Goal: Task Accomplishment & Management: Manage account settings

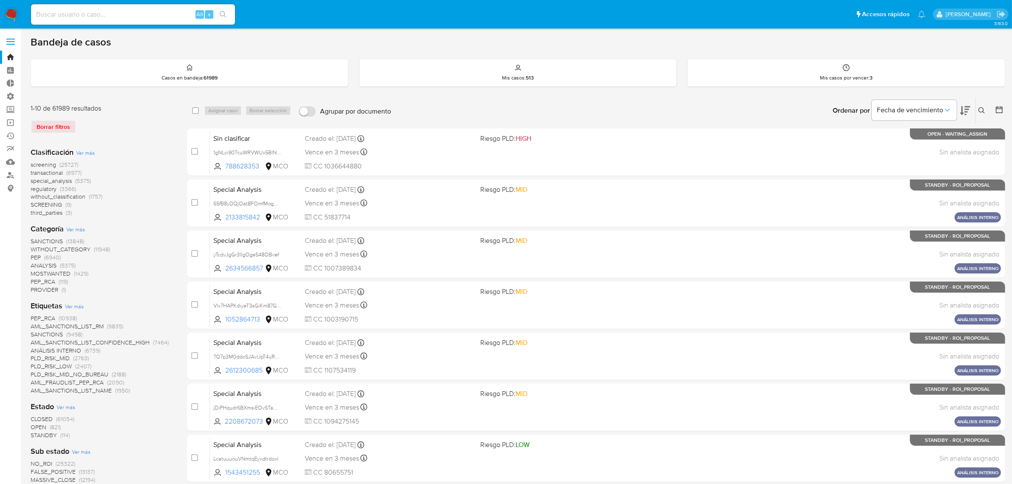
click at [16, 16] on img at bounding box center [11, 14] width 14 height 14
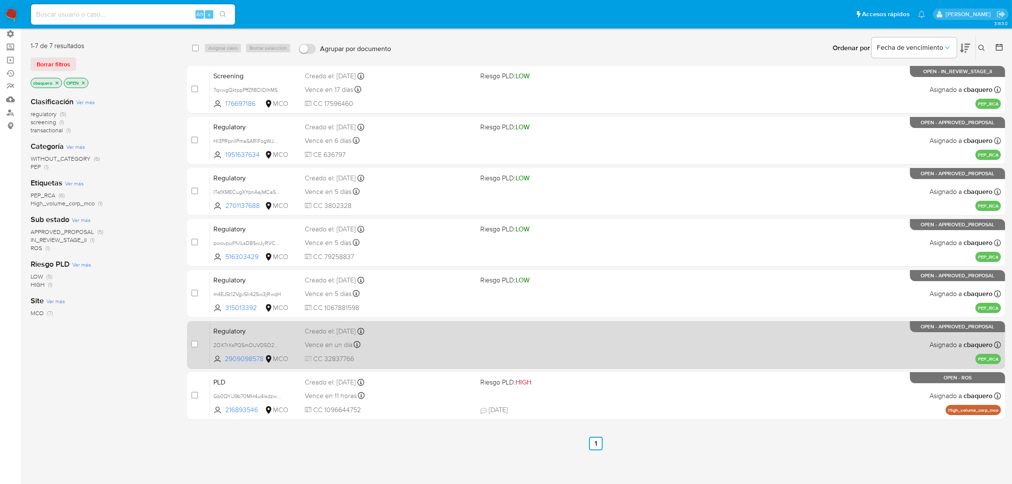
scroll to position [64, 0]
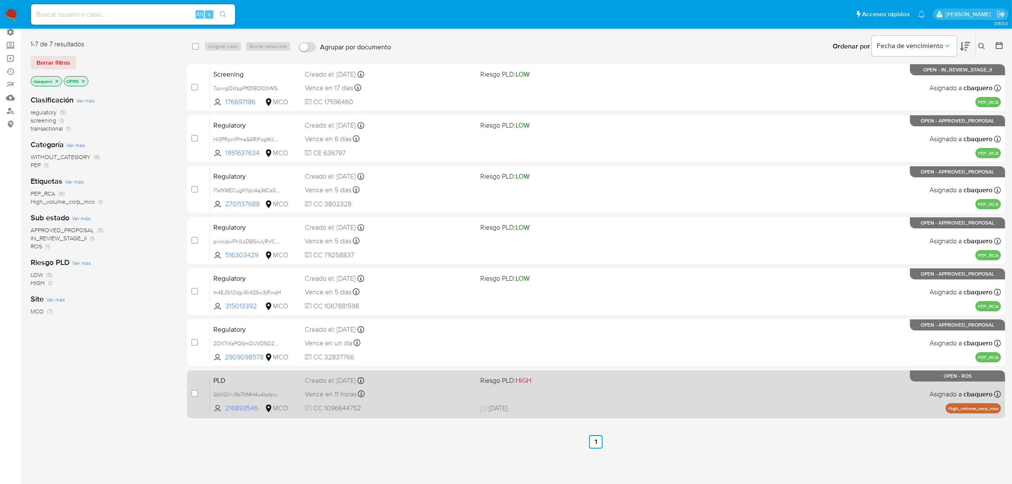
click at [464, 404] on span "CC 1096644752" at bounding box center [389, 408] width 169 height 9
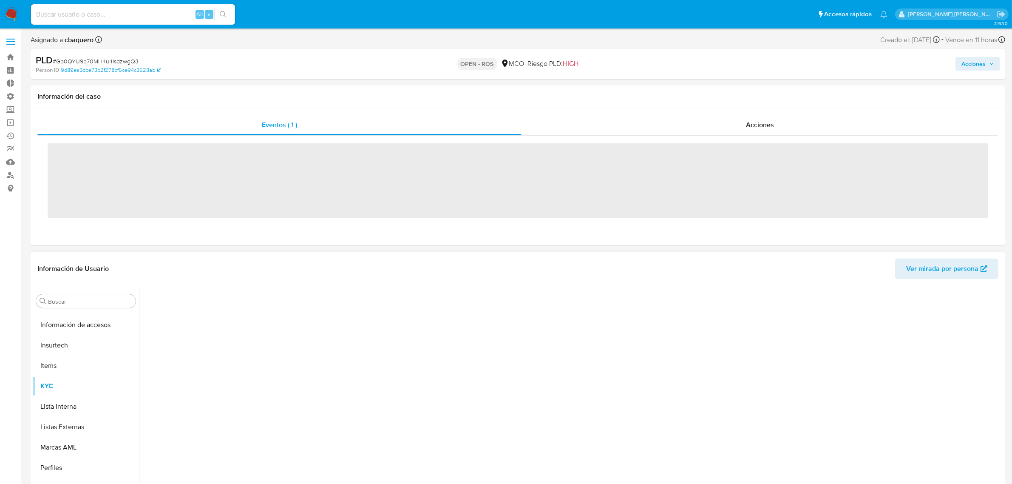
scroll to position [420, 0]
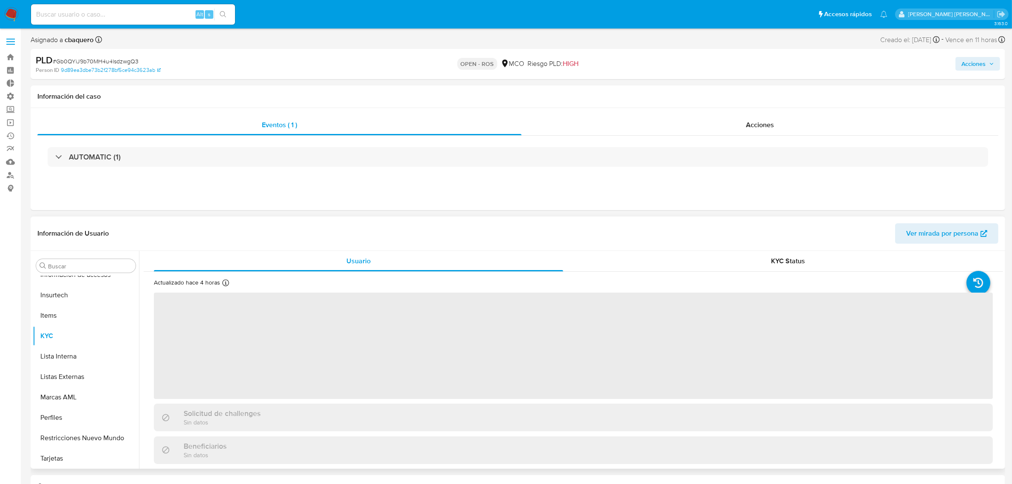
select select "10"
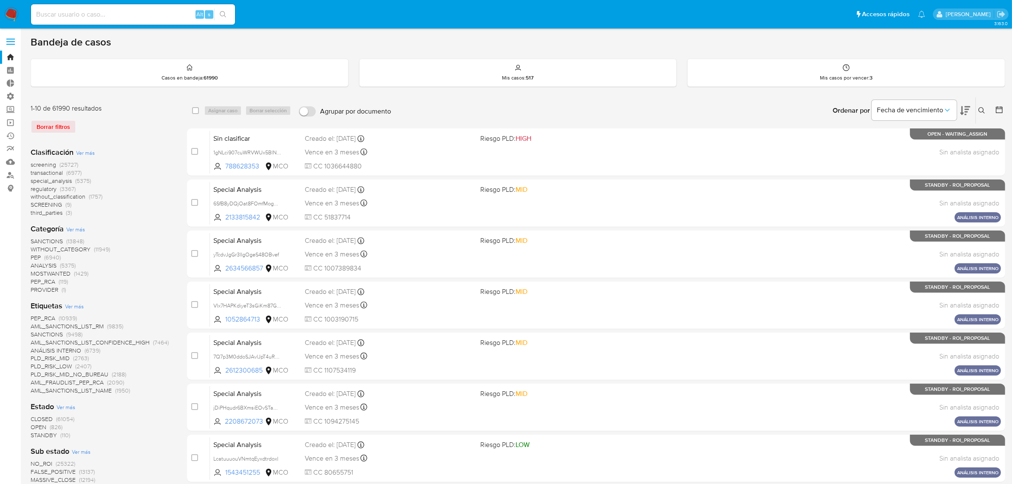
click at [10, 11] on img at bounding box center [11, 14] width 14 height 14
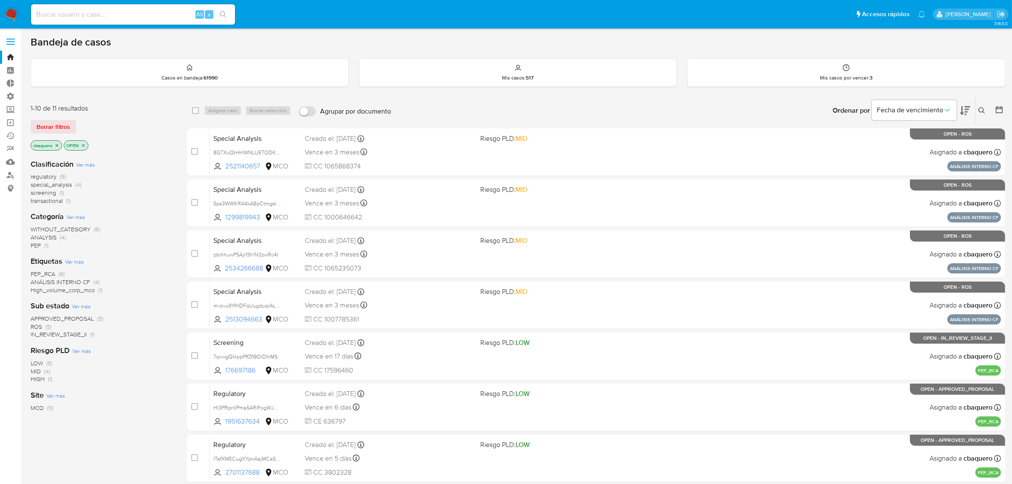
click at [9, 14] on img at bounding box center [11, 14] width 14 height 14
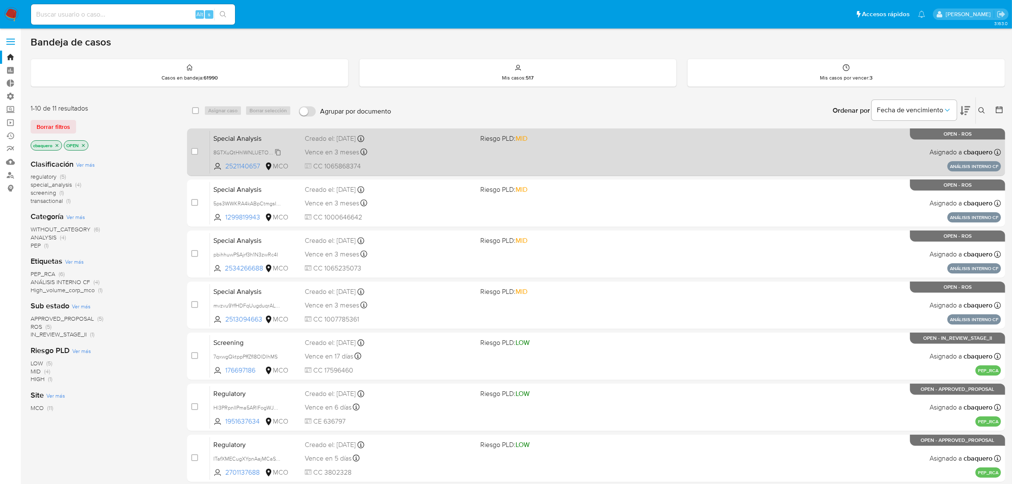
click at [276, 152] on span "8GTXuQtHhIWNLUETODKveDph" at bounding box center [251, 151] width 77 height 9
click at [590, 135] on span "Riesgo PLD: MID" at bounding box center [565, 137] width 169 height 11
click at [276, 151] on span "8GTXuQtHhIWNLUETODKveDph" at bounding box center [251, 151] width 77 height 9
click at [586, 153] on div "Special Analysis 8GTXuQtHhIWNLUETODKveDph 2521140657 MCO Riesgo PLD: MID Creado…" at bounding box center [605, 152] width 791 height 43
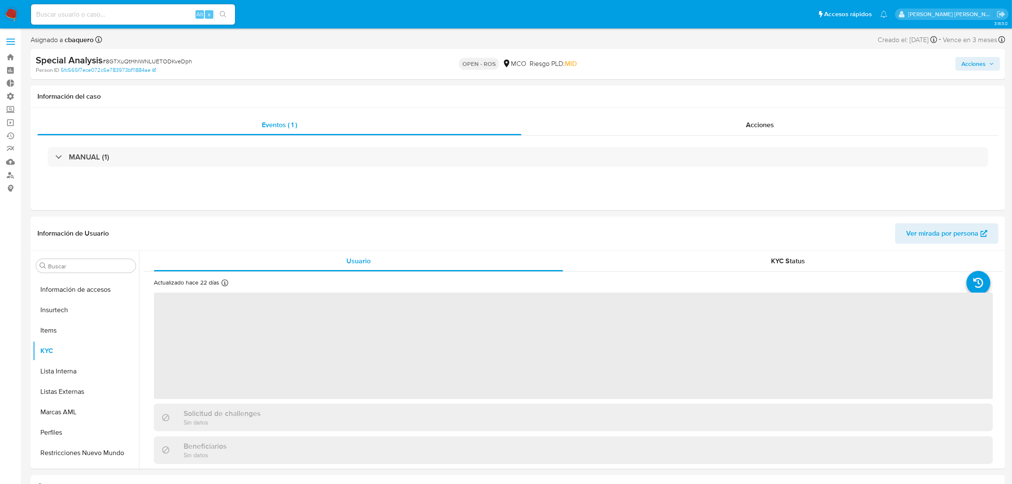
scroll to position [420, 0]
select select "10"
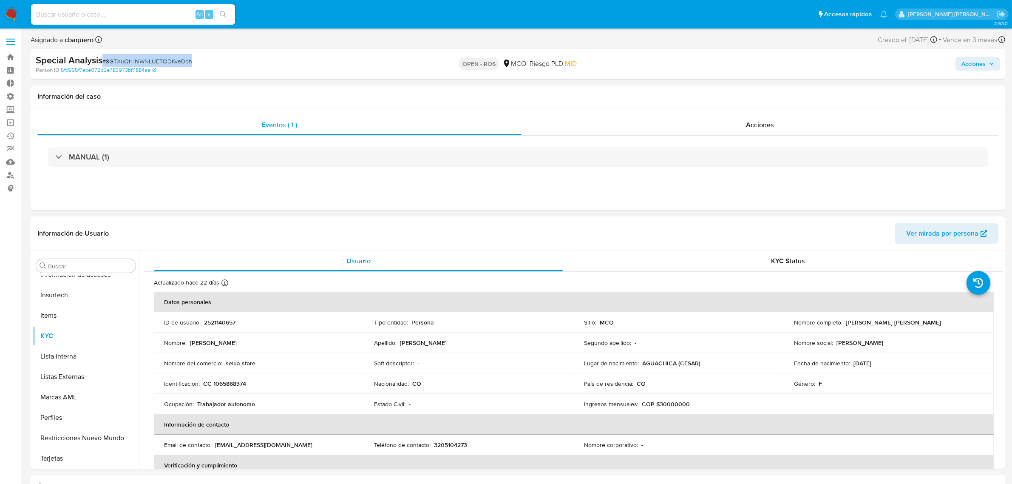
drag, startPoint x: 208, startPoint y: 60, endPoint x: 103, endPoint y: 63, distance: 104.2
click at [103, 63] on div "Special Analysis # 8GTXuQtHhIWNLUETODKveDph" at bounding box center [195, 60] width 318 height 13
copy span "# 8GTXuQtHhIWNLUETODKveDph"
click at [217, 60] on div "Special Analysis # 8GTXuQtHhIWNLUETODKveDph" at bounding box center [195, 60] width 318 height 13
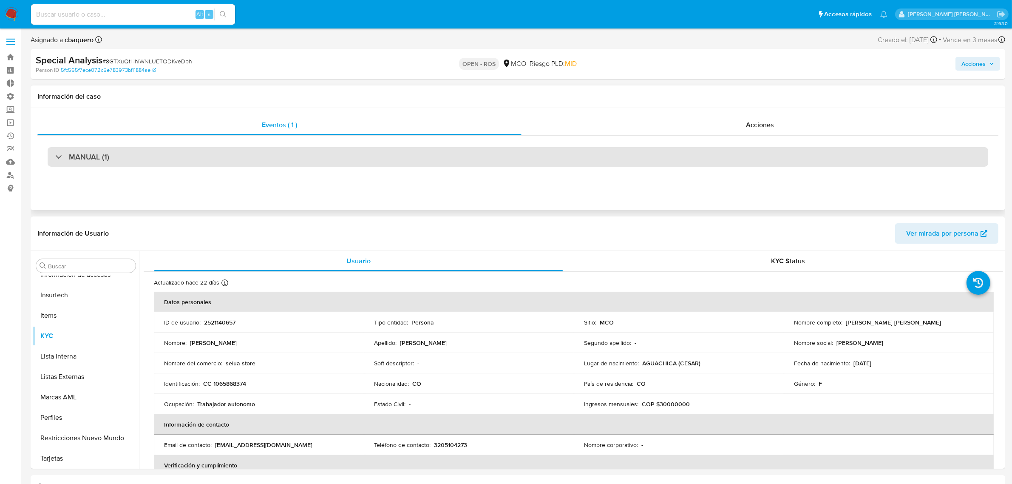
click at [249, 156] on div "MANUAL (1)" at bounding box center [518, 157] width 941 height 20
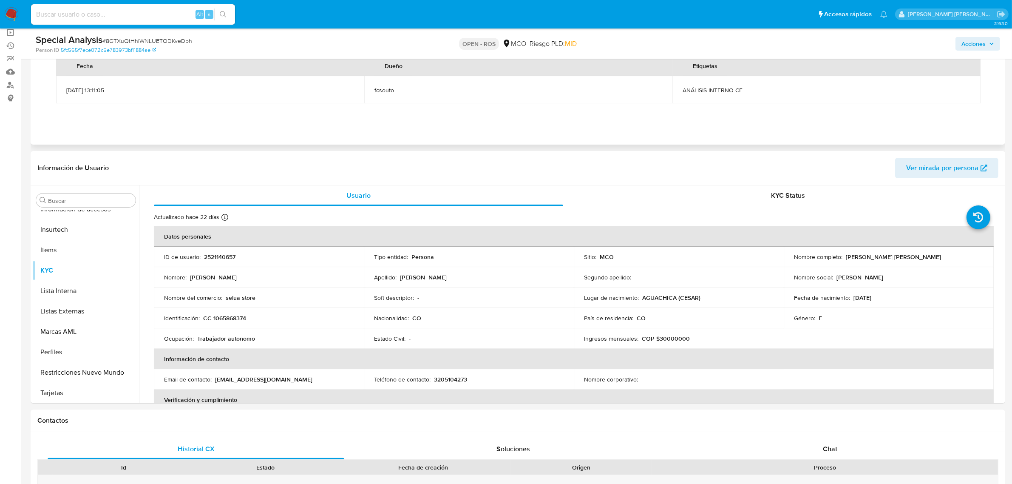
scroll to position [106, 0]
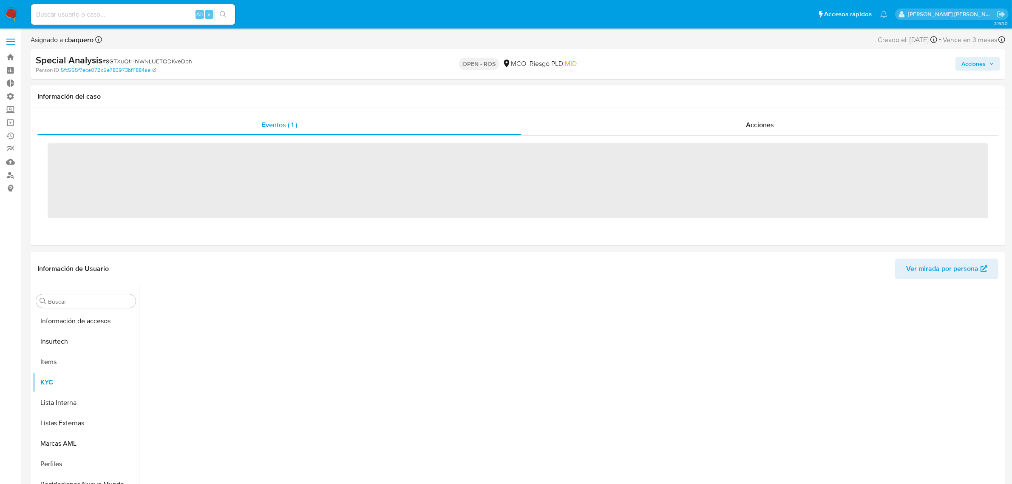
scroll to position [420, 0]
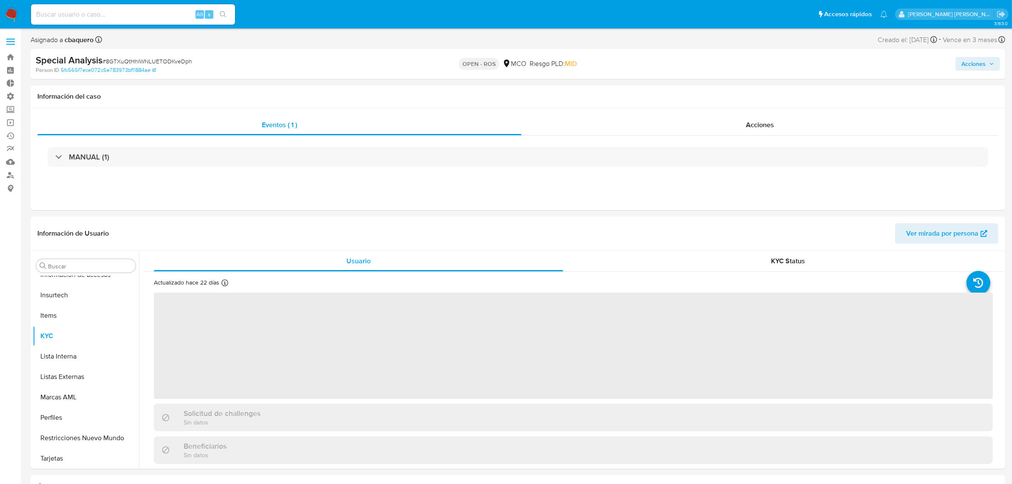
select select "10"
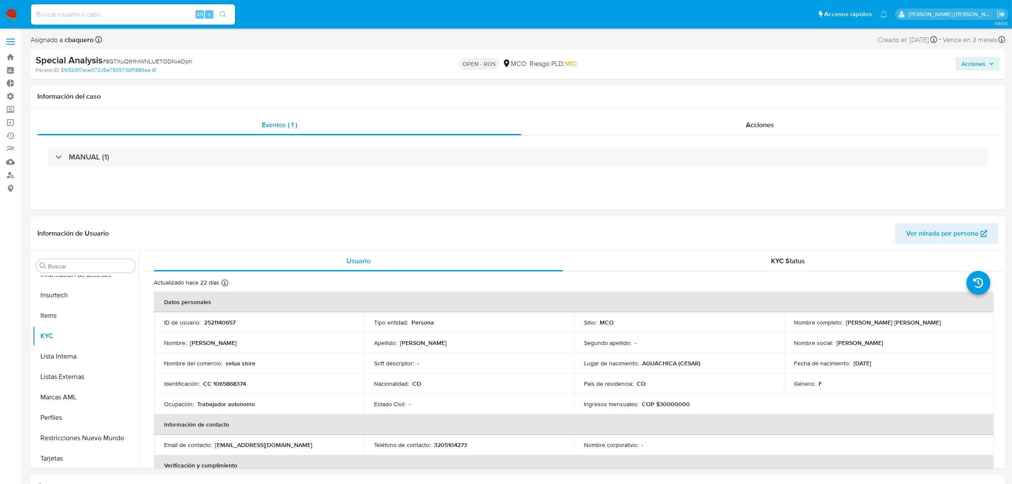
click at [975, 72] on div "Acciones" at bounding box center [840, 64] width 319 height 20
click at [975, 68] on span "Acciones" at bounding box center [974, 64] width 24 height 14
click at [694, 84] on button "Enviar comentario Alt c" at bounding box center [648, 91] width 96 height 22
click at [711, 86] on span "Resolución del caso" at bounding box center [736, 91] width 61 height 10
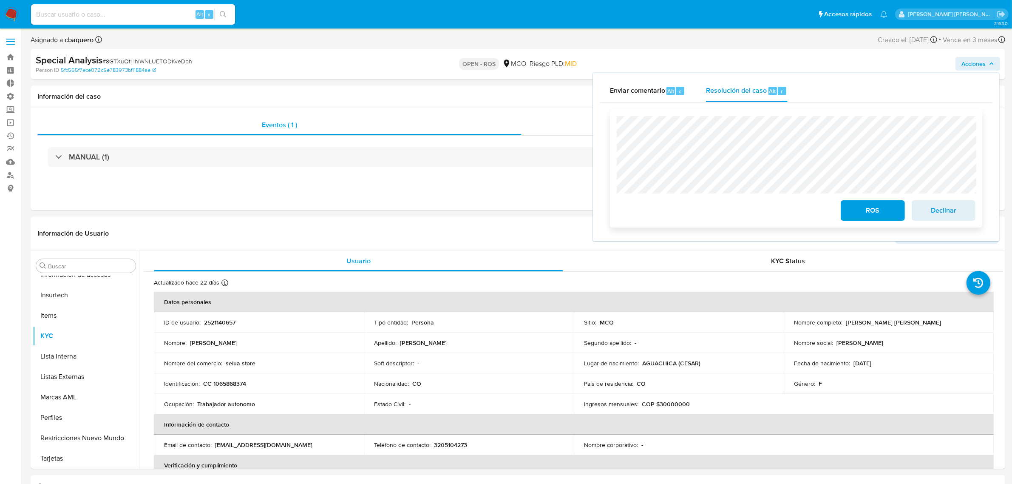
click at [847, 213] on button "ROS" at bounding box center [873, 210] width 64 height 20
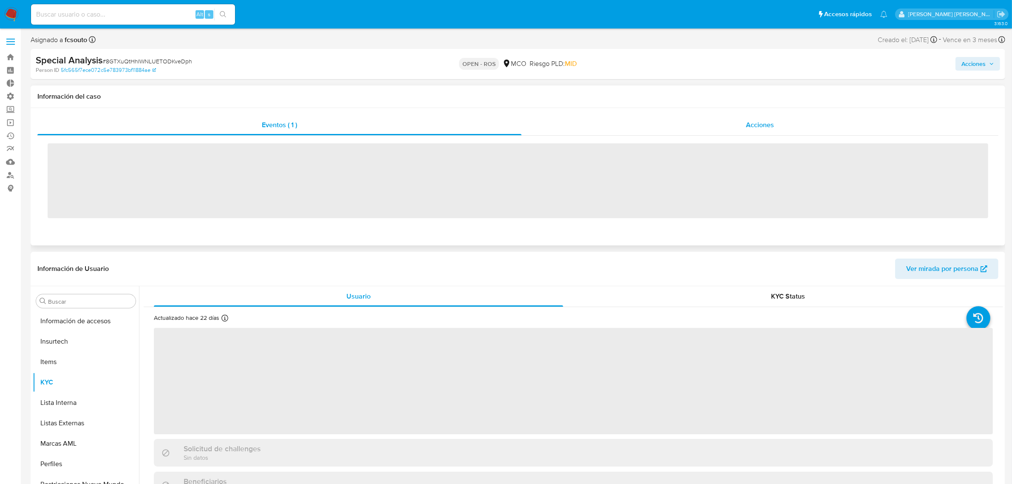
scroll to position [420, 0]
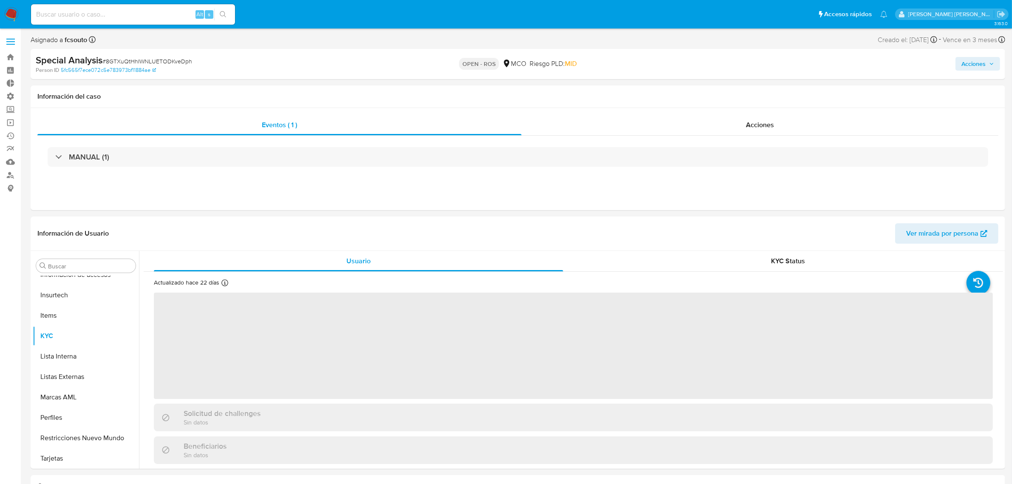
select select "10"
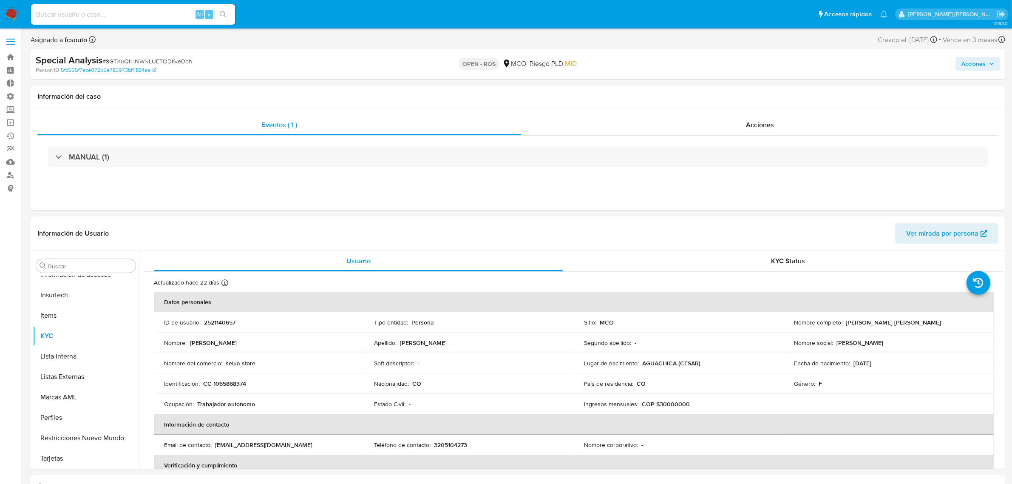
click at [14, 17] on img at bounding box center [11, 14] width 14 height 14
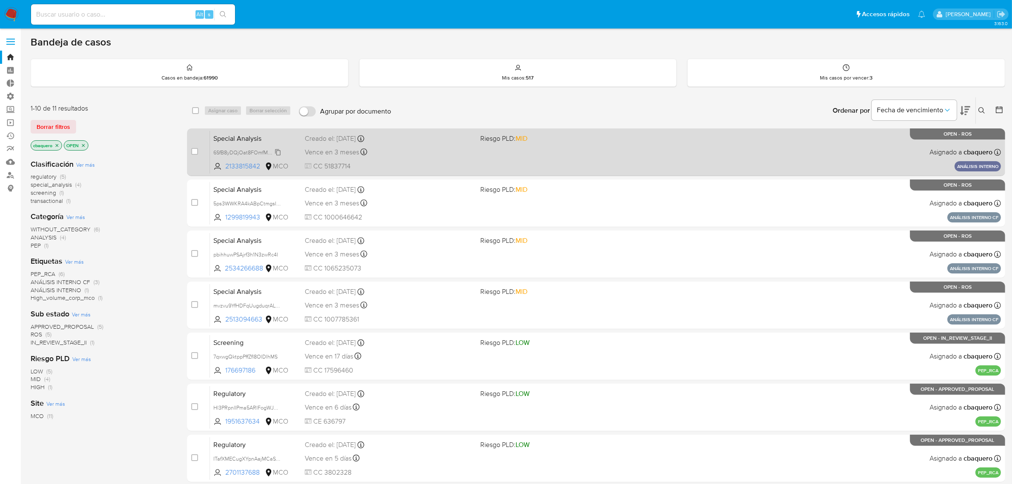
click at [277, 152] on span "6SfB8yDQjOat8FOmfMogRh1P" at bounding box center [248, 151] width 71 height 9
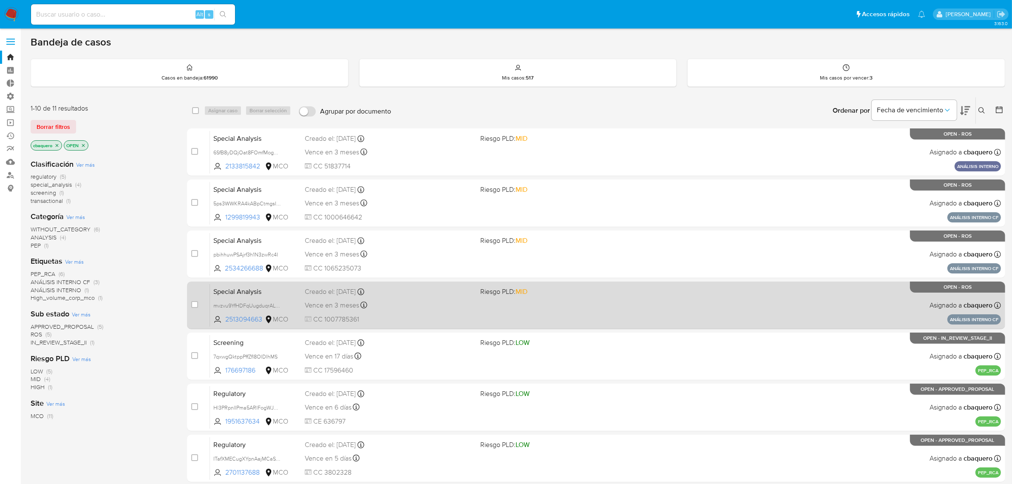
click at [538, 309] on div "Special Analysis mvzvu9YfHDFqUugduqrALrWc 2513094663 MCO Riesgo PLD: MID Creado…" at bounding box center [605, 305] width 791 height 43
click at [278, 303] on span "mvzvu9YfHDFqUugduqrALrWc" at bounding box center [248, 304] width 71 height 9
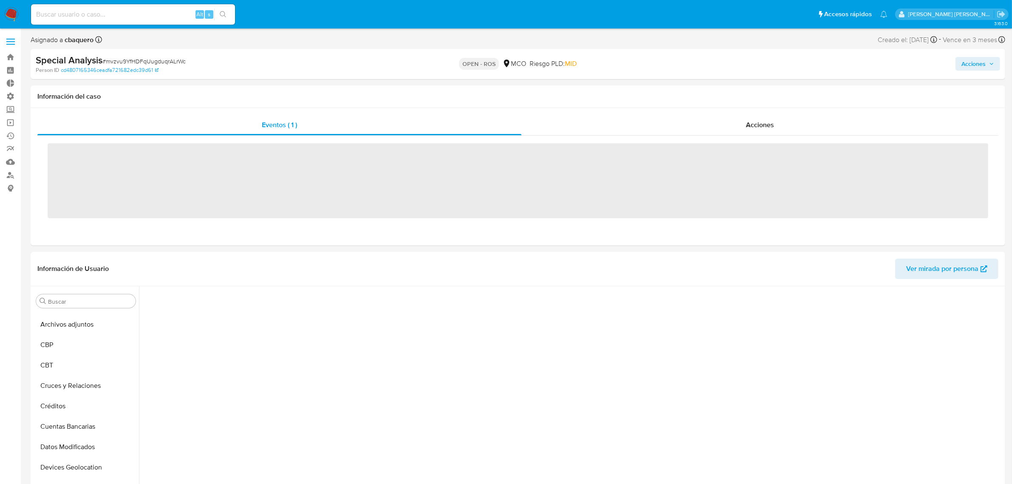
scroll to position [334, 0]
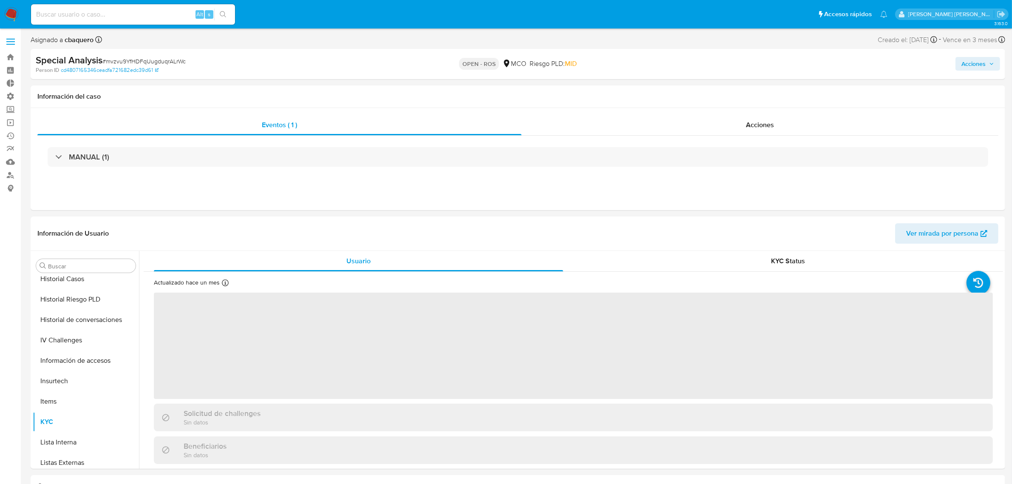
select select "10"
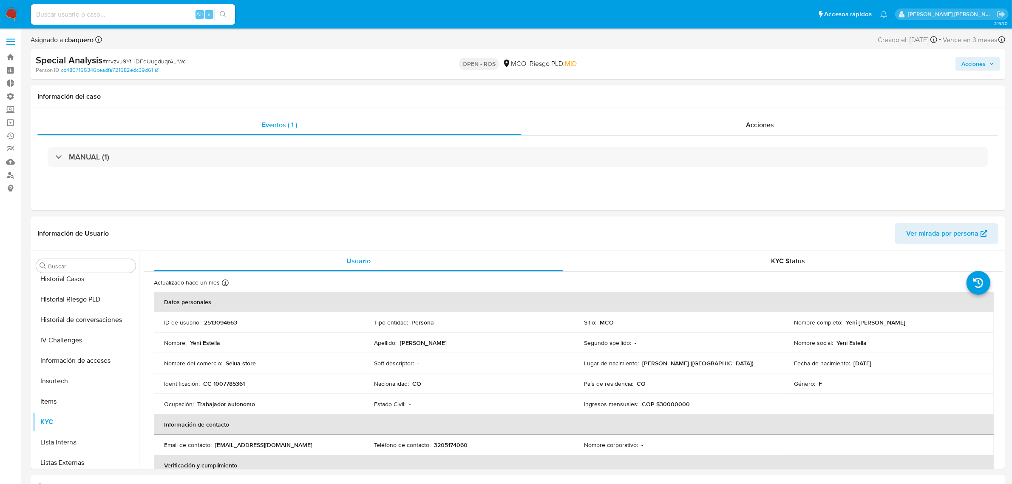
scroll to position [420, 0]
click at [983, 63] on span "Acciones" at bounding box center [974, 64] width 24 height 14
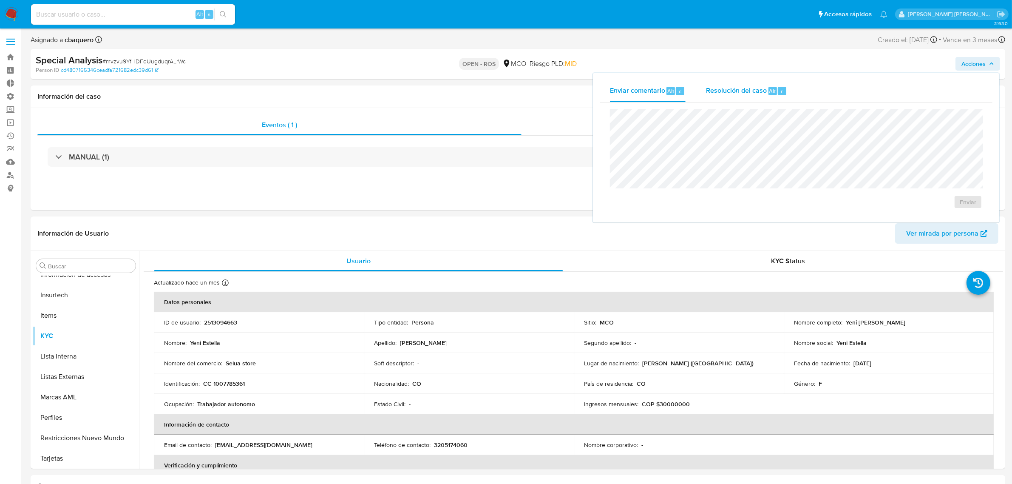
click at [736, 102] on div "Resolución del caso Alt r" at bounding box center [746, 91] width 81 height 22
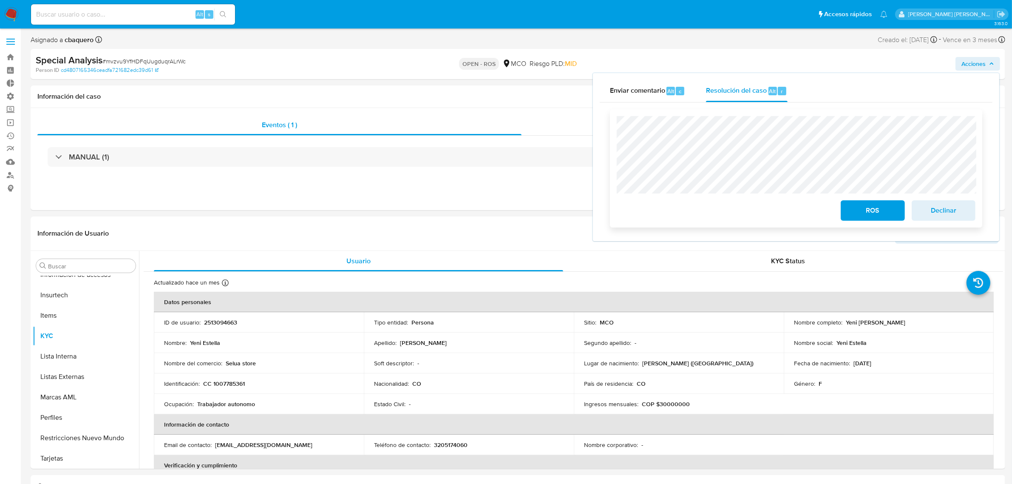
click at [869, 204] on span "ROS" at bounding box center [873, 210] width 42 height 19
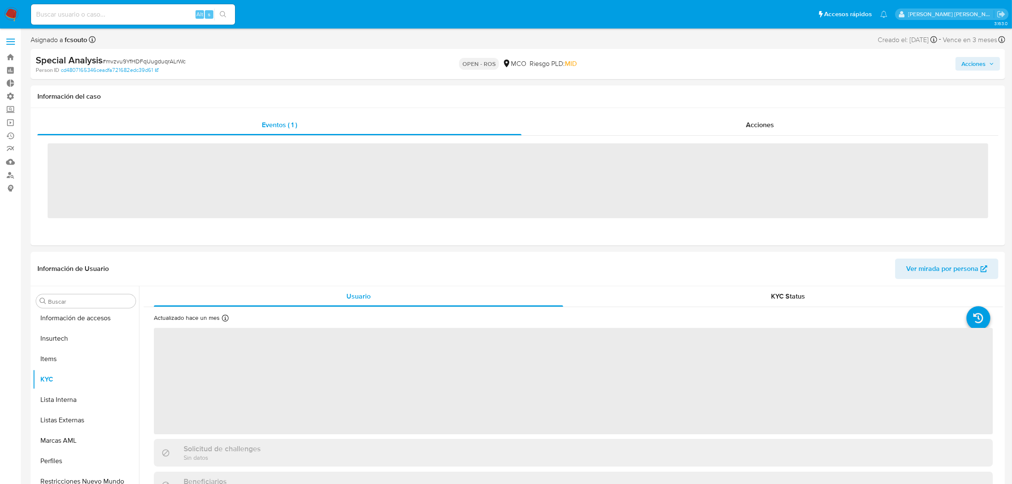
scroll to position [420, 0]
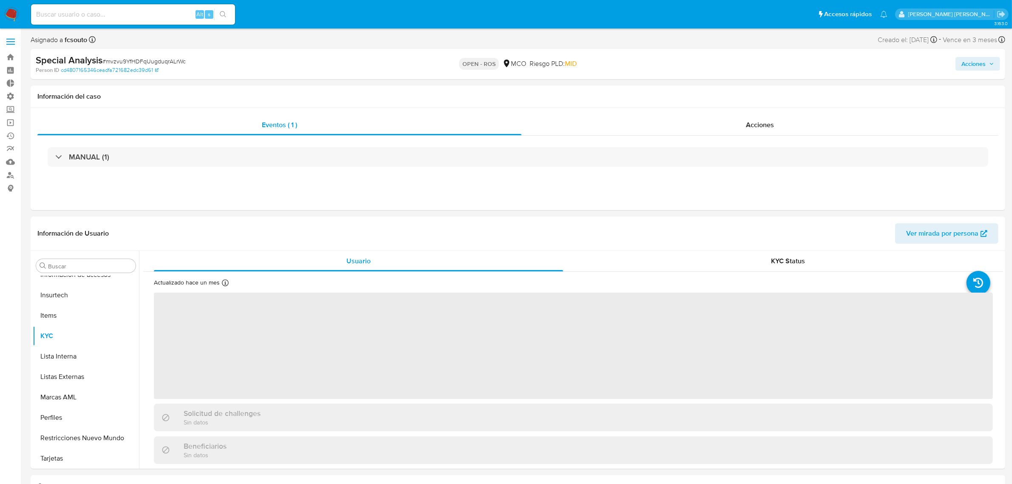
select select "10"
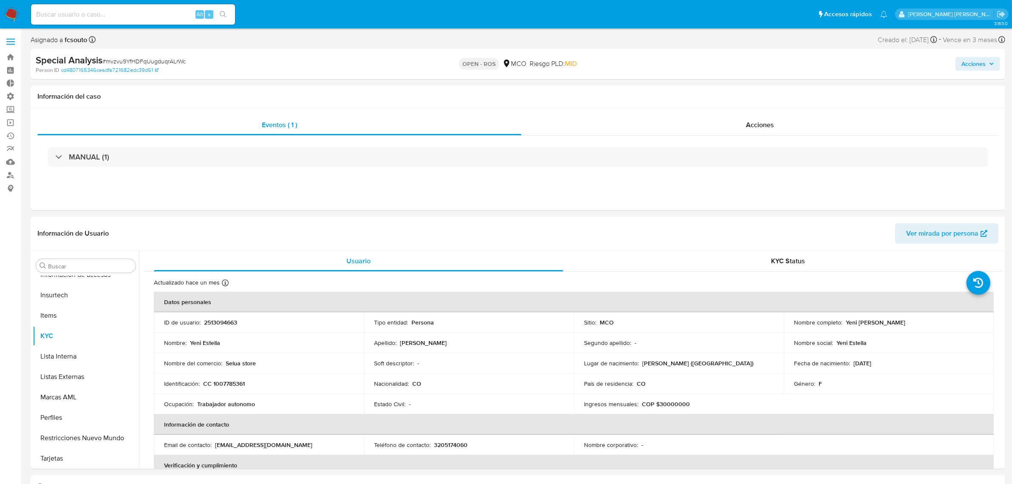
click at [7, 16] on img at bounding box center [11, 14] width 14 height 14
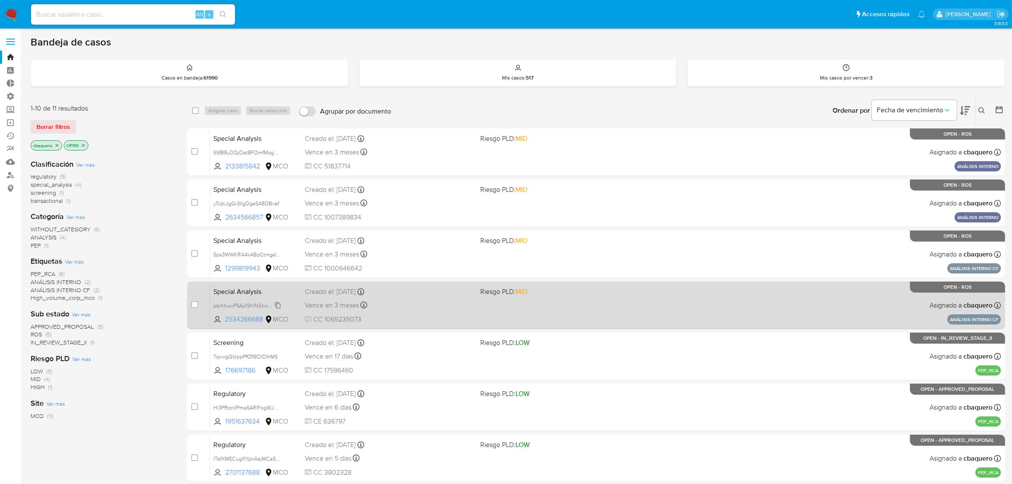
click at [276, 305] on span "pbihhuwPSAjrf3h1N3zwRc4I" at bounding box center [245, 304] width 65 height 9
click at [616, 300] on div "Special Analysis pbihhuwPSAjrf3h1N3zwRc4I 2534266688 MCO Riesgo PLD: MID Creado…" at bounding box center [605, 305] width 791 height 43
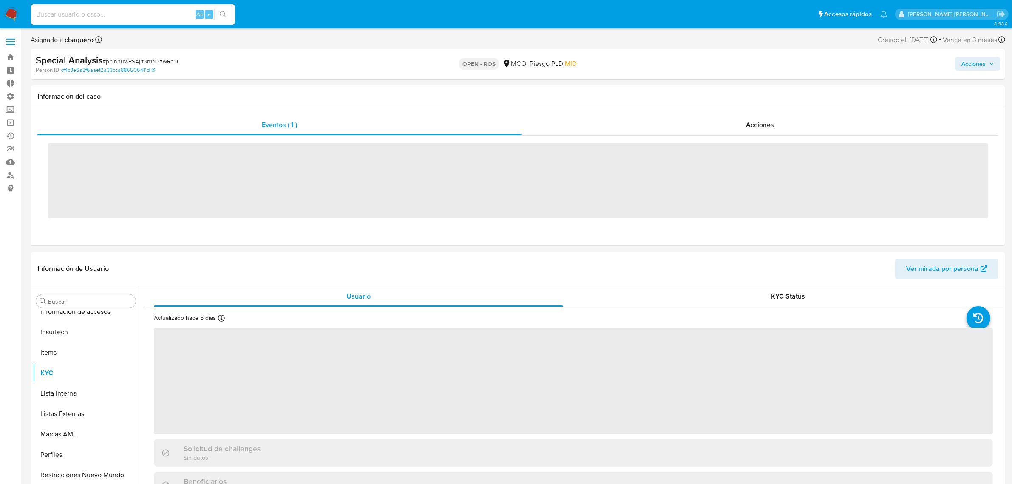
scroll to position [420, 0]
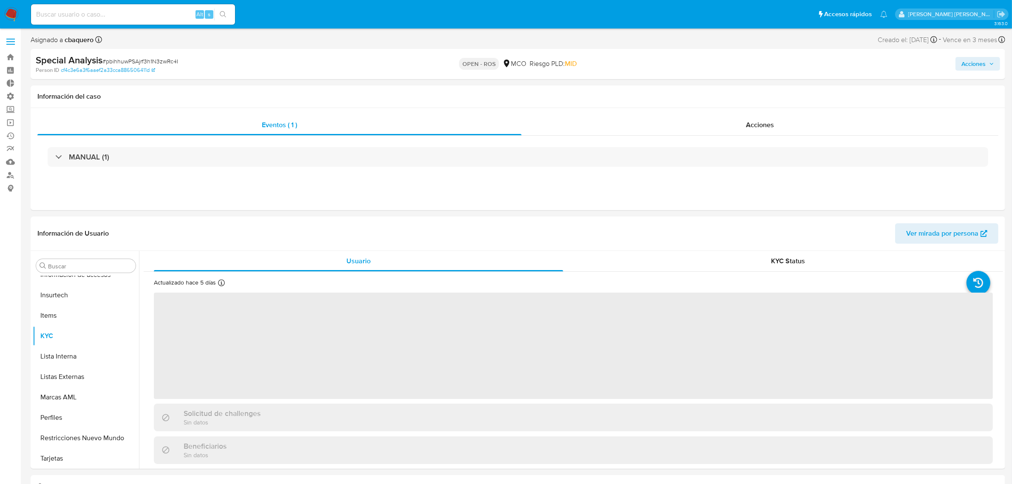
select select "10"
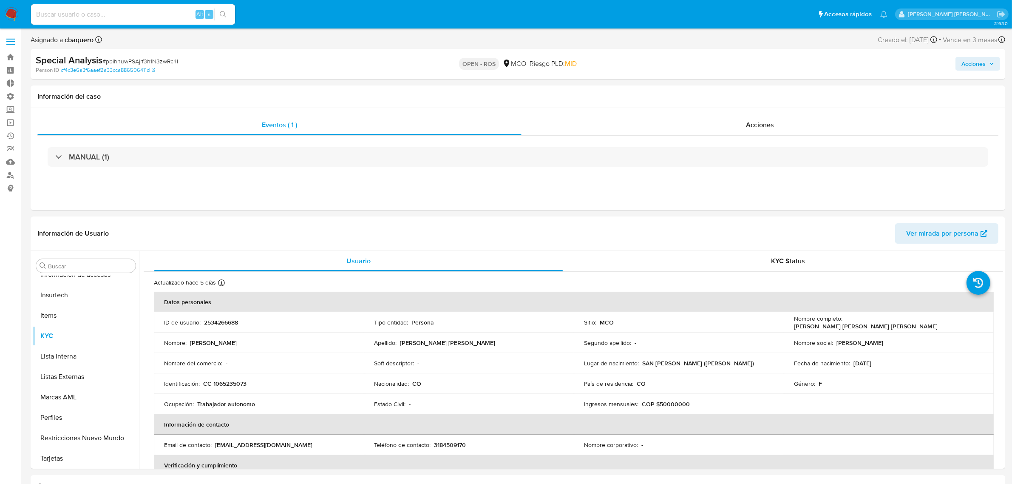
drag, startPoint x: 981, startPoint y: 65, endPoint x: 958, endPoint y: 68, distance: 24.0
click at [981, 65] on span "Acciones" at bounding box center [974, 64] width 24 height 14
click at [738, 94] on span "Resolución del caso" at bounding box center [736, 91] width 61 height 10
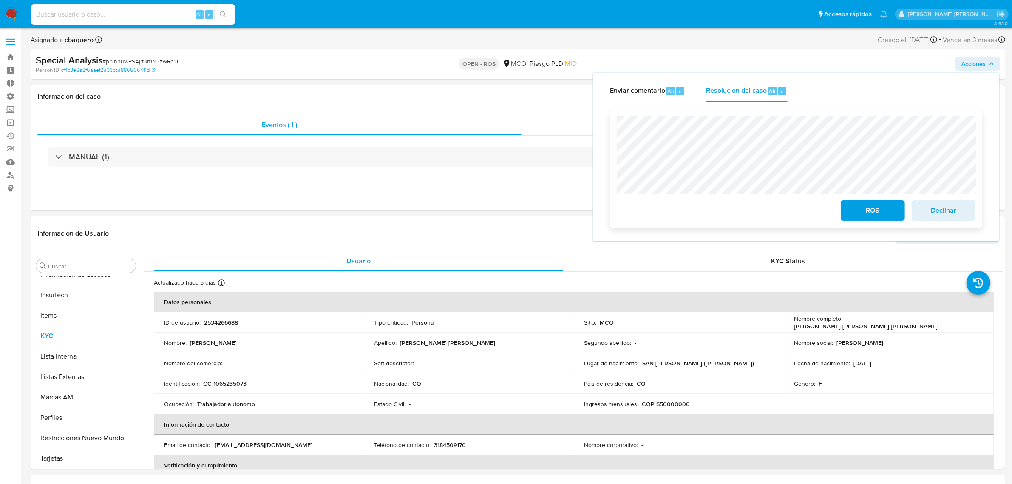
click at [849, 210] on button "ROS" at bounding box center [873, 210] width 64 height 20
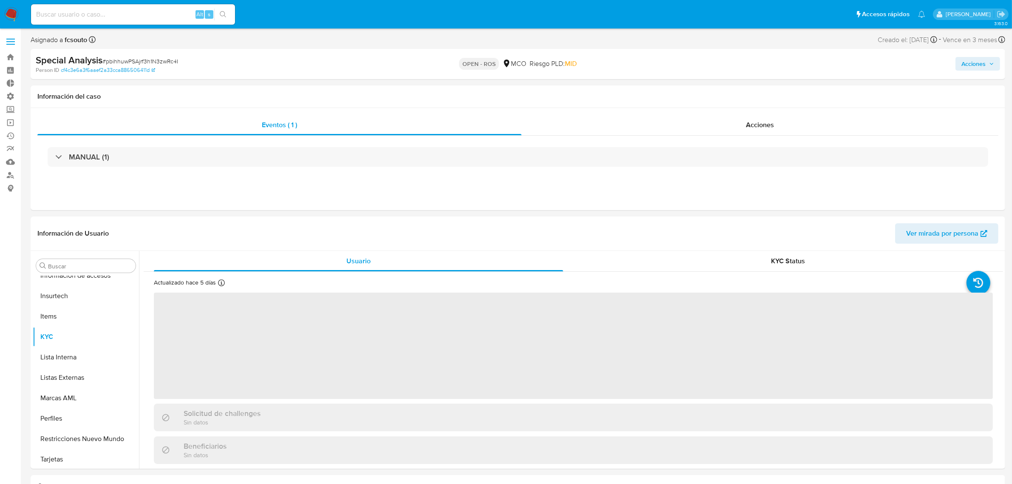
scroll to position [420, 0]
click at [16, 14] on img at bounding box center [11, 14] width 14 height 14
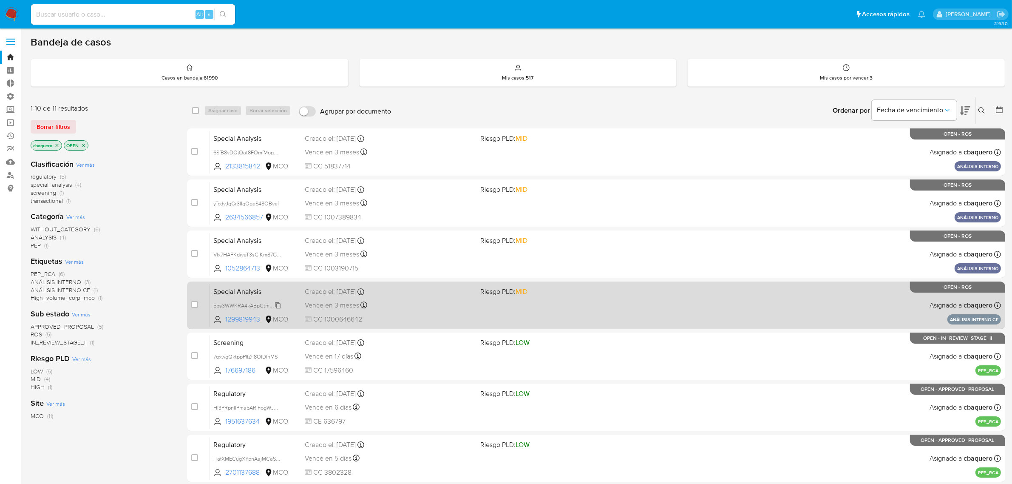
click at [278, 305] on span "5ps3WWKRA4kABpCtmgsIOksp" at bounding box center [250, 304] width 75 height 9
click at [667, 298] on div "Special Analysis 5ps3WWKRA4kABpCtmgsIOksp 1299819943 MCO Riesgo PLD: MID Creado…" at bounding box center [605, 305] width 791 height 43
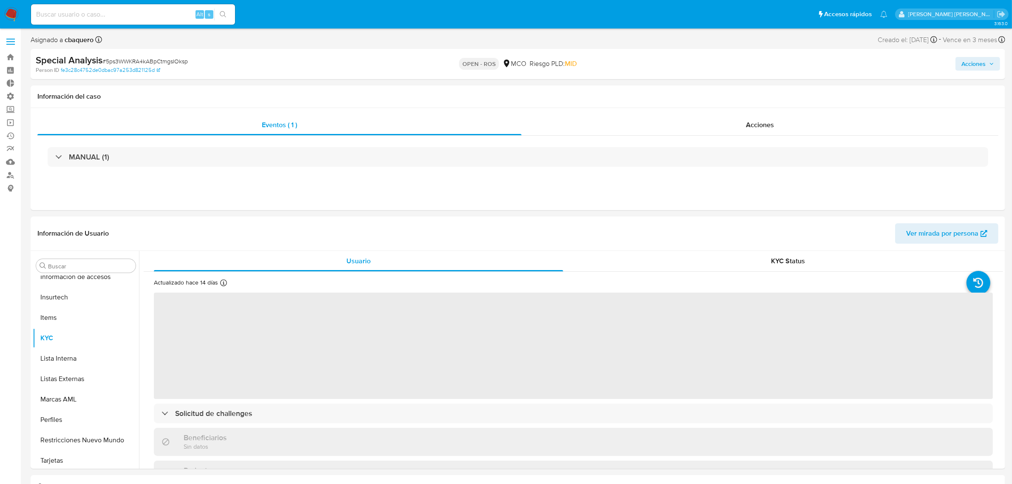
scroll to position [420, 0]
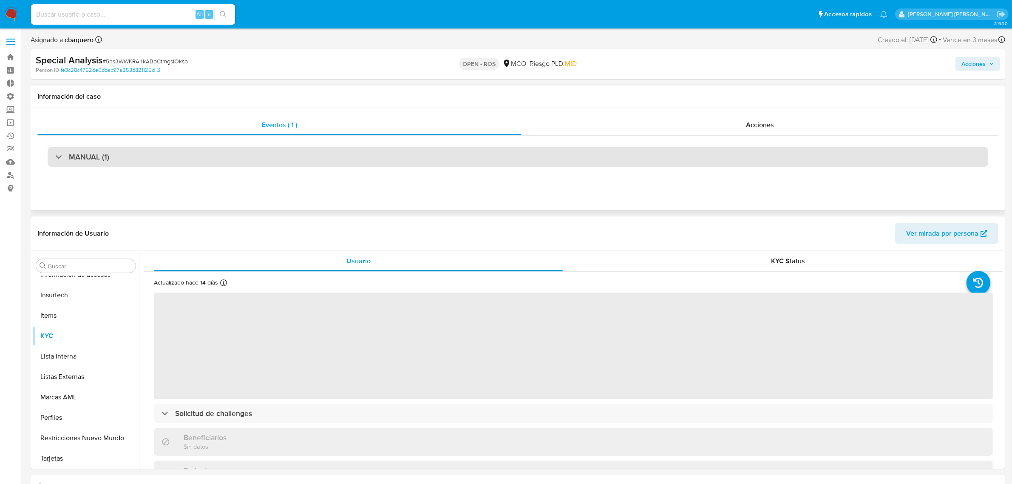
select select "10"
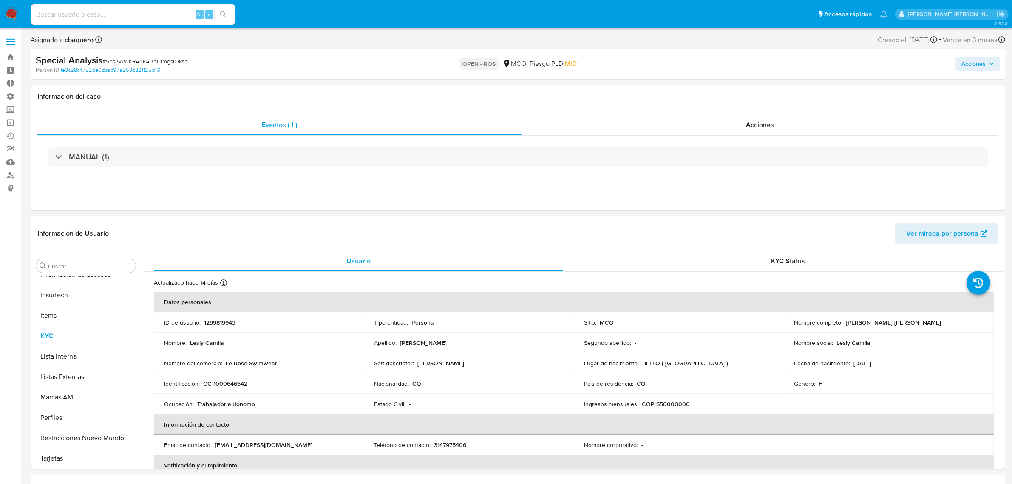
click at [973, 69] on span "Acciones" at bounding box center [974, 64] width 24 height 14
click at [712, 91] on span "Resolución del caso" at bounding box center [736, 91] width 61 height 10
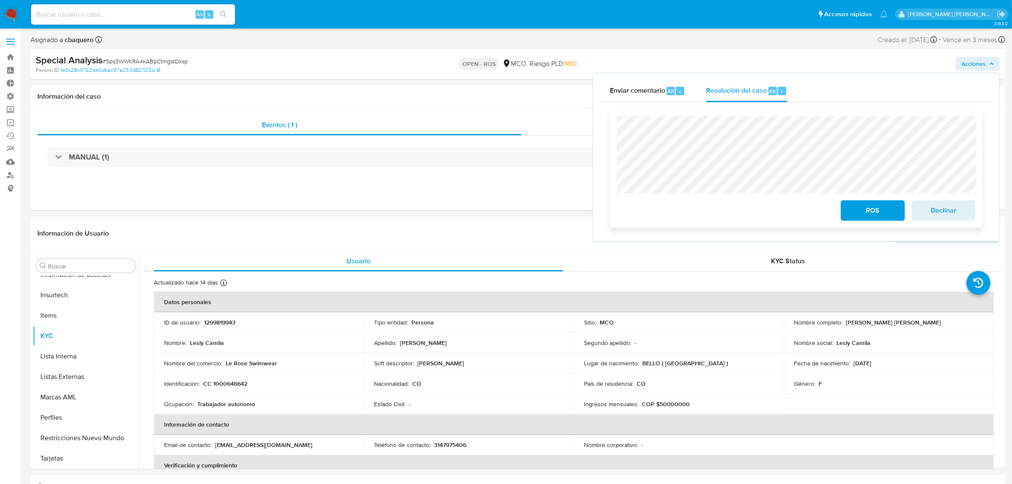
click at [850, 207] on button "ROS" at bounding box center [873, 210] width 64 height 20
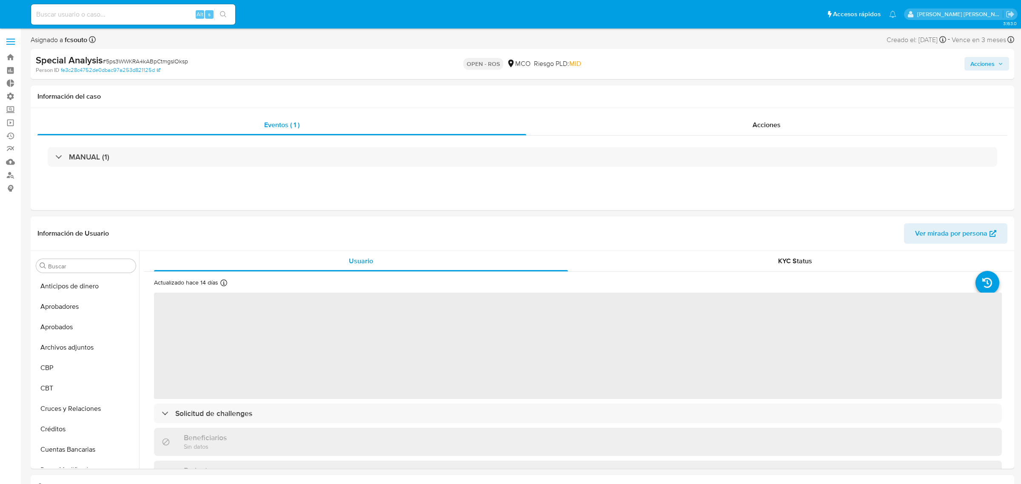
select select "10"
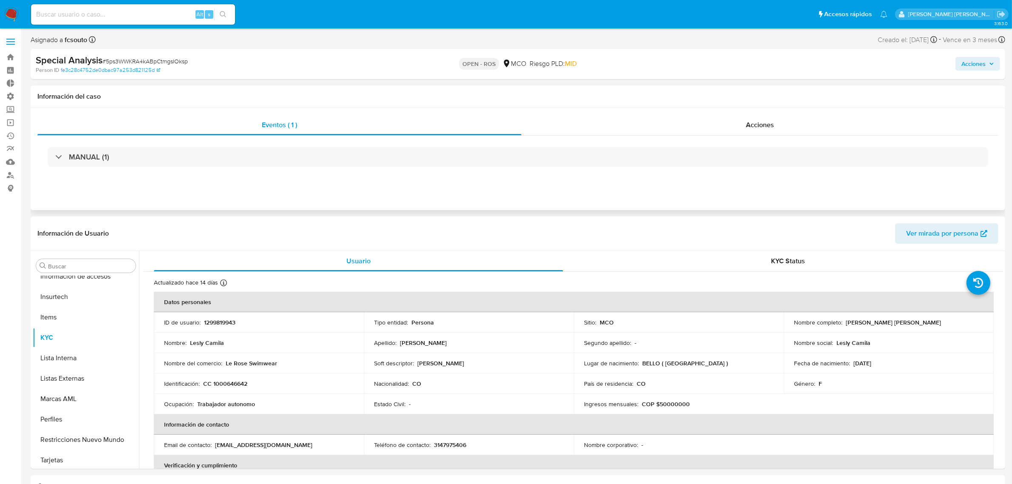
scroll to position [420, 0]
click at [957, 66] on button "Acciones" at bounding box center [978, 64] width 45 height 14
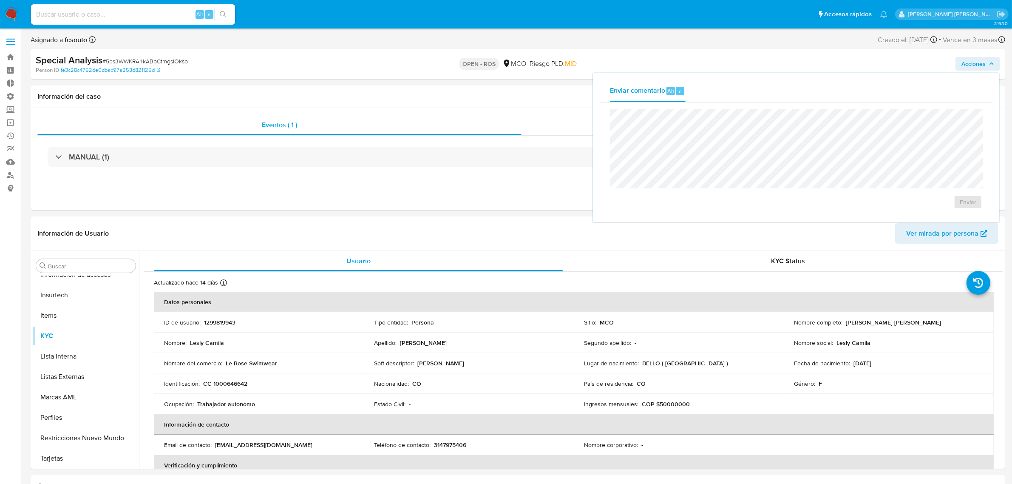
click at [17, 12] on img at bounding box center [11, 14] width 14 height 14
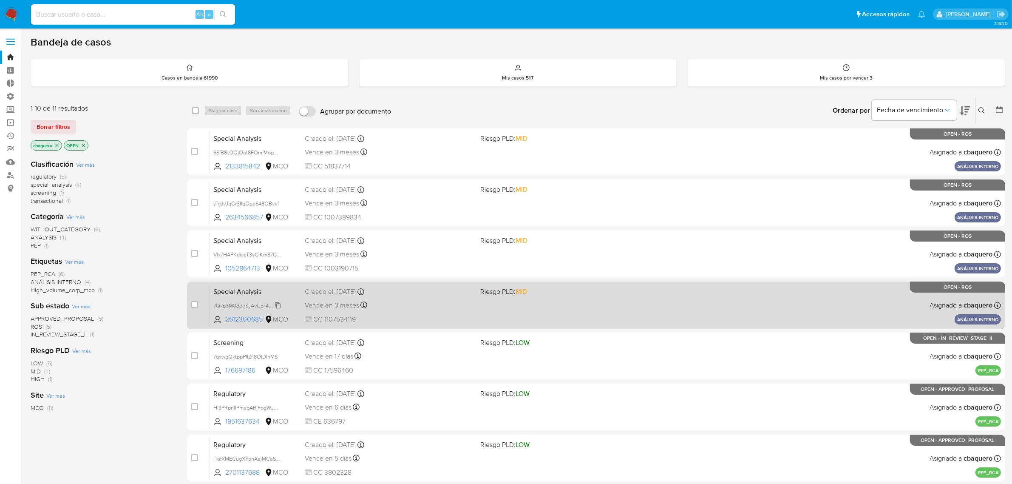
click at [280, 304] on span "7Q7p3M0ddoSJAvlJpT4uRW5c" at bounding box center [249, 304] width 72 height 9
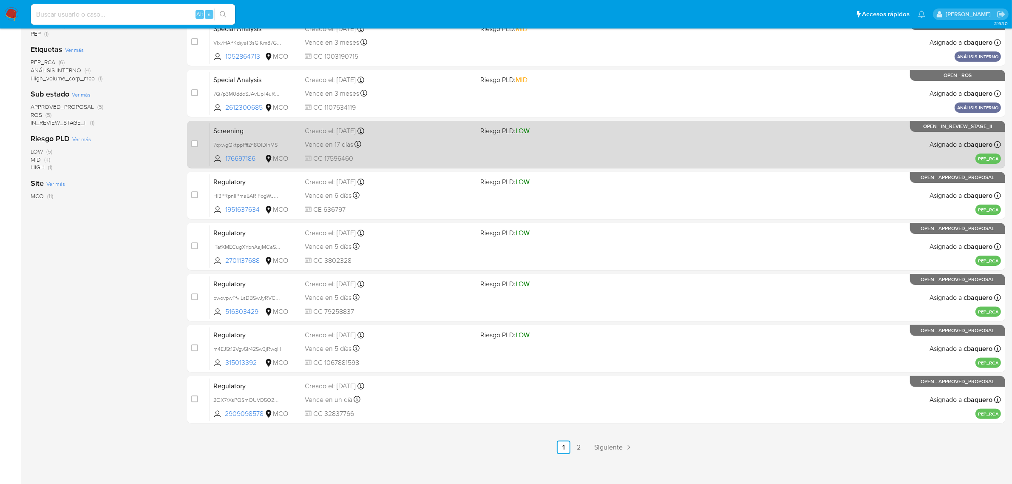
scroll to position [213, 0]
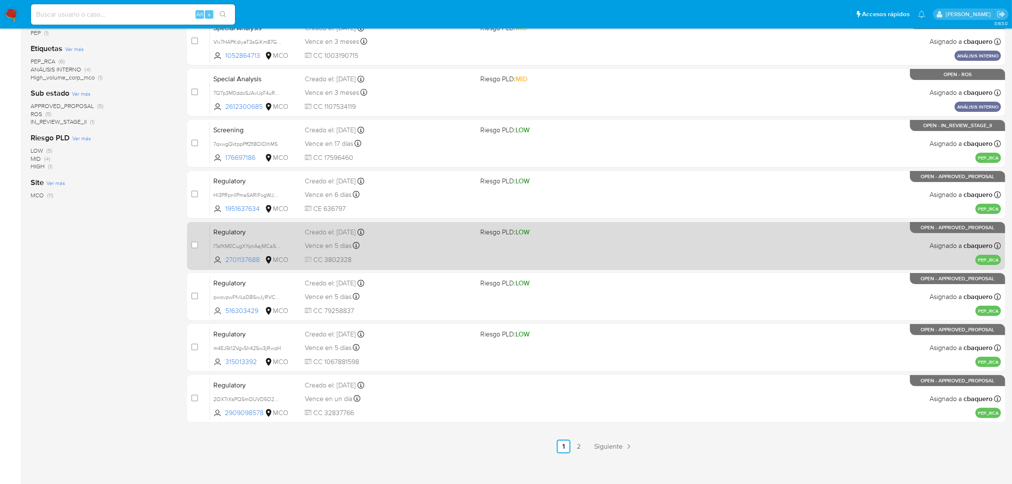
click at [581, 446] on link "2" at bounding box center [579, 447] width 14 height 14
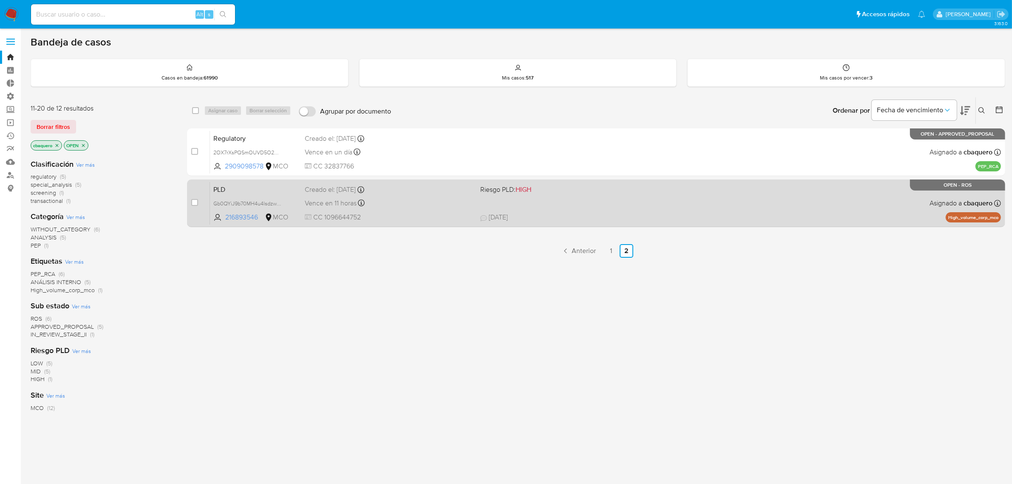
click at [570, 200] on div "PLD Gb0QYiJ9b70MH4u4lsdzwgQ3 216893546 MCO Riesgo PLD: HIGH Creado el: 12/07/20…" at bounding box center [605, 203] width 791 height 43
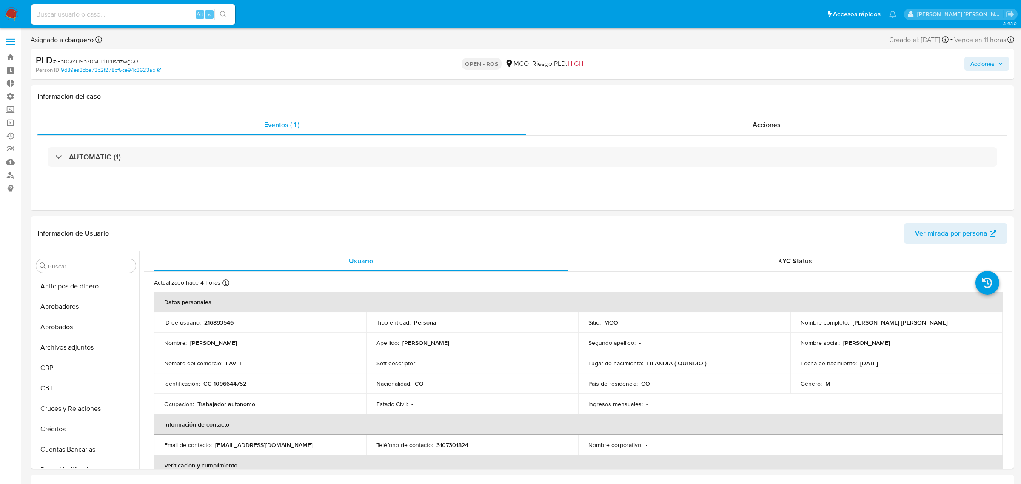
select select "10"
click at [968, 62] on span "Acciones" at bounding box center [974, 64] width 24 height 14
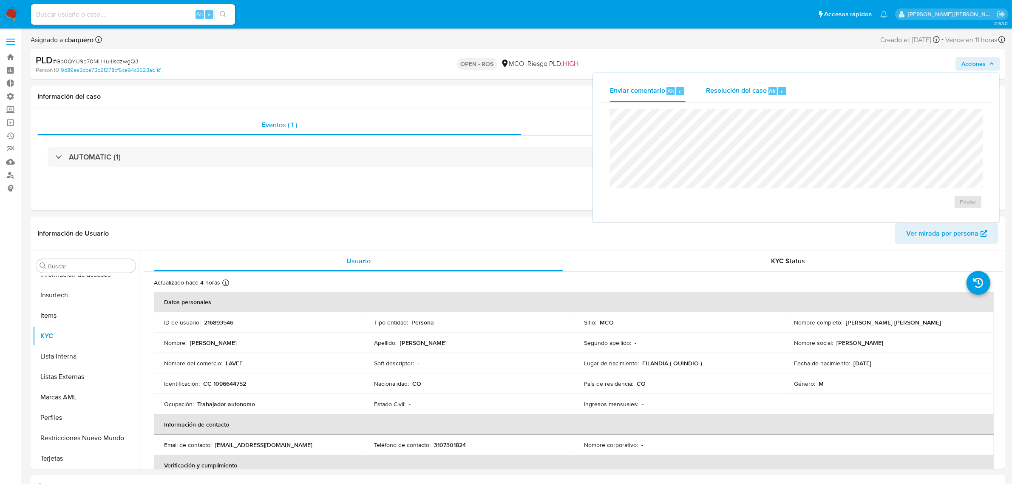
click at [733, 96] on div "Resolución del caso Alt r" at bounding box center [746, 91] width 81 height 22
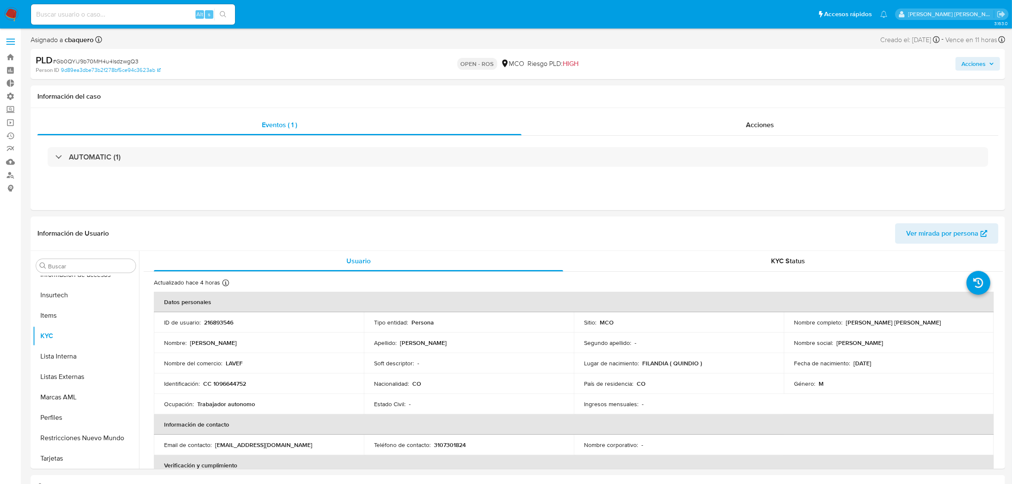
click at [974, 67] on span "Acciones" at bounding box center [974, 64] width 24 height 14
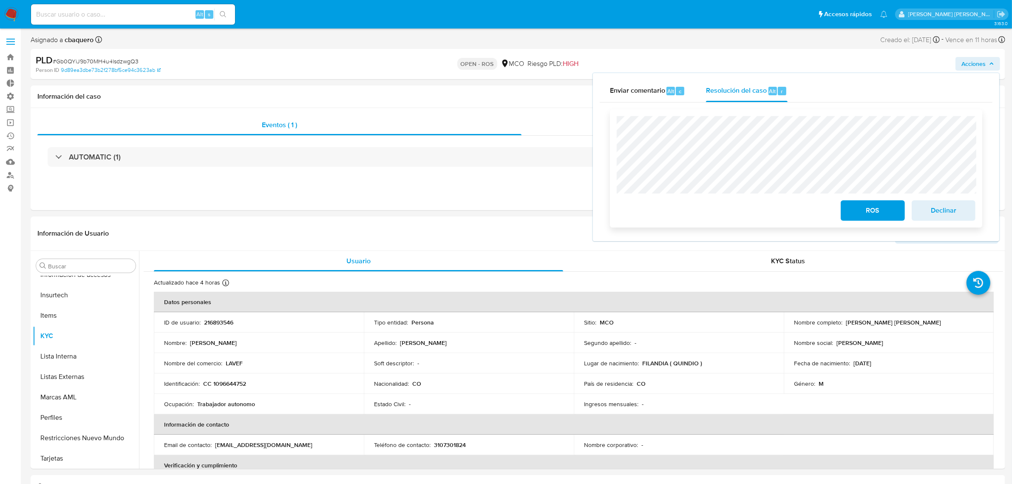
click at [880, 213] on span "ROS" at bounding box center [873, 210] width 42 height 19
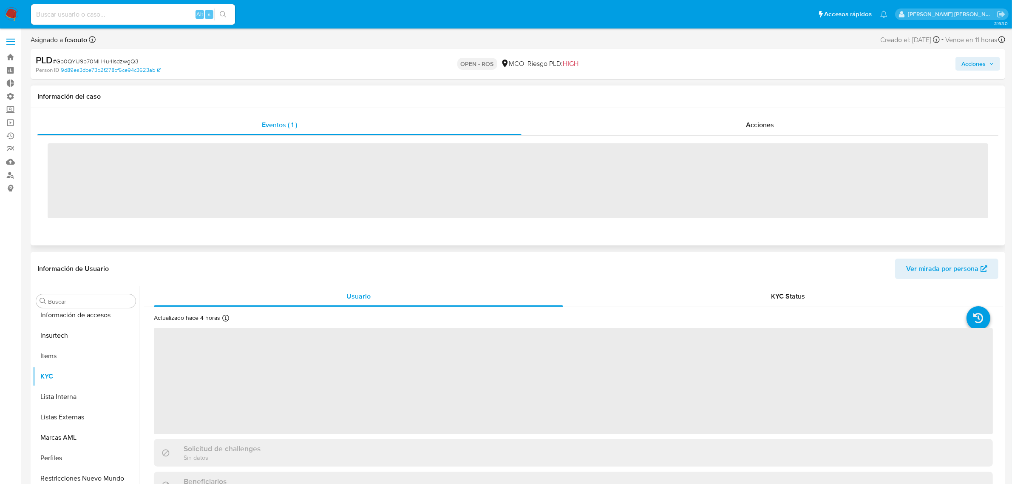
scroll to position [420, 0]
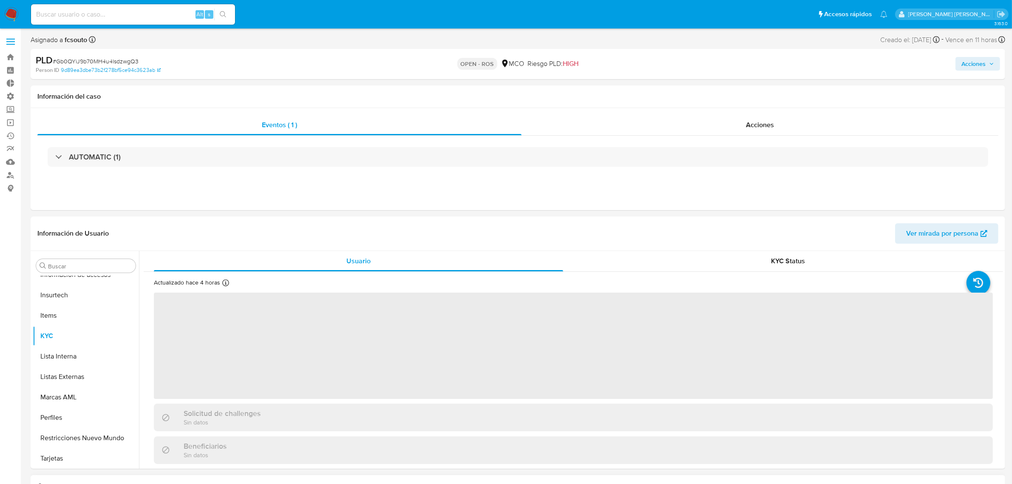
select select "10"
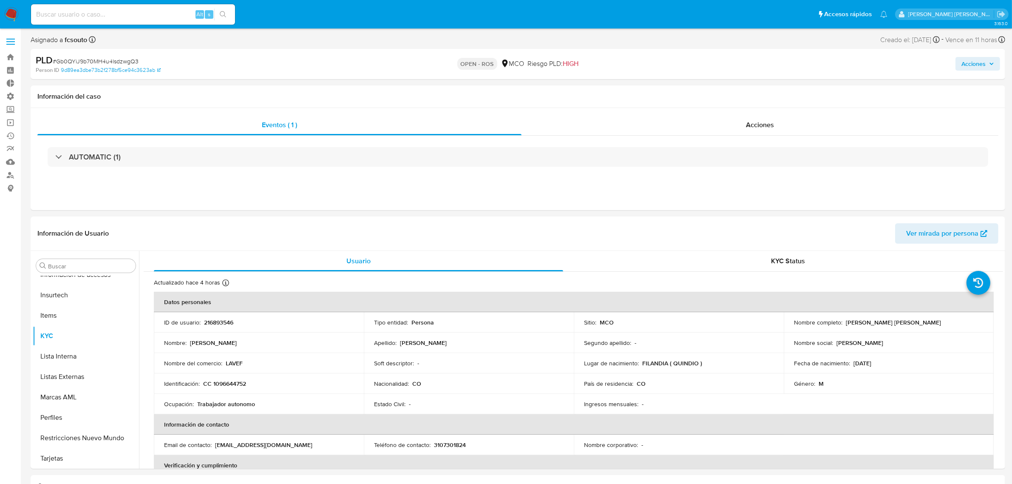
click at [14, 13] on img at bounding box center [11, 14] width 14 height 14
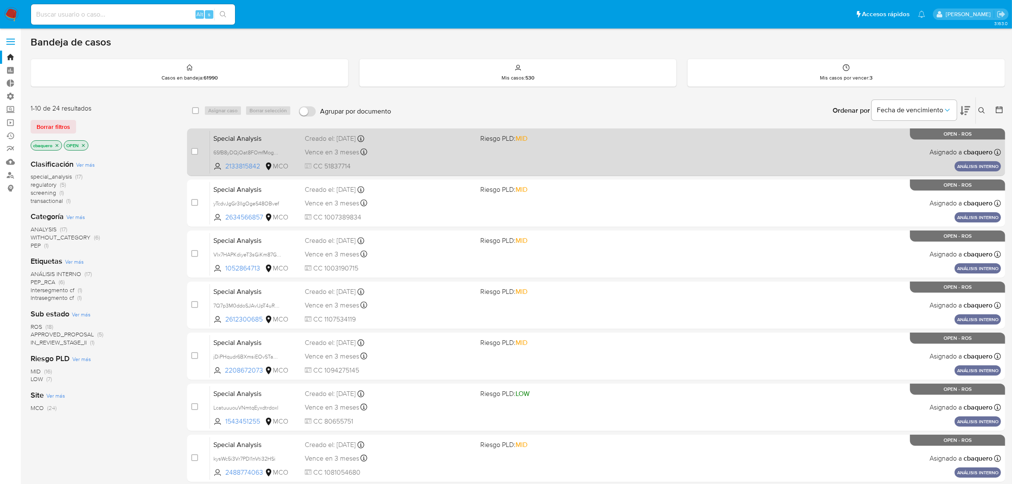
click at [466, 143] on div "Special Analysis 6SfB8yDQjOat8FOmfMogRh1P 2133815842 MCO Riesgo PLD: MID Creado…" at bounding box center [605, 152] width 791 height 43
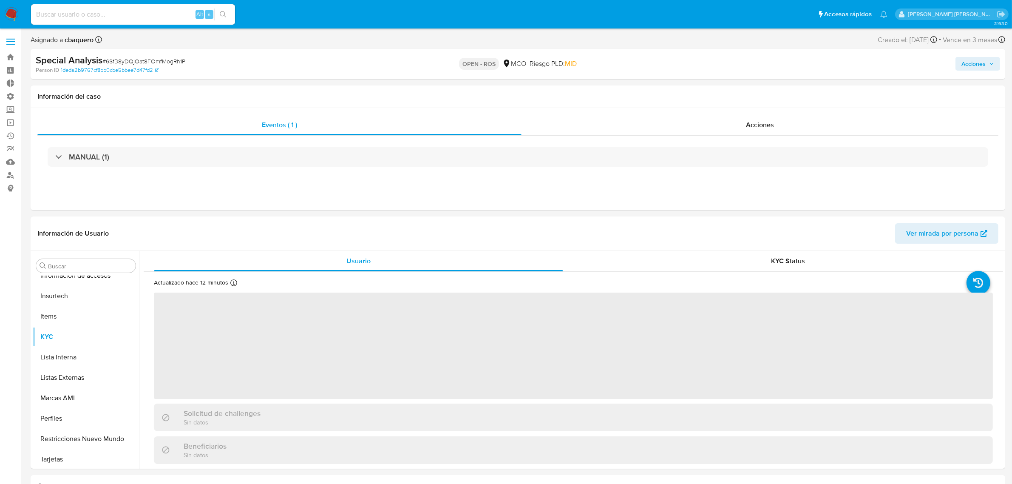
scroll to position [420, 0]
select select "10"
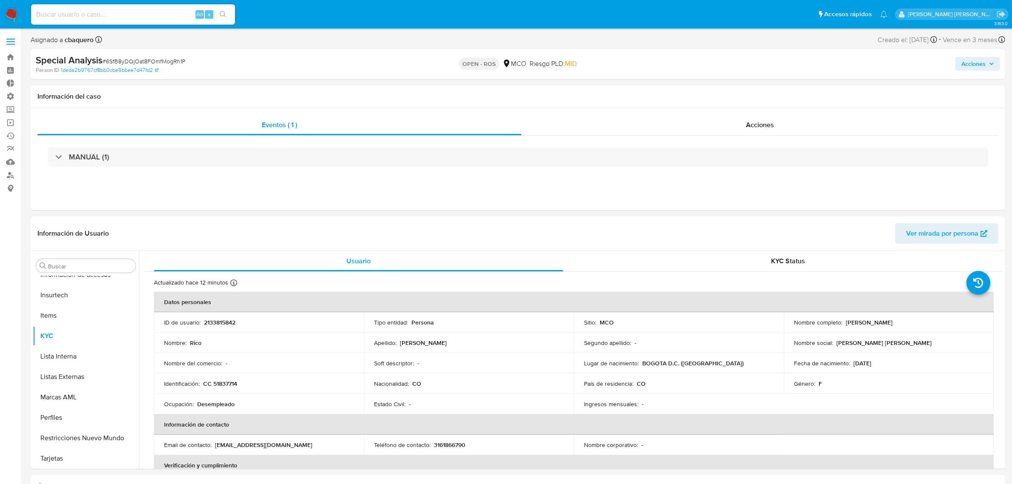
click at [966, 64] on span "Acciones" at bounding box center [974, 64] width 24 height 14
click at [778, 88] on div "r" at bounding box center [782, 91] width 9 height 9
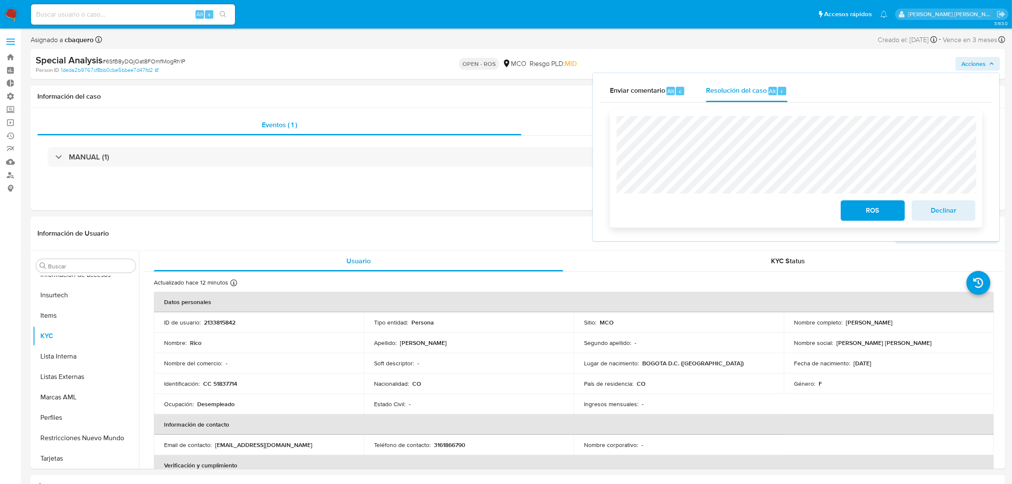
click at [862, 219] on span "ROS" at bounding box center [873, 210] width 42 height 19
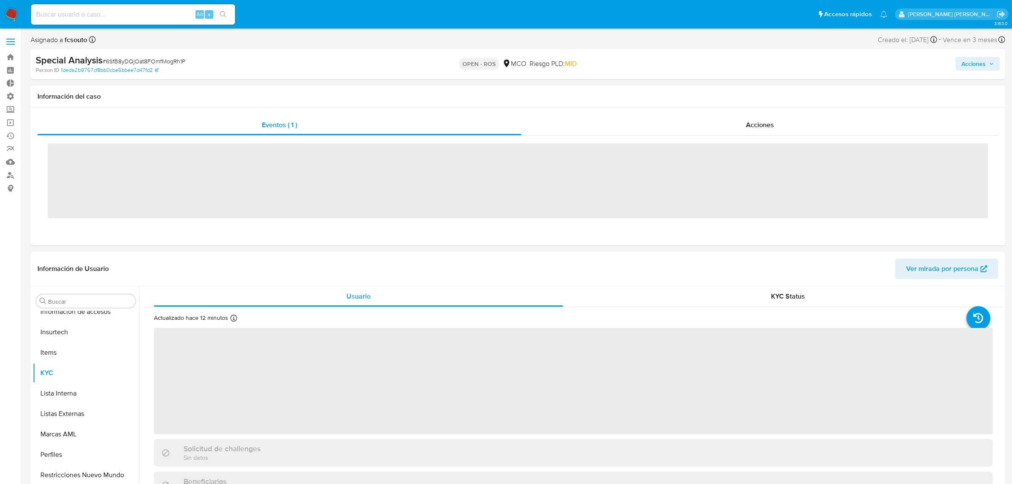
scroll to position [420, 0]
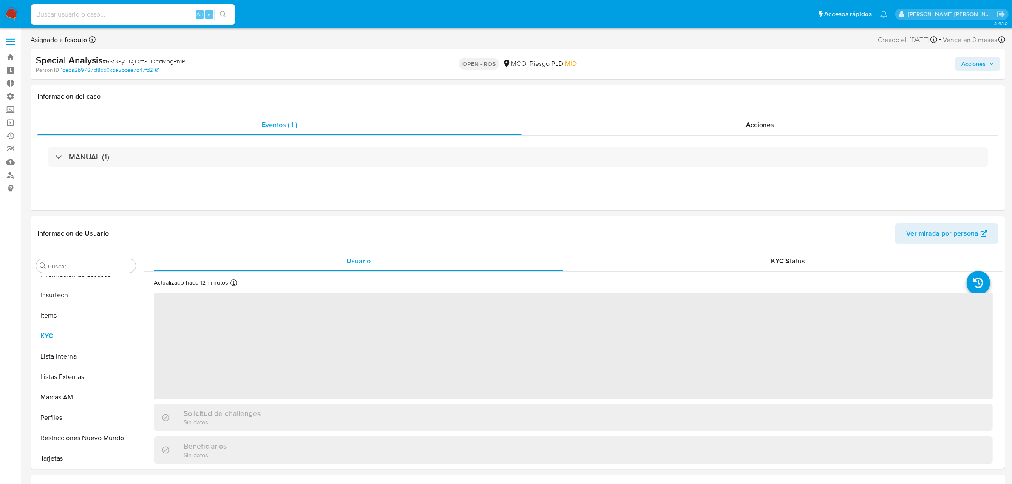
click at [11, 12] on img at bounding box center [11, 14] width 14 height 14
select select "10"
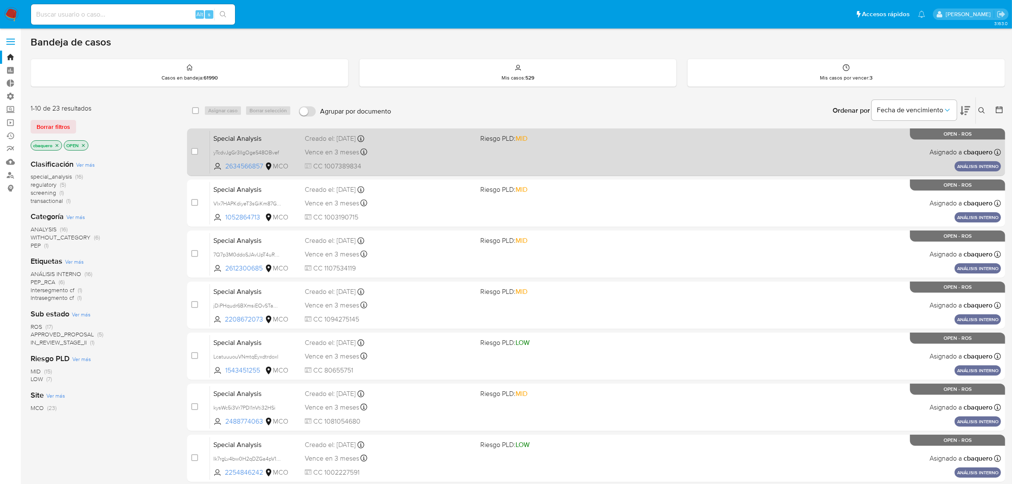
click at [526, 156] on div "Special Analysis yTcdvJgGr3lIgOgeS48OBvef 2634566857 MCO Riesgo PLD: MID Creado…" at bounding box center [605, 152] width 791 height 43
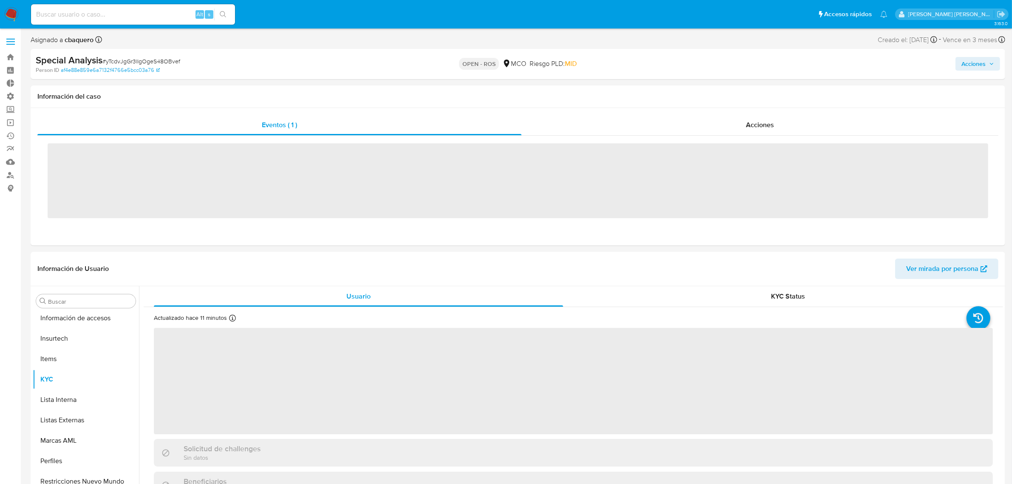
scroll to position [420, 0]
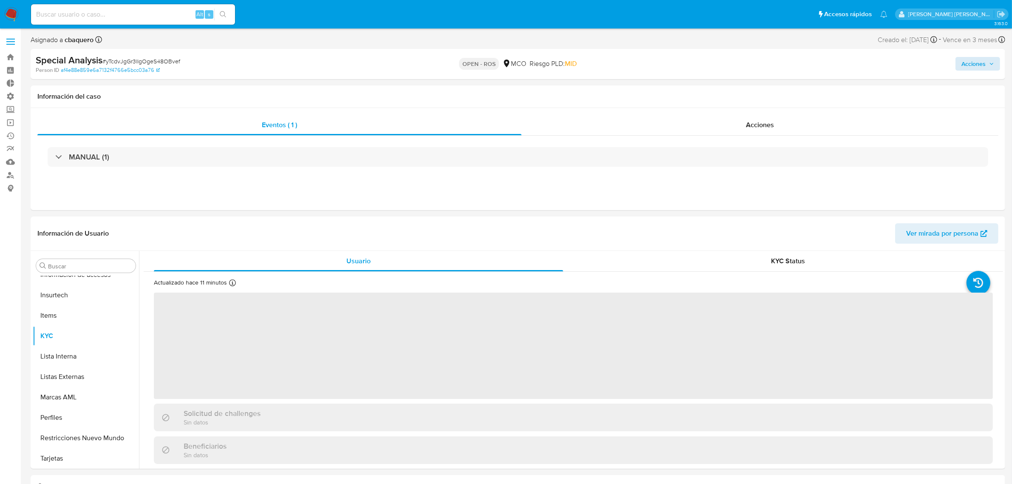
select select "10"
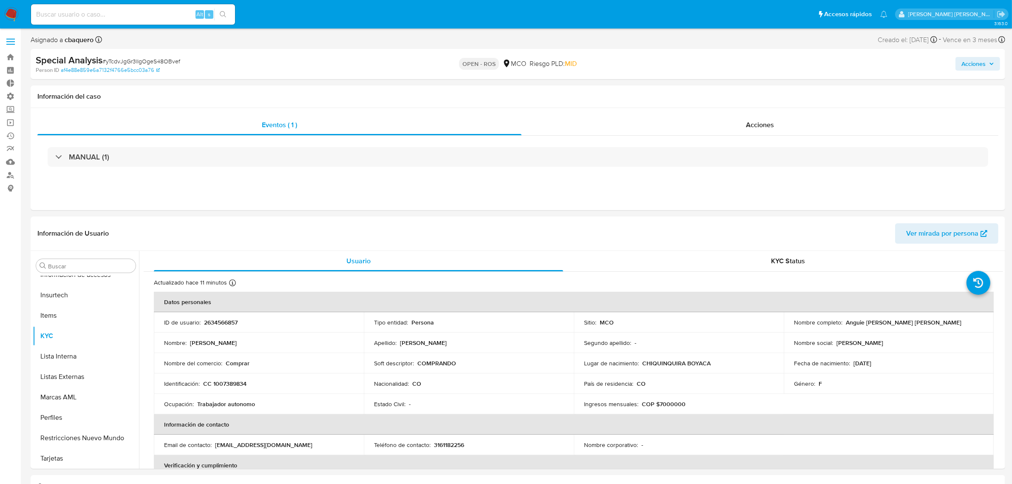
click at [980, 63] on span "Acciones" at bounding box center [974, 64] width 24 height 14
click at [745, 94] on span "Resolución del caso" at bounding box center [736, 91] width 61 height 10
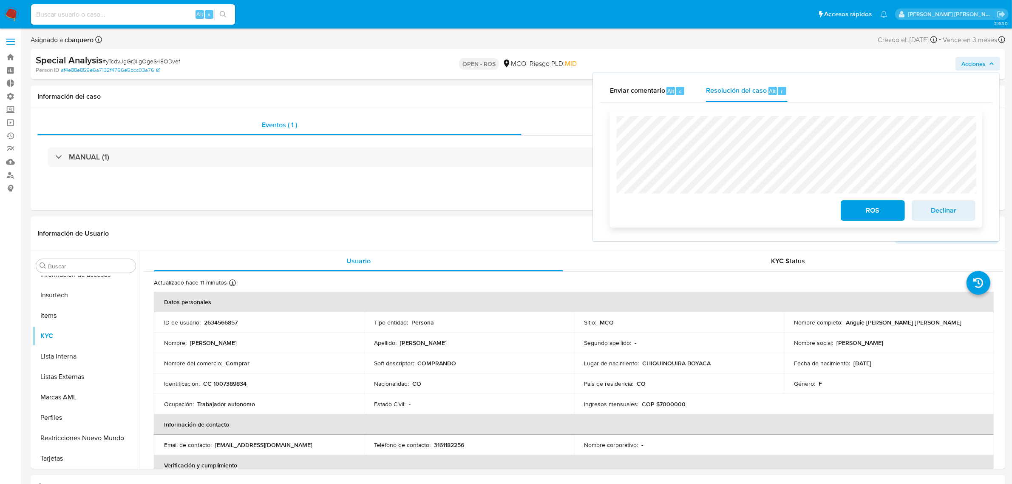
click at [841, 205] on button "ROS" at bounding box center [873, 210] width 64 height 20
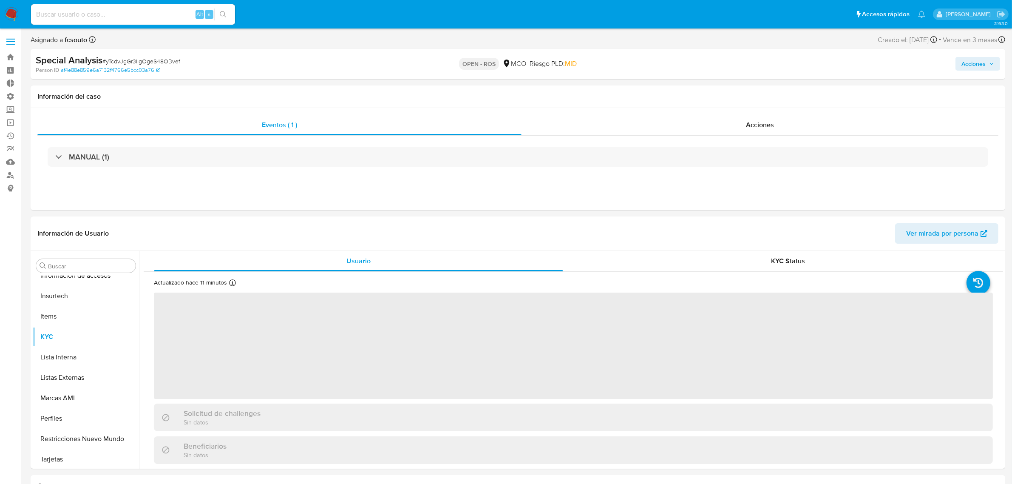
scroll to position [420, 0]
click at [7, 15] on img at bounding box center [11, 14] width 14 height 14
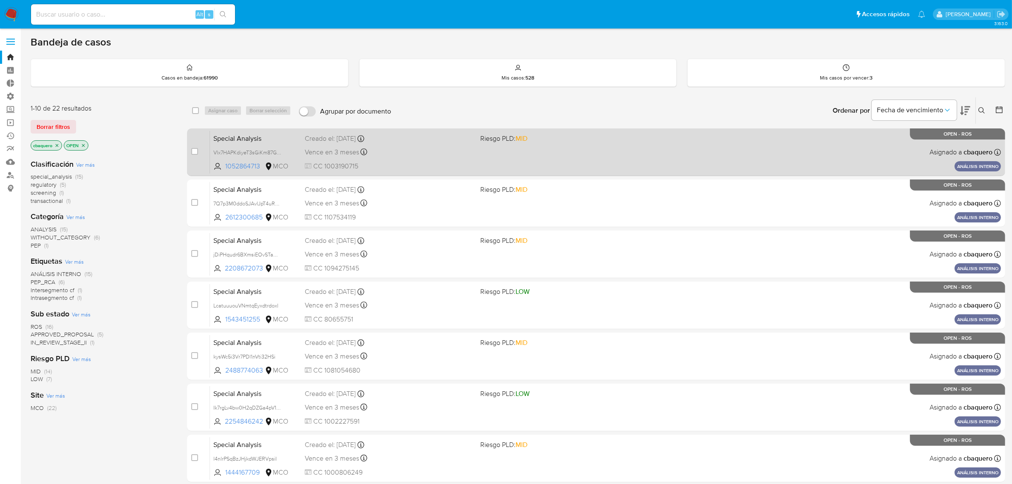
click at [607, 158] on div "Special Analysis Vlx7HAPKdiyeT3sGiKm87Gmp 1052864713 MCO Riesgo PLD: MID Creado…" at bounding box center [605, 152] width 791 height 43
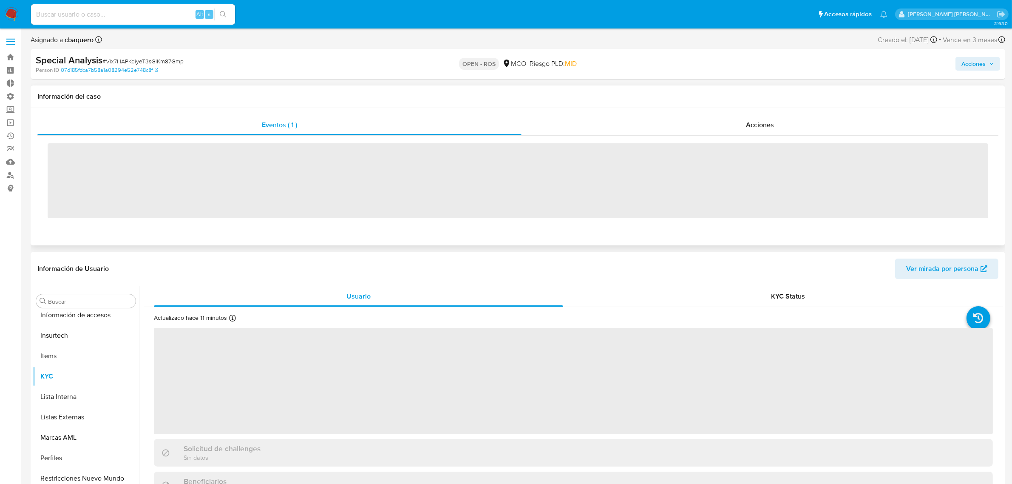
scroll to position [420, 0]
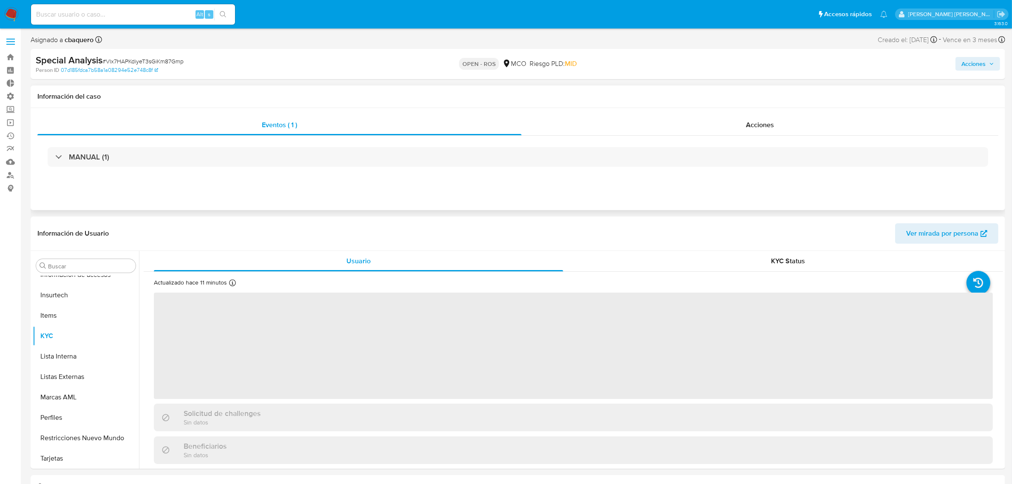
click at [960, 71] on div "Acciones" at bounding box center [840, 64] width 319 height 20
select select "10"
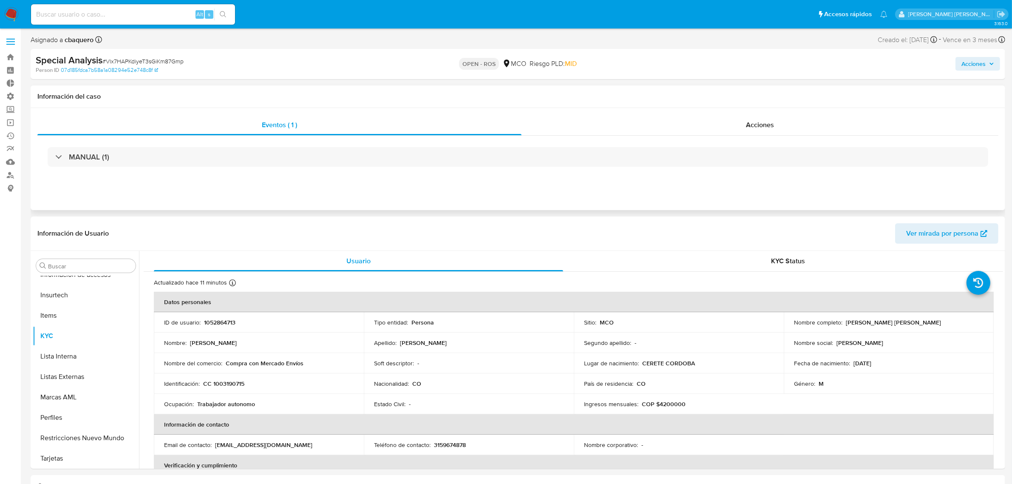
click at [961, 64] on button "Acciones" at bounding box center [978, 64] width 45 height 14
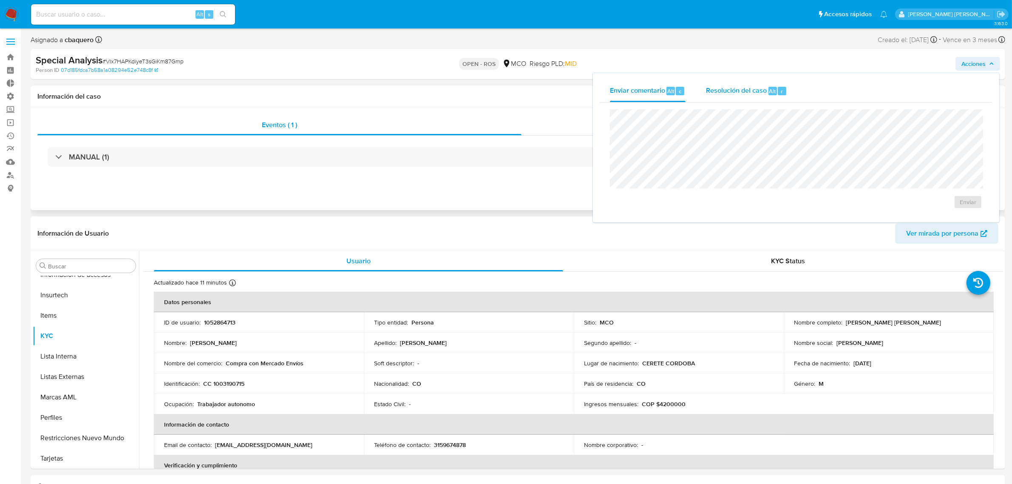
click at [757, 96] on div "Resolución del caso Alt r" at bounding box center [746, 91] width 81 height 22
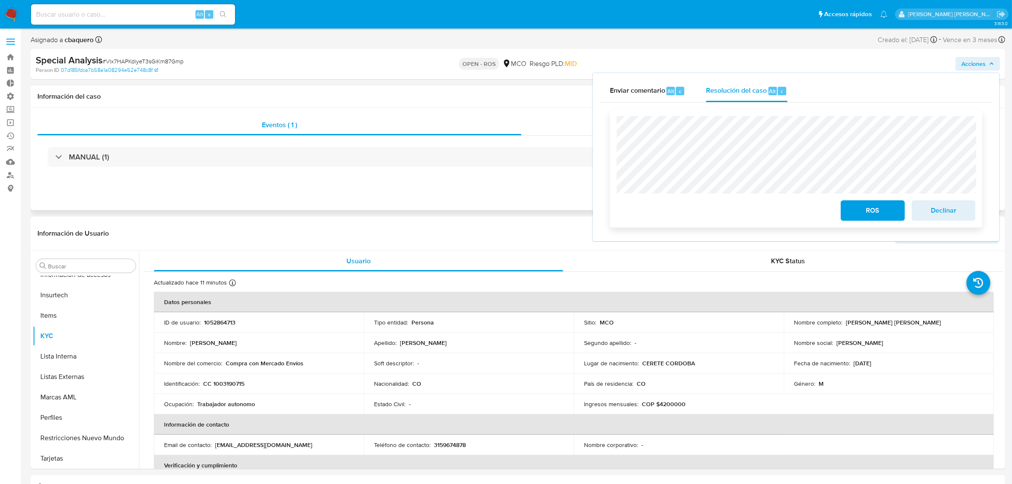
click at [860, 209] on span "ROS" at bounding box center [873, 210] width 42 height 19
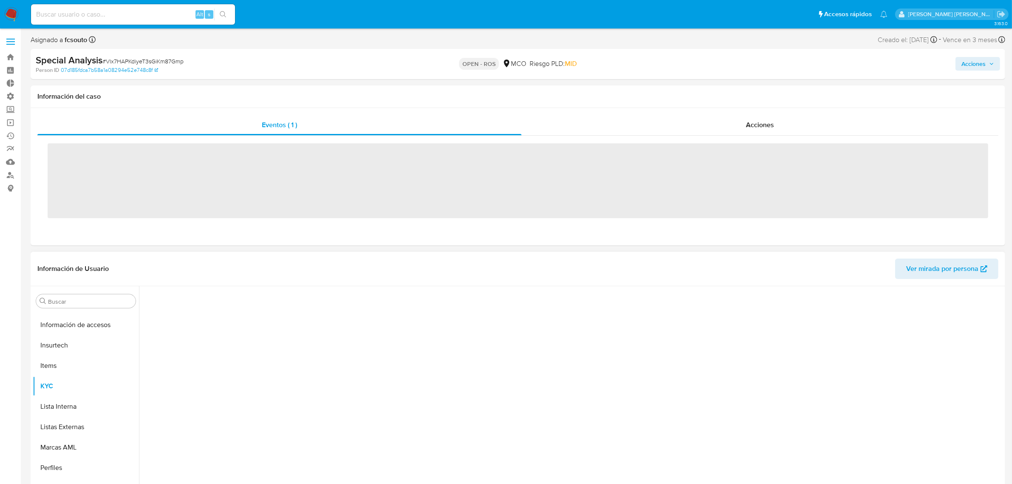
scroll to position [420, 0]
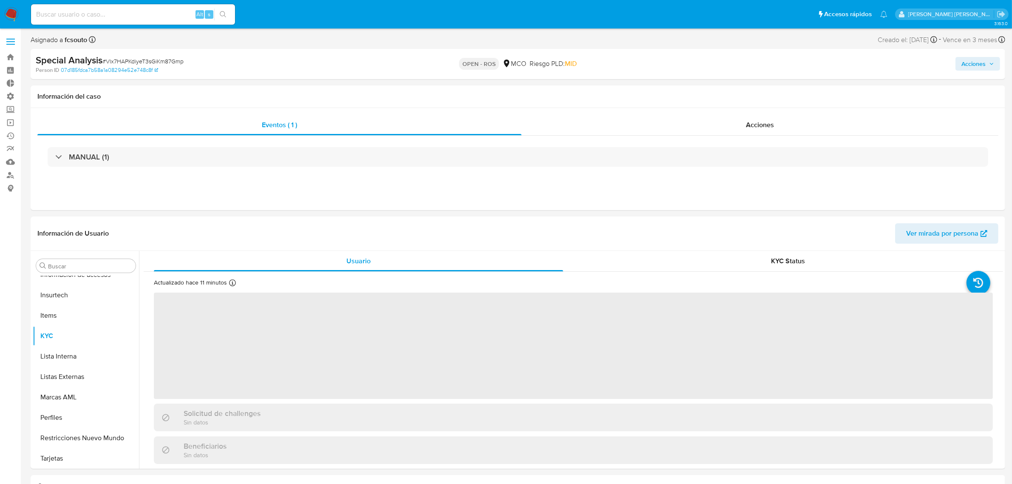
select select "10"
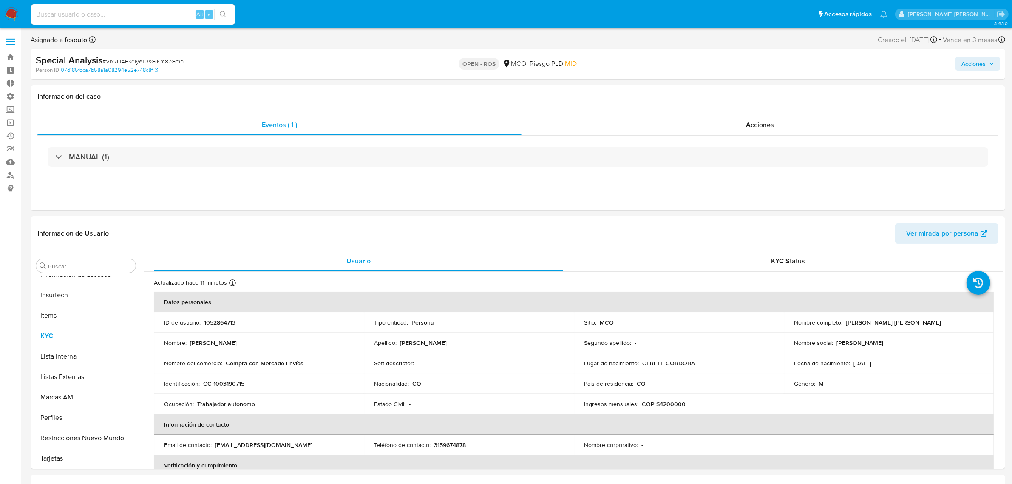
click at [13, 15] on img at bounding box center [11, 14] width 14 height 14
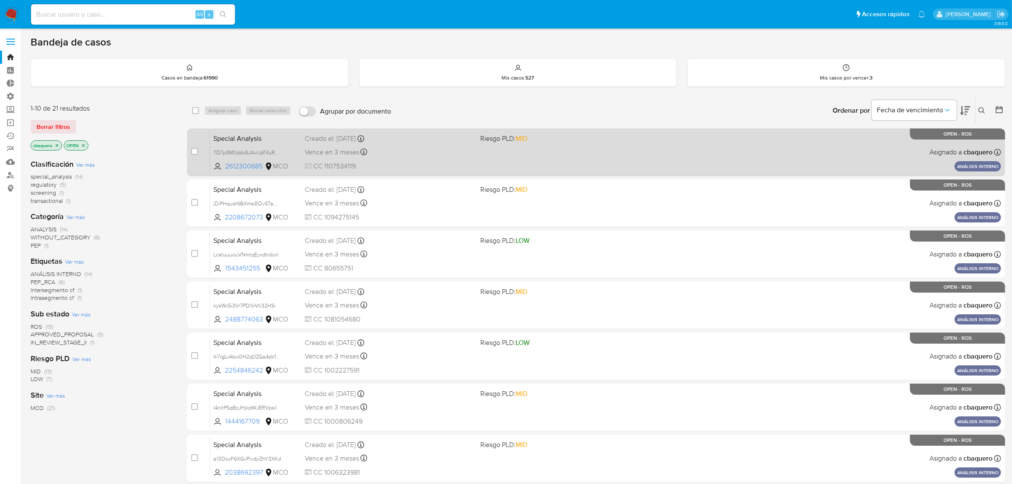
click at [603, 156] on div "Special Analysis 7Q7p3M0ddoSJAvlJpT4uRW5c 2612300685 MCO Riesgo PLD: MID Creado…" at bounding box center [605, 152] width 791 height 43
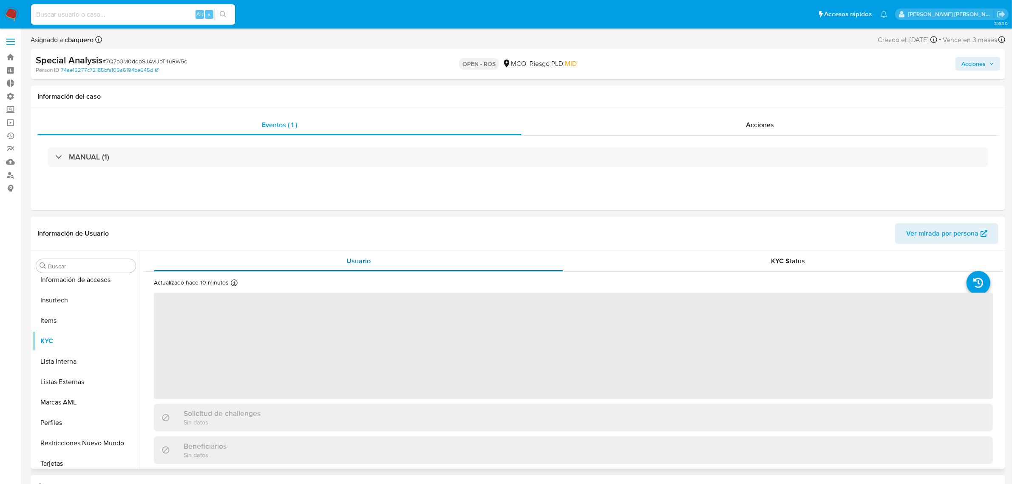
scroll to position [420, 0]
click at [968, 63] on span "Acciones" at bounding box center [974, 64] width 24 height 14
select select "10"
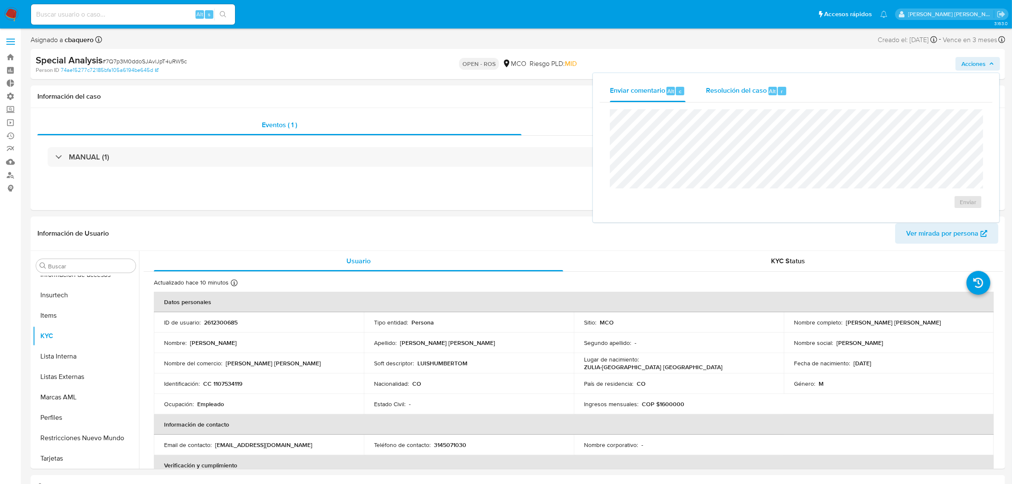
click at [762, 92] on span "Resolución del caso" at bounding box center [736, 91] width 61 height 10
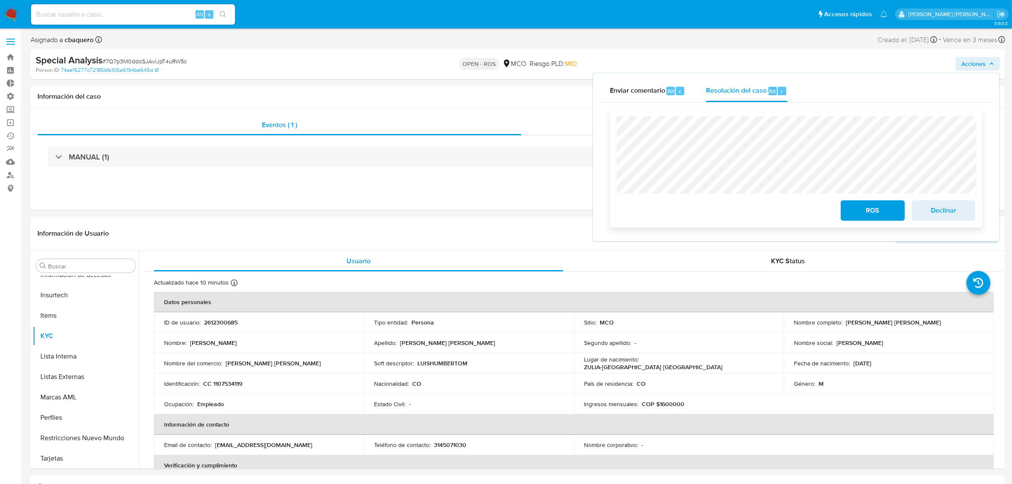
click at [845, 208] on button "ROS" at bounding box center [873, 210] width 64 height 20
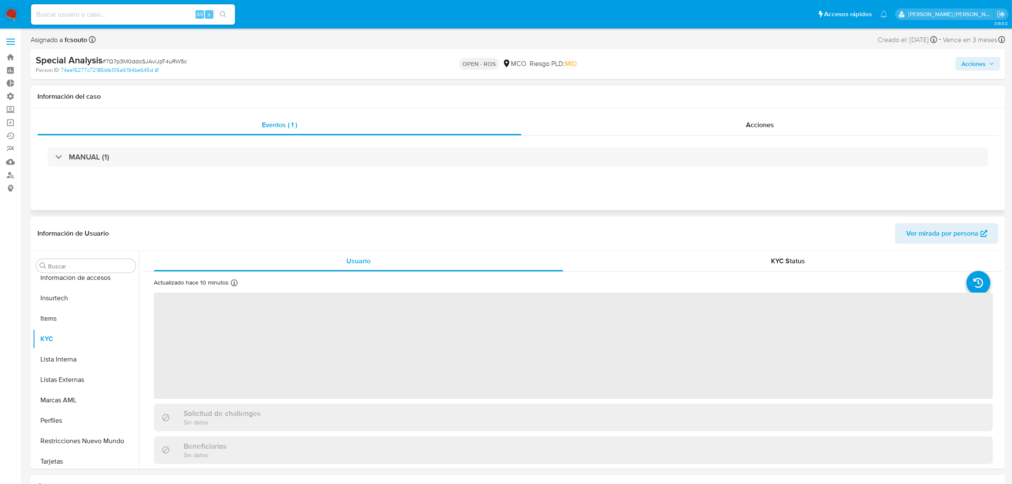
scroll to position [420, 0]
select select "10"
click at [8, 14] on img at bounding box center [11, 14] width 14 height 14
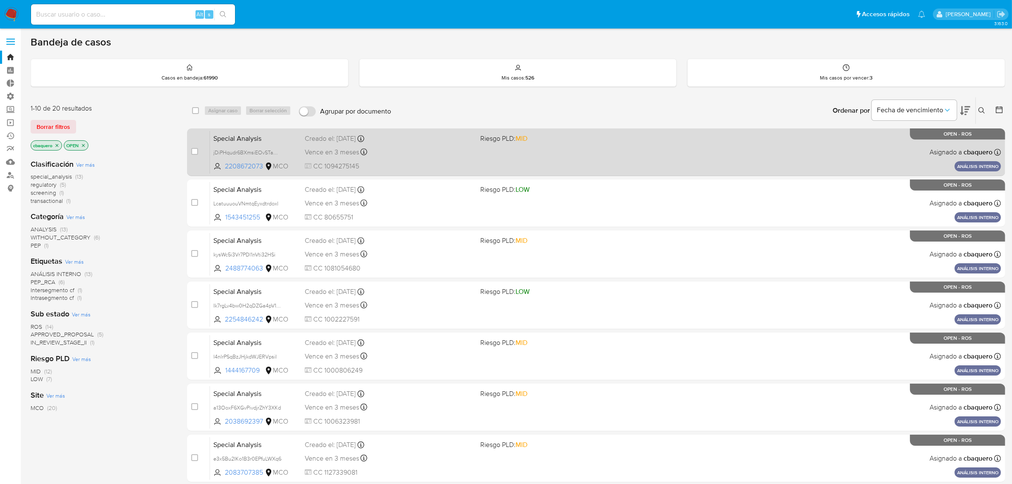
click at [537, 162] on div "Special Analysis jDiPHqudr6BXmsiEOvSTaDEF 2208672073 MCO Riesgo PLD: MID Creado…" at bounding box center [605, 152] width 791 height 43
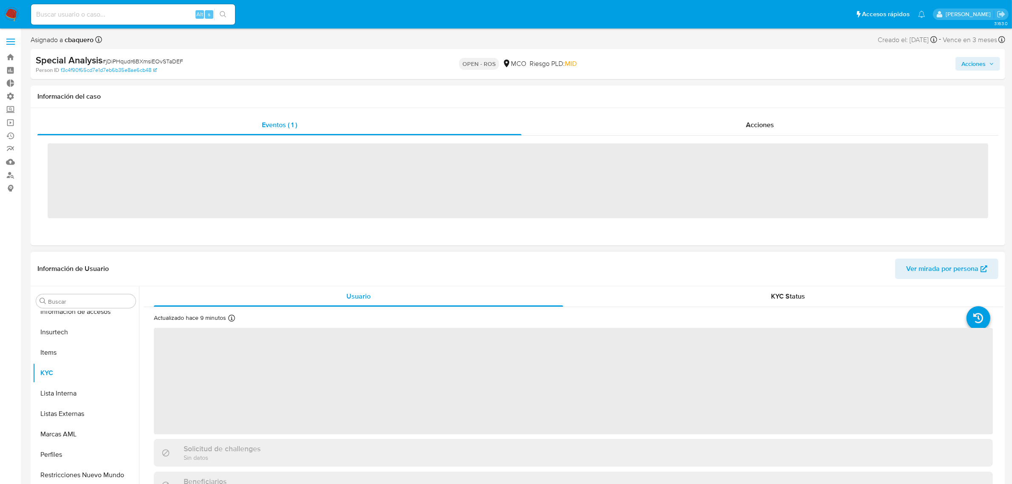
scroll to position [420, 0]
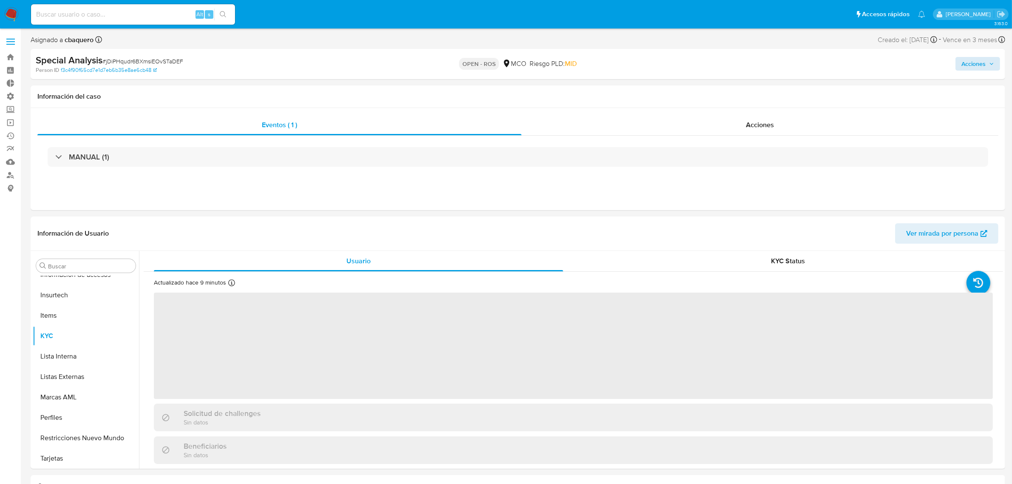
select select "10"
click at [983, 64] on span "Acciones" at bounding box center [974, 64] width 24 height 14
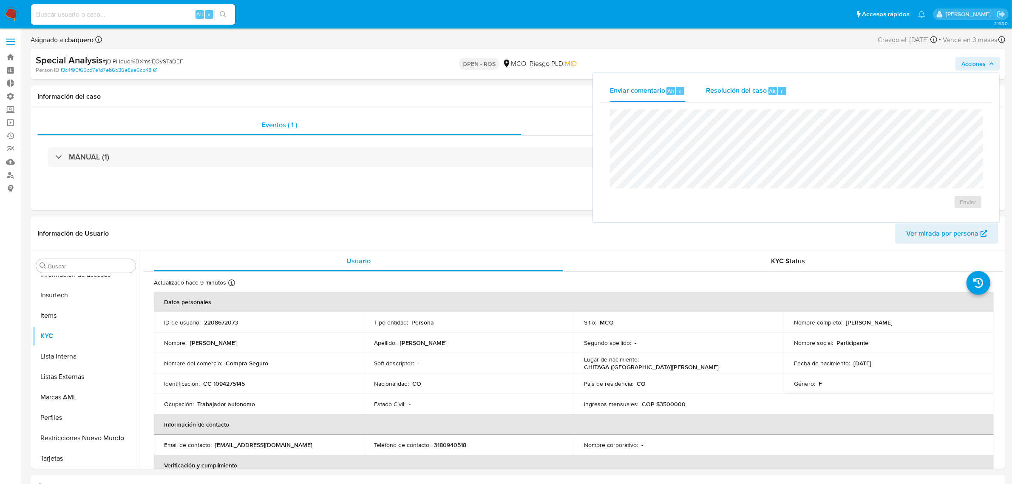
click at [719, 96] on div "Resolución del caso Alt r" at bounding box center [746, 91] width 81 height 22
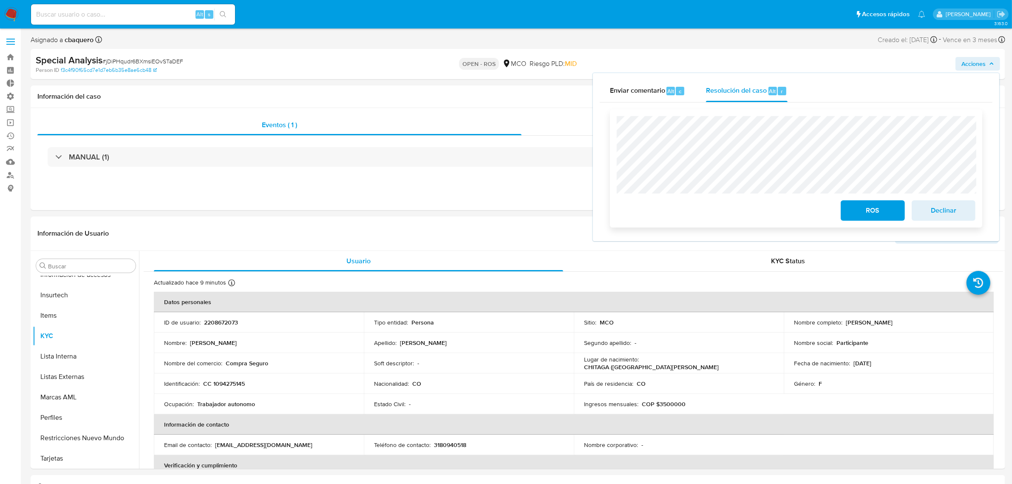
click at [857, 220] on span "ROS" at bounding box center [873, 210] width 42 height 19
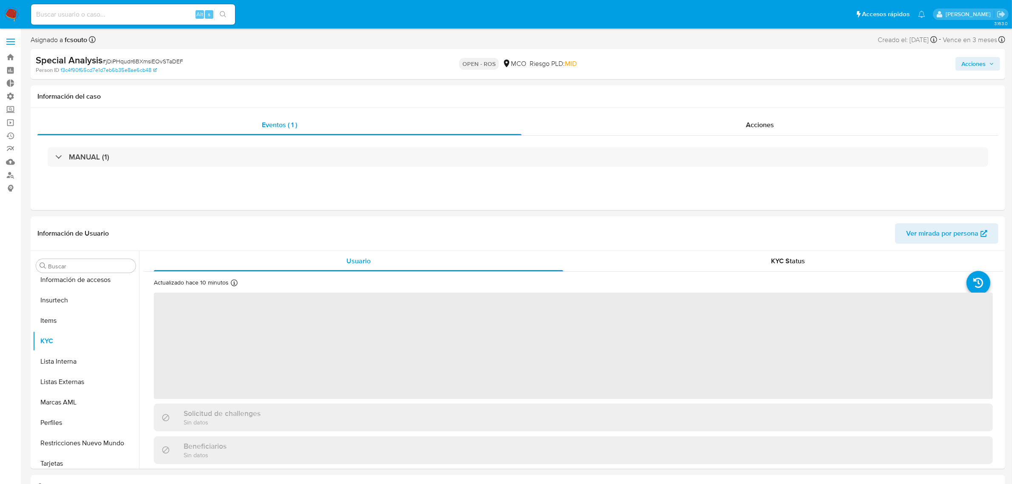
scroll to position [420, 0]
select select "10"
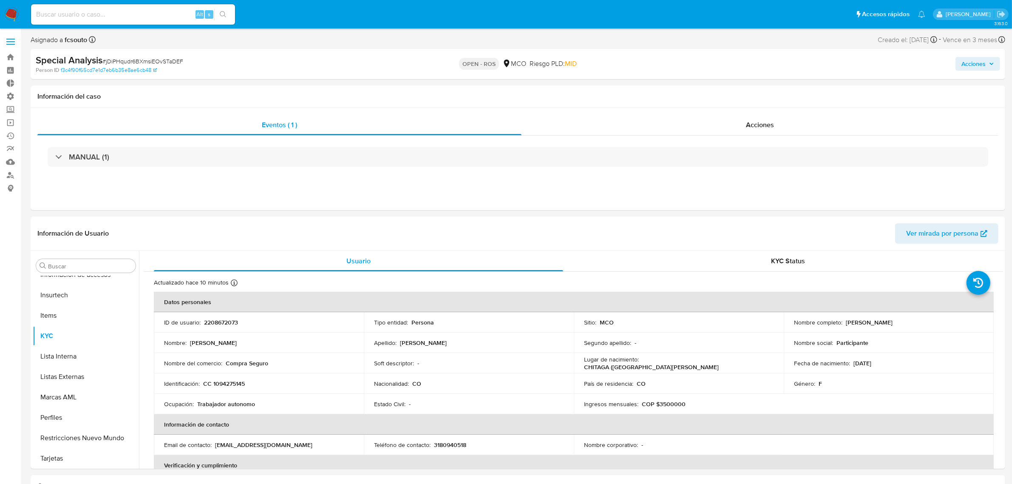
click at [17, 18] on img at bounding box center [11, 14] width 14 height 14
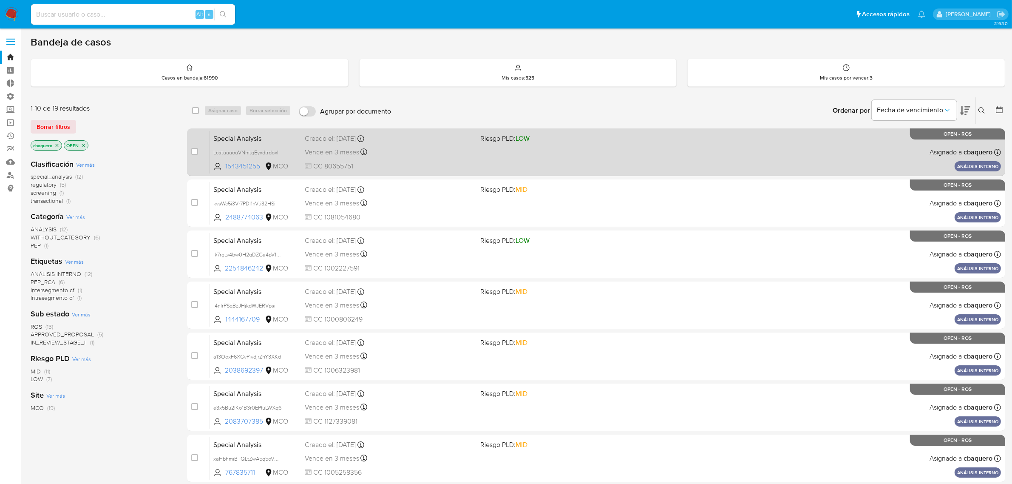
click at [566, 161] on div "Special Analysis LcatuuuouVNmtqEyxdtrdoxl 1543451255 MCO Riesgo PLD: LOW Creado…" at bounding box center [605, 152] width 791 height 43
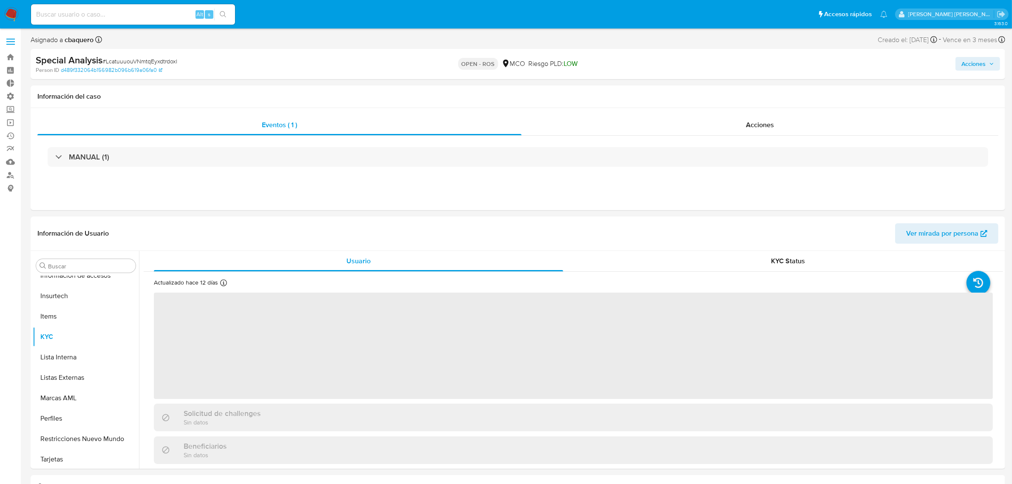
scroll to position [420, 0]
select select "10"
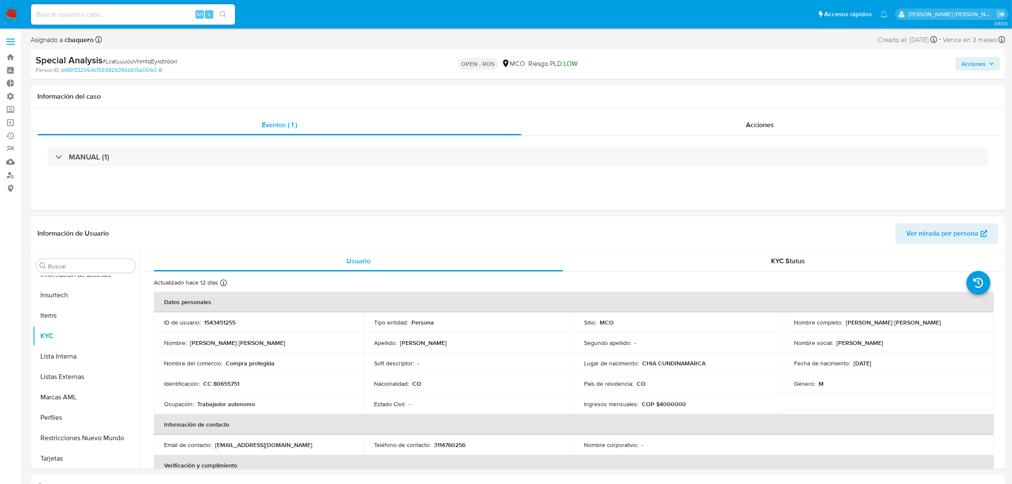
click at [964, 65] on span "Acciones" at bounding box center [974, 64] width 24 height 14
click at [738, 94] on span "Resolución del caso" at bounding box center [736, 91] width 61 height 10
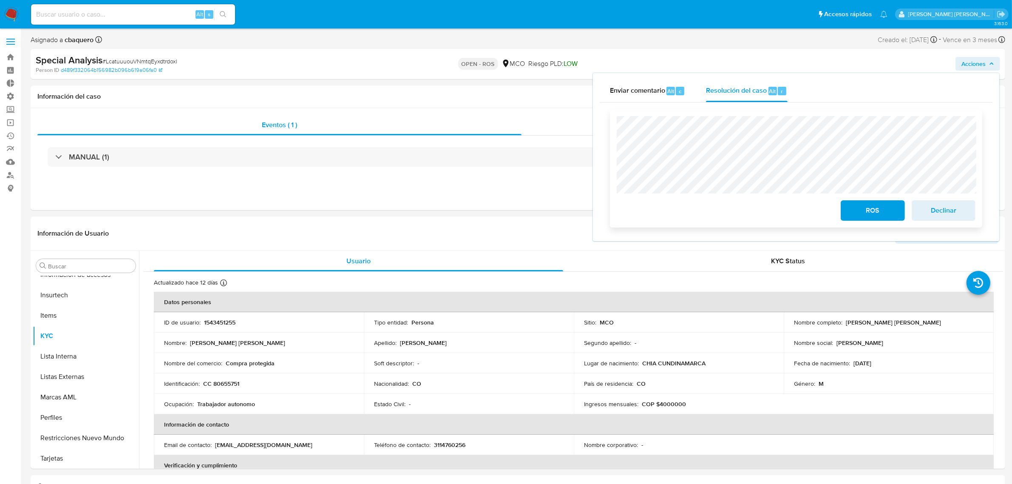
click at [881, 211] on span "ROS" at bounding box center [873, 210] width 42 height 19
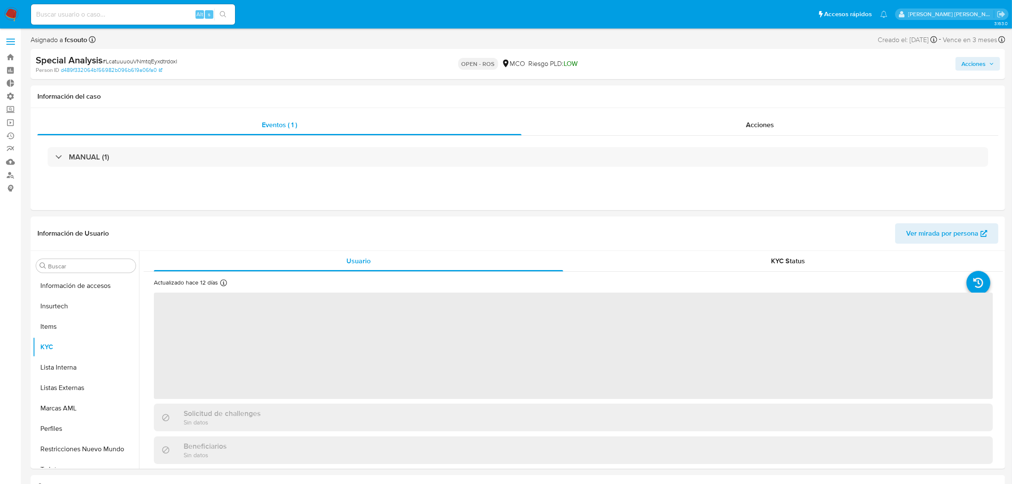
scroll to position [420, 0]
select select "10"
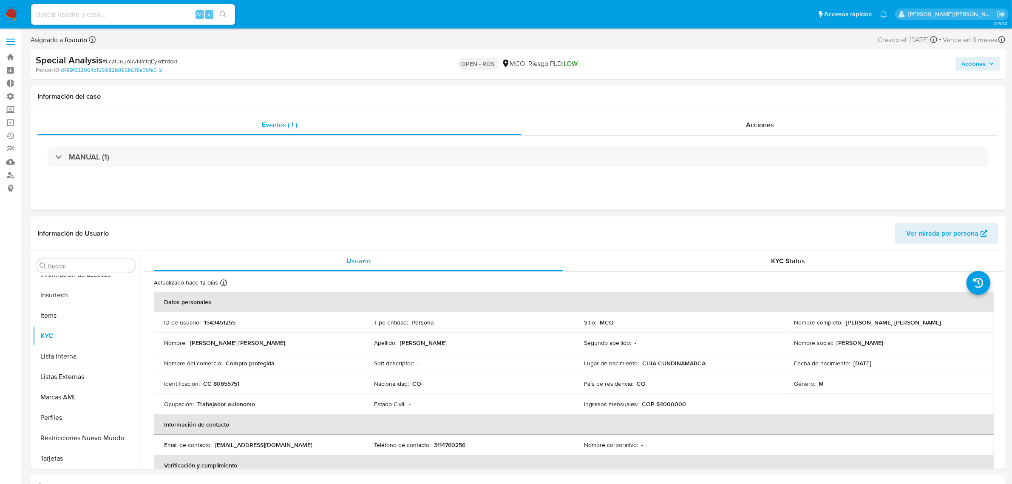
click at [13, 20] on img at bounding box center [11, 14] width 14 height 14
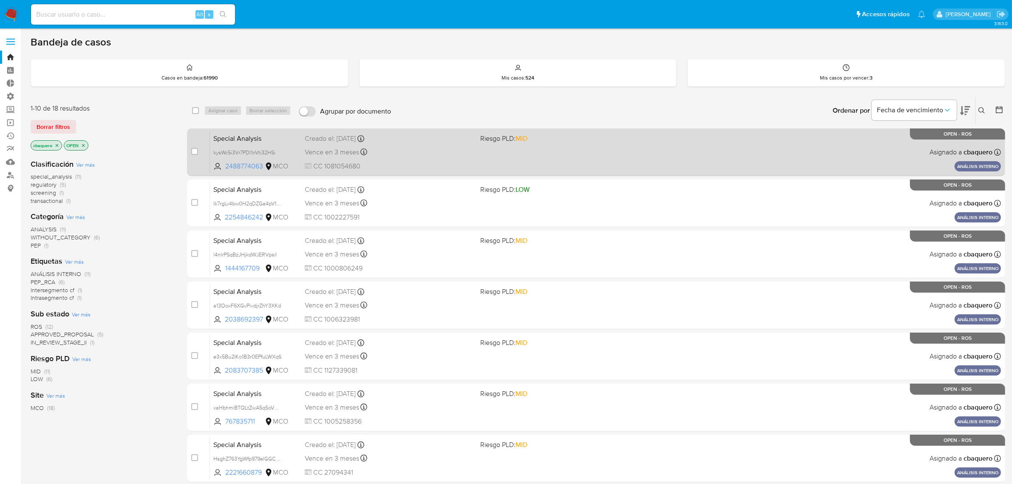
click at [608, 169] on div "Special Analysis kysWc5i3Vr7PDl1nVti32HSi 2488774063 MCO Riesgo PLD: MID Creado…" at bounding box center [605, 152] width 791 height 43
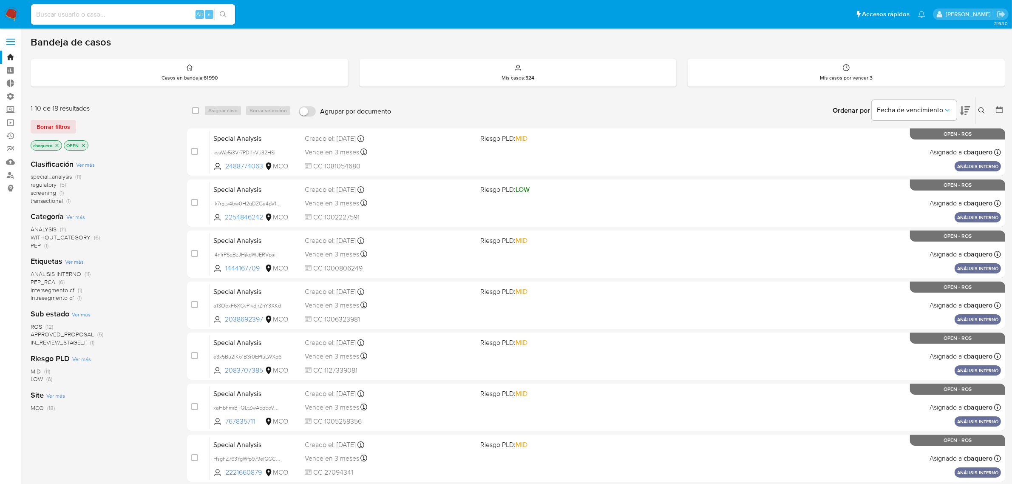
click at [15, 11] on img at bounding box center [11, 14] width 14 height 14
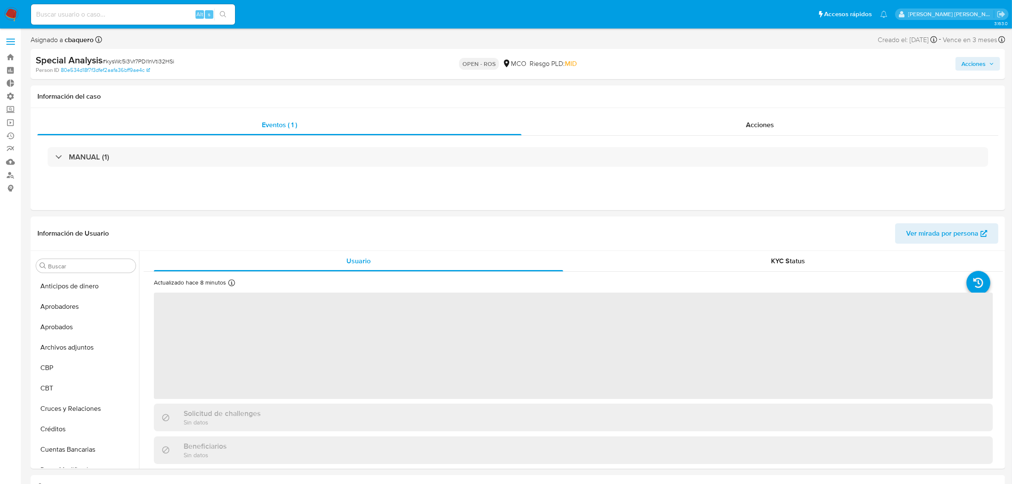
select select "10"
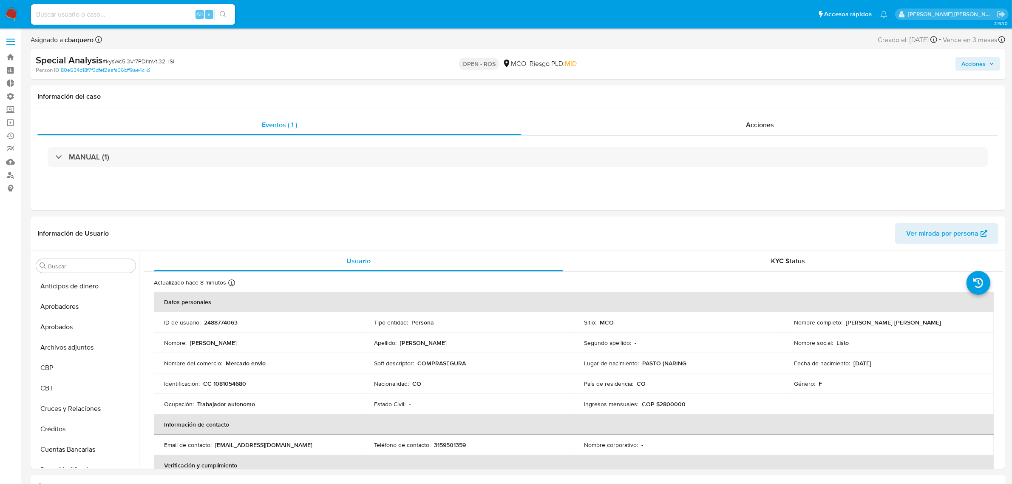
scroll to position [420, 0]
click at [965, 69] on span "Acciones" at bounding box center [974, 64] width 24 height 14
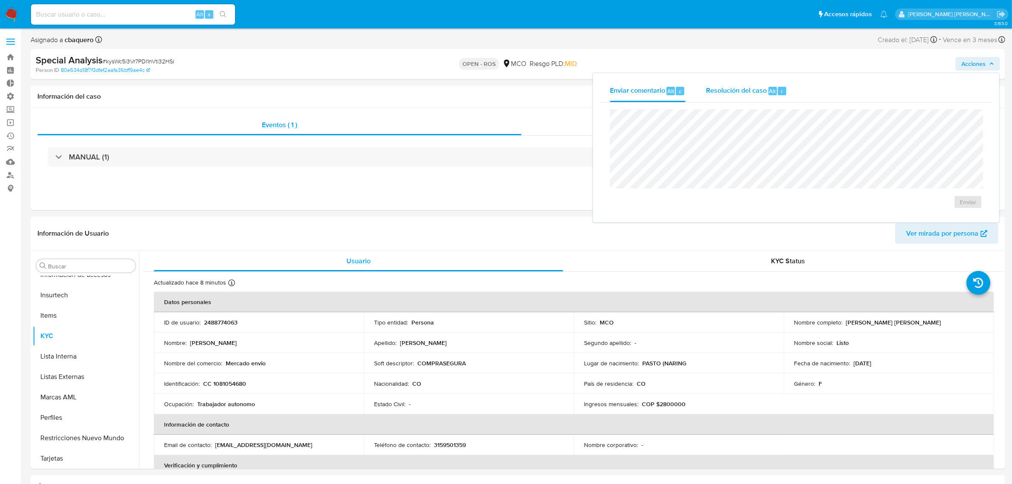
click at [745, 97] on div "Resolución del caso Alt r" at bounding box center [746, 91] width 81 height 22
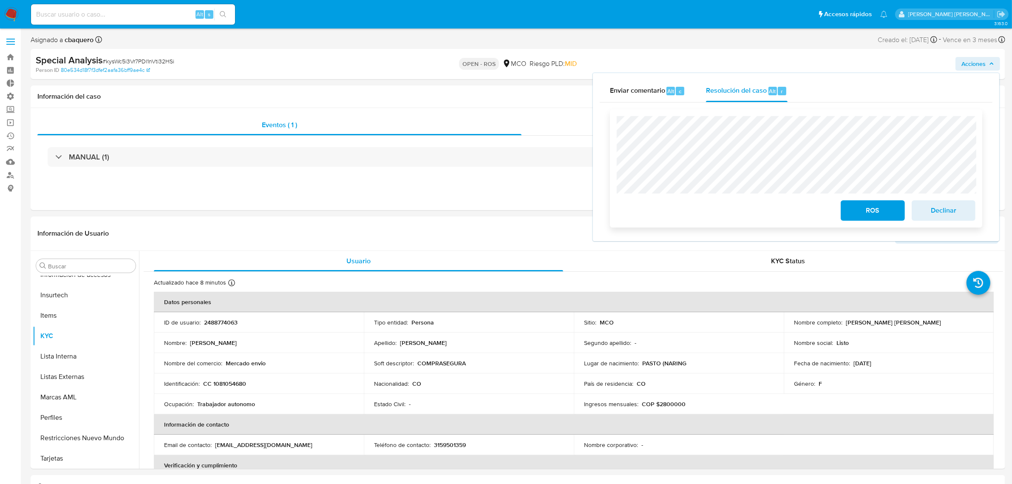
click at [869, 216] on span "ROS" at bounding box center [873, 210] width 42 height 19
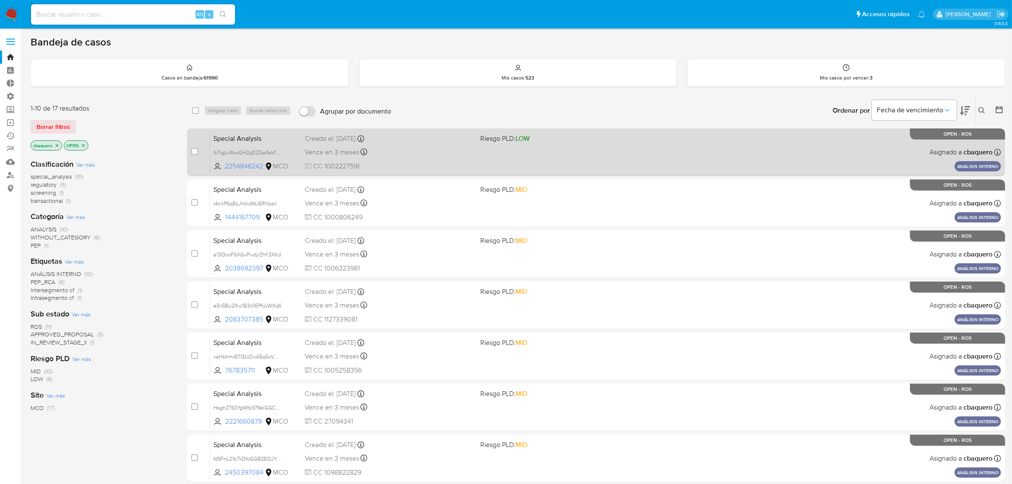
click at [660, 152] on div "Special Analysis Ik7rgLv4bw0H2qDZGa4pV1TV 2254846242 MCO Riesgo PLD: LOW Creado…" at bounding box center [605, 152] width 791 height 43
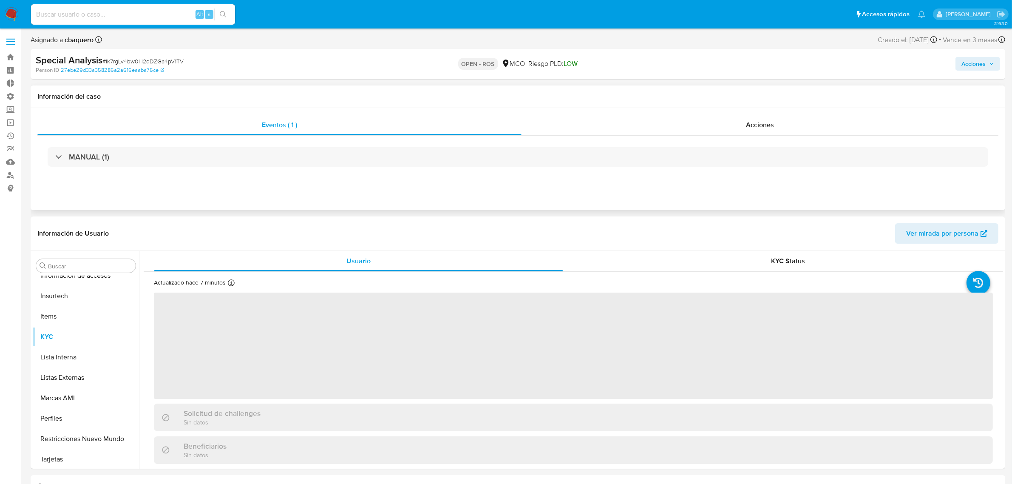
scroll to position [420, 0]
select select "10"
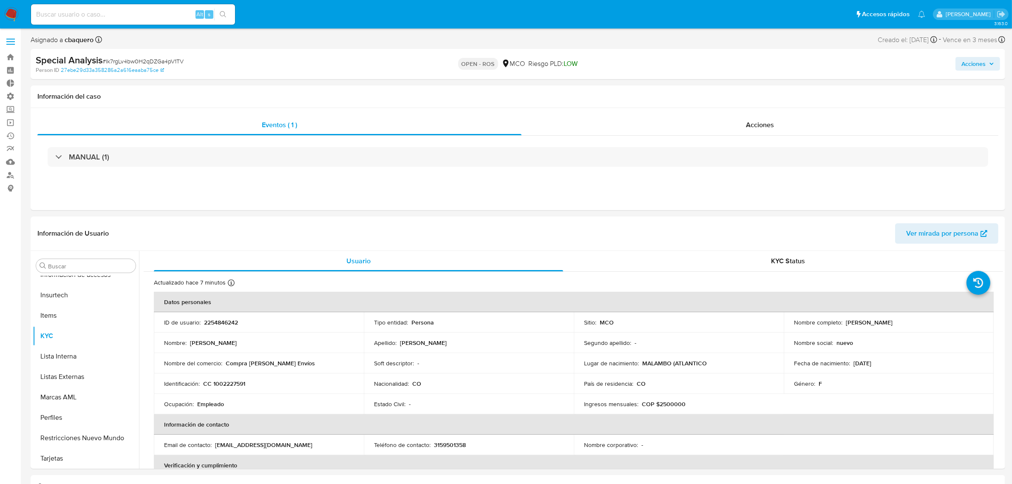
click at [968, 64] on span "Acciones" at bounding box center [974, 64] width 24 height 14
click at [761, 88] on span "Resolución del caso" at bounding box center [736, 91] width 61 height 10
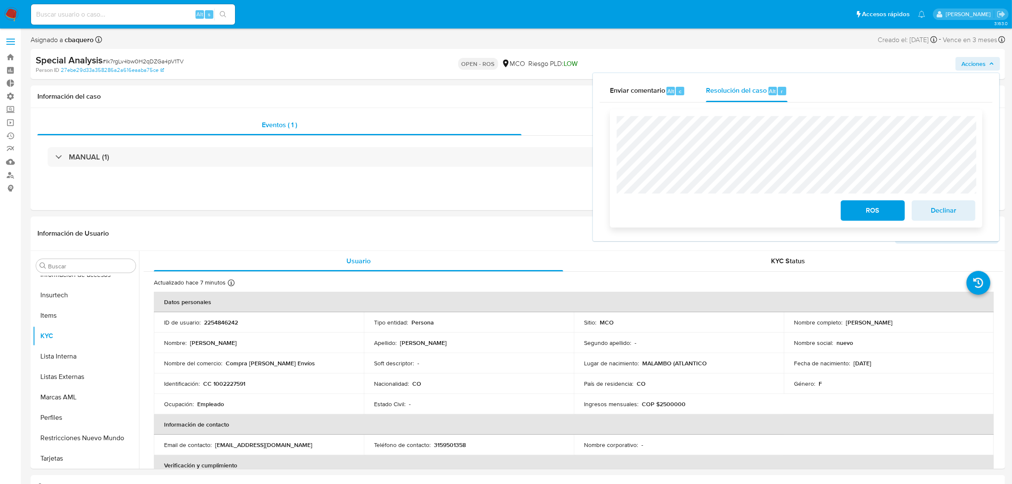
click at [860, 201] on button "ROS" at bounding box center [873, 210] width 64 height 20
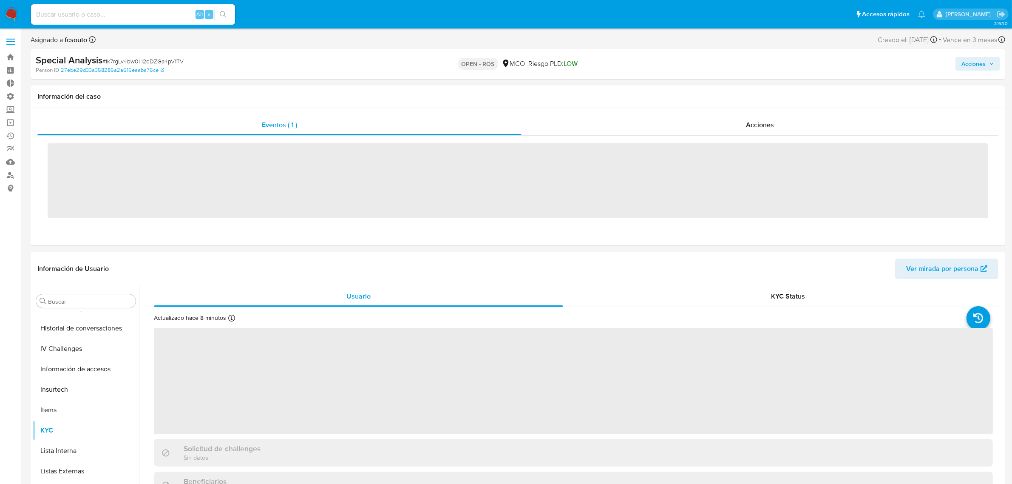
scroll to position [420, 0]
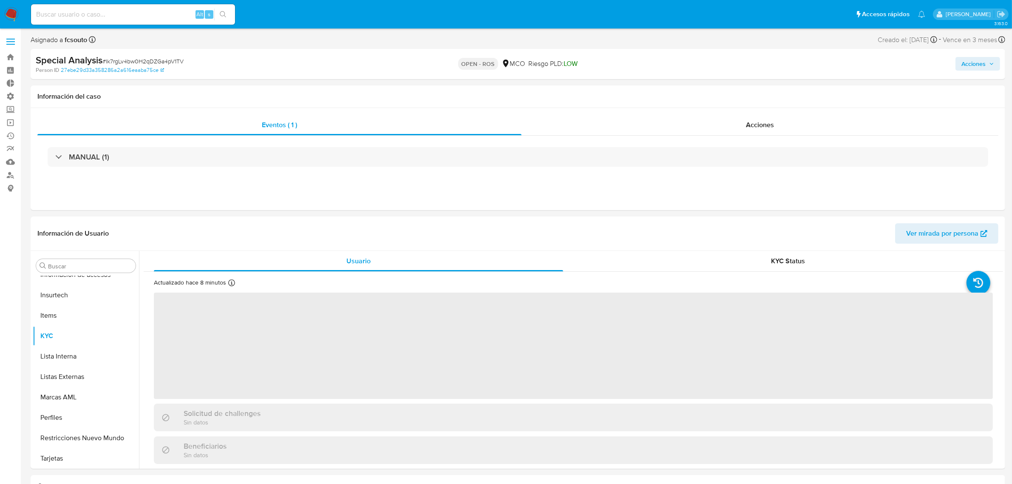
click at [13, 16] on img at bounding box center [11, 14] width 14 height 14
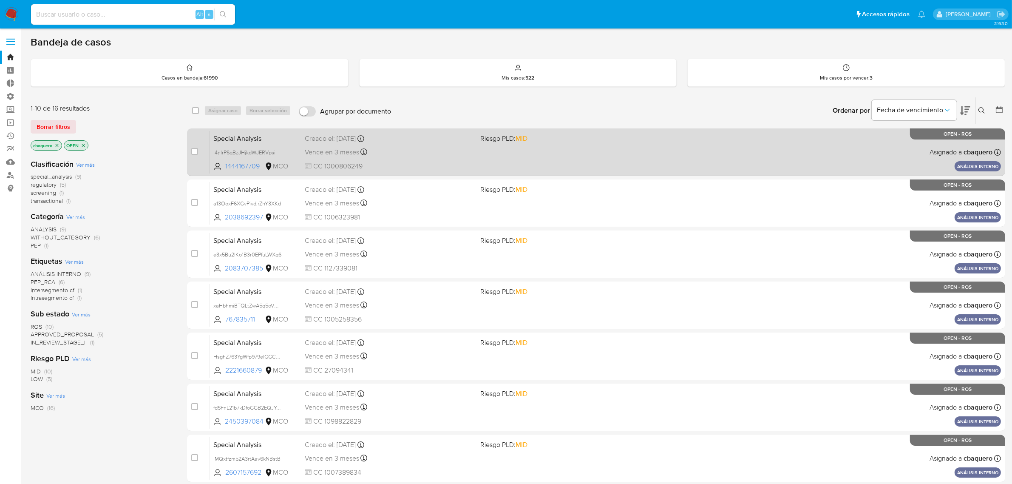
click at [581, 157] on div "Special Analysis l4nlrPSqBzJHjkdWJERVpsiI 1444167709 MCO Riesgo PLD: MID Creado…" at bounding box center [605, 152] width 791 height 43
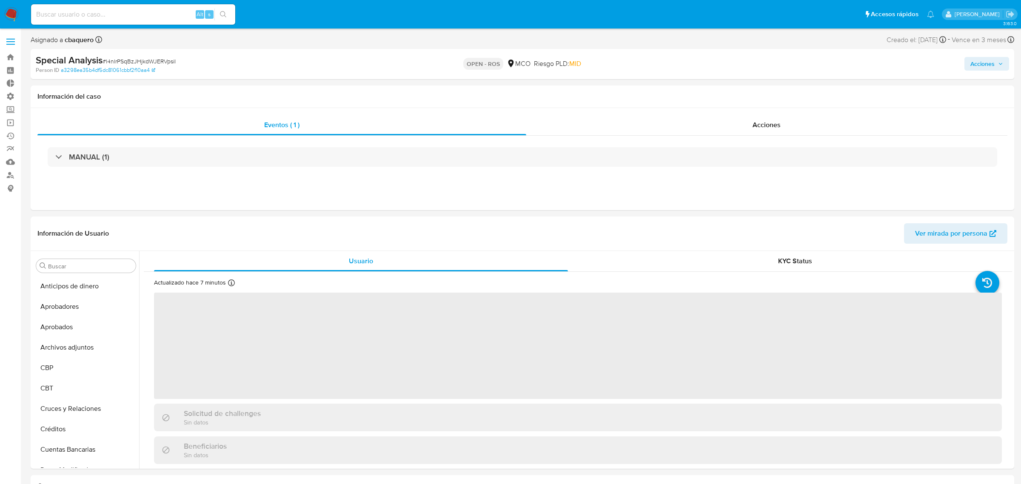
select select "10"
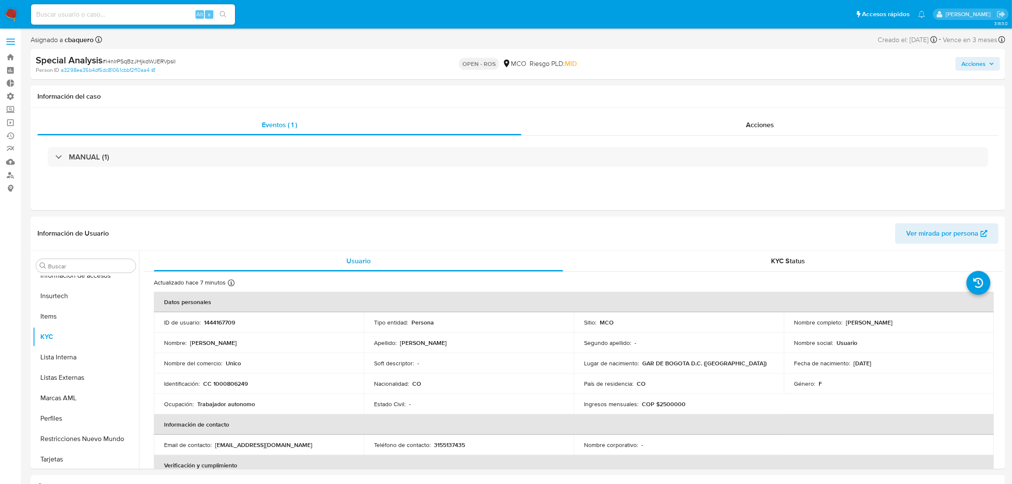
scroll to position [420, 0]
click at [972, 62] on span "Acciones" at bounding box center [974, 64] width 24 height 14
click at [715, 99] on div "Resolución del caso Alt r" at bounding box center [746, 91] width 81 height 22
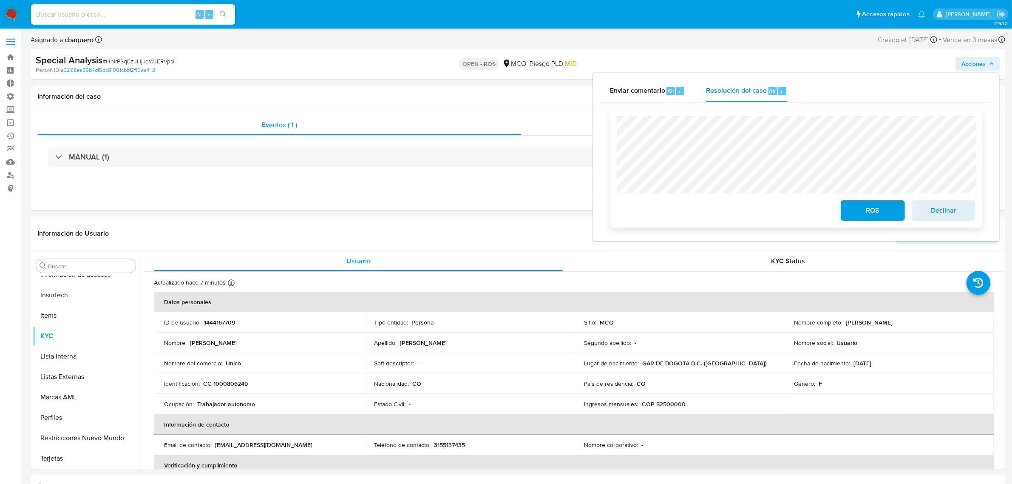
drag, startPoint x: 868, startPoint y: 213, endPoint x: 857, endPoint y: 200, distance: 16.9
click at [868, 212] on span "ROS" at bounding box center [873, 210] width 42 height 19
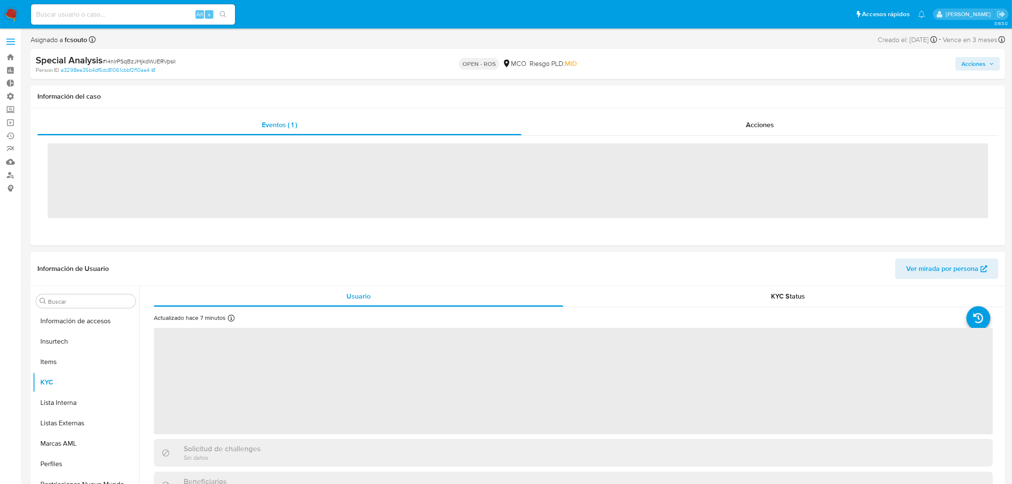
scroll to position [420, 0]
drag, startPoint x: 0, startPoint y: 0, endPoint x: 14, endPoint y: 14, distance: 19.5
click at [14, 14] on img at bounding box center [11, 14] width 14 height 14
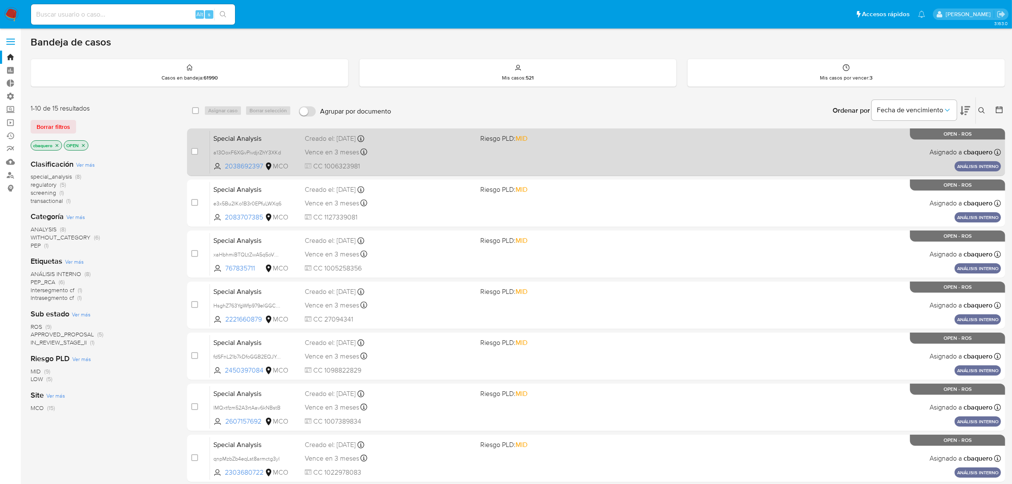
click at [693, 160] on div "Special Analysis a13OoxF6XGvPivdjrZhY3XKd 2038692397 MCO Riesgo PLD: MID Creado…" at bounding box center [605, 152] width 791 height 43
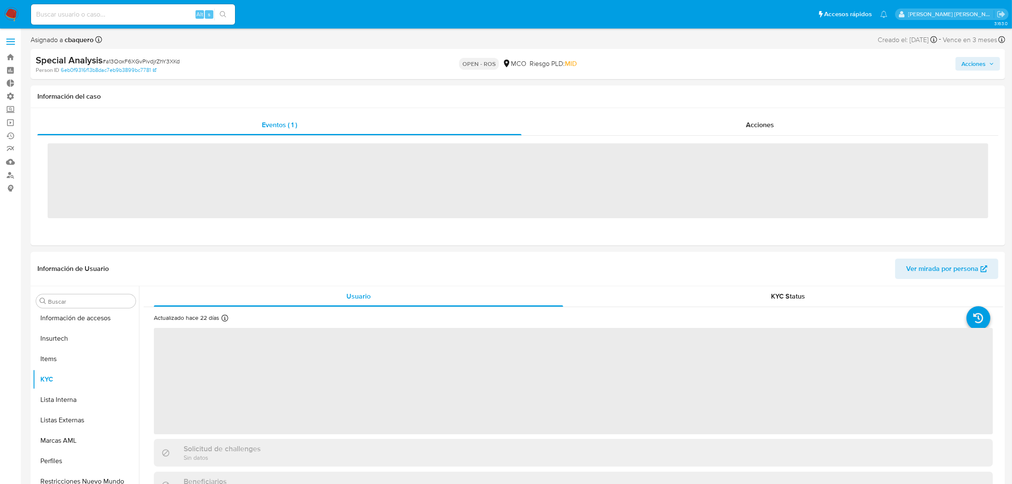
scroll to position [420, 0]
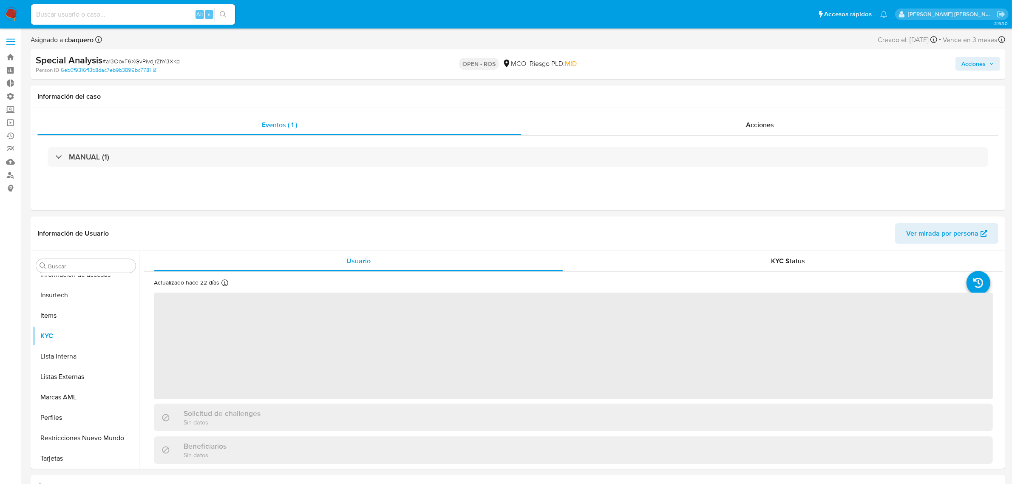
select select "10"
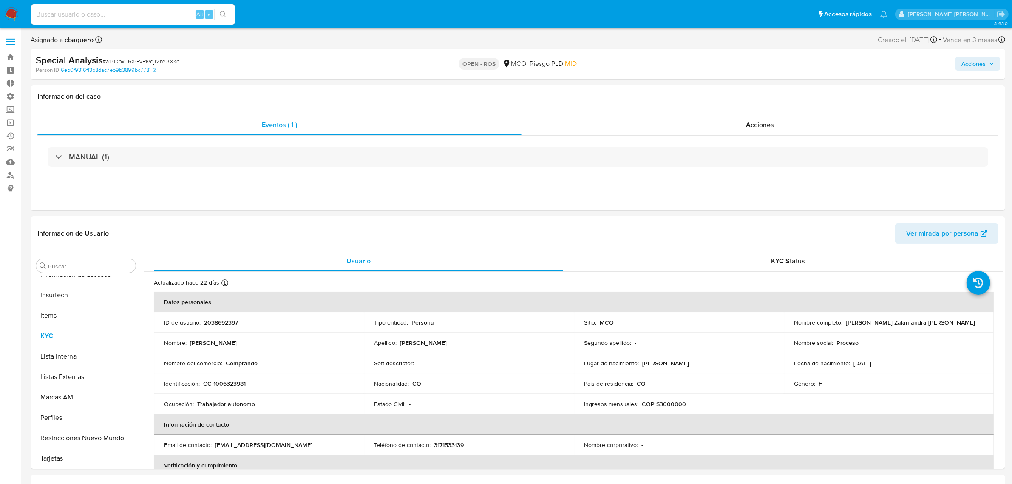
click at [972, 65] on span "Acciones" at bounding box center [974, 64] width 24 height 14
click at [743, 94] on span "Resolución del caso" at bounding box center [736, 91] width 61 height 10
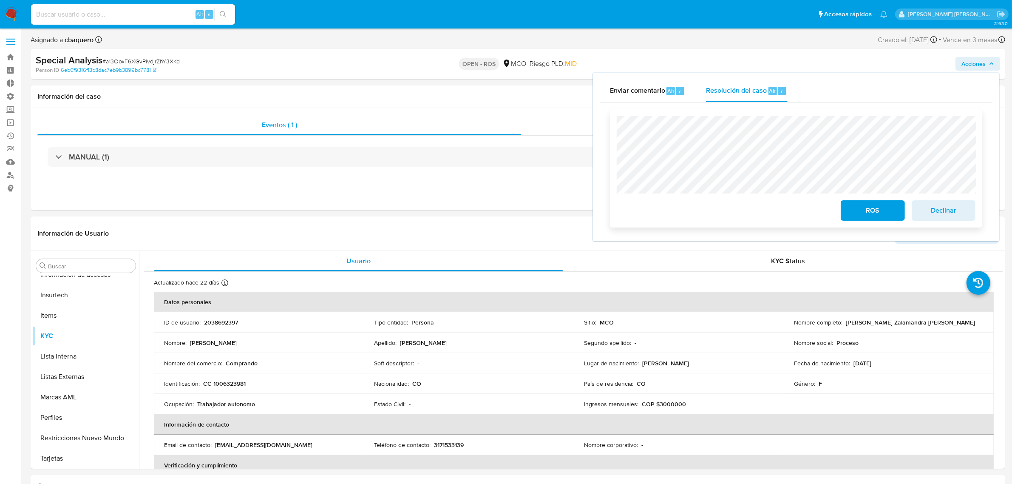
click at [862, 221] on button "ROS" at bounding box center [873, 210] width 64 height 20
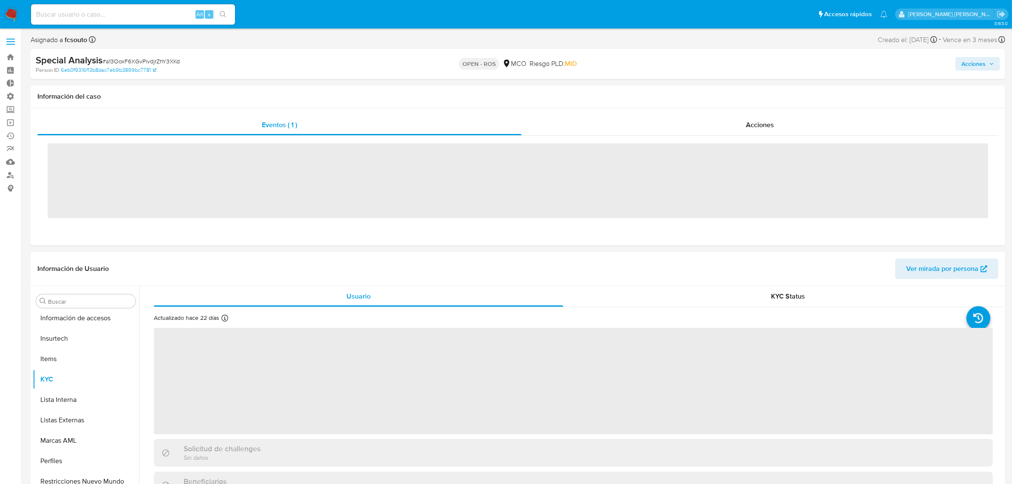
click at [13, 18] on img at bounding box center [11, 14] width 14 height 14
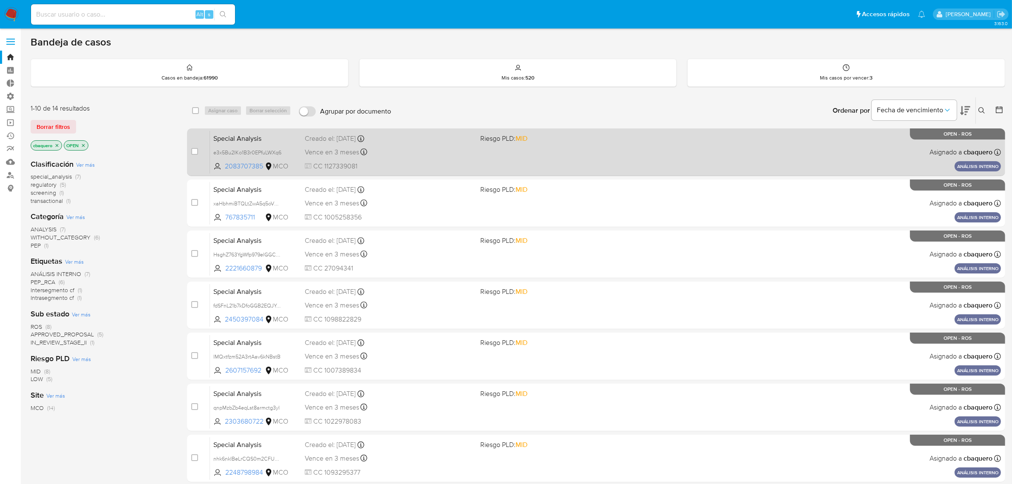
click at [574, 156] on div "Special Analysis e3x5Bu2IKo1B3r0EPfuLWXq6 2083707385 MCO Riesgo PLD: MID Creado…" at bounding box center [605, 152] width 791 height 43
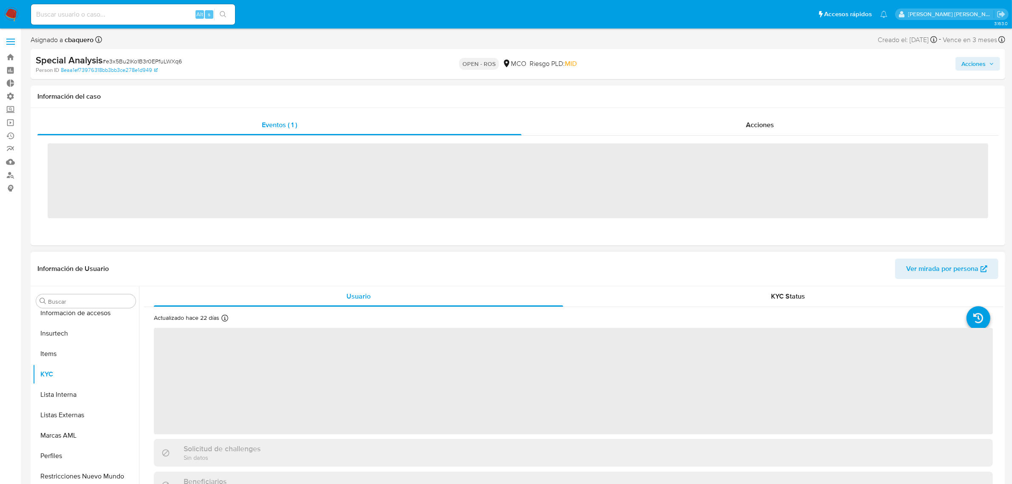
scroll to position [420, 0]
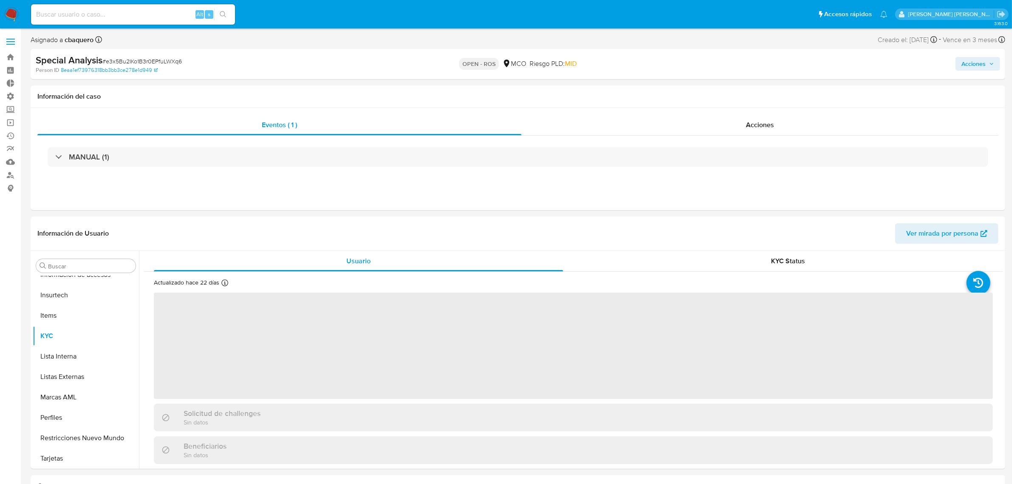
click at [978, 68] on span "Acciones" at bounding box center [974, 64] width 24 height 14
select select "10"
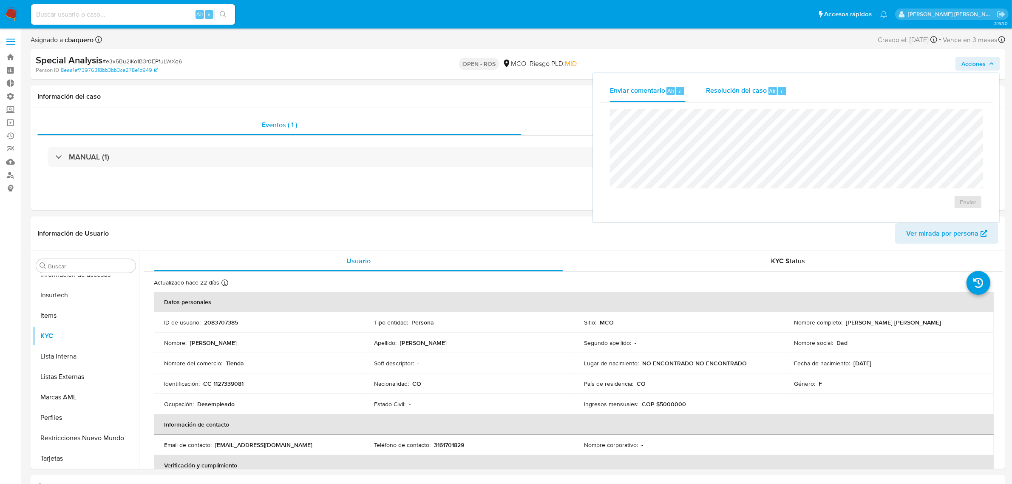
click at [760, 91] on span "Resolución del caso" at bounding box center [736, 91] width 61 height 10
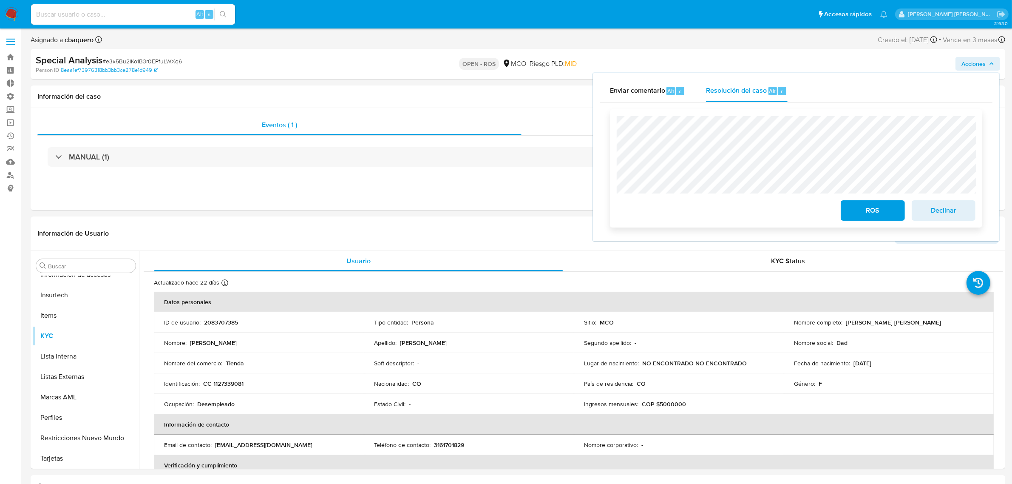
click at [845, 205] on button "ROS" at bounding box center [873, 210] width 64 height 20
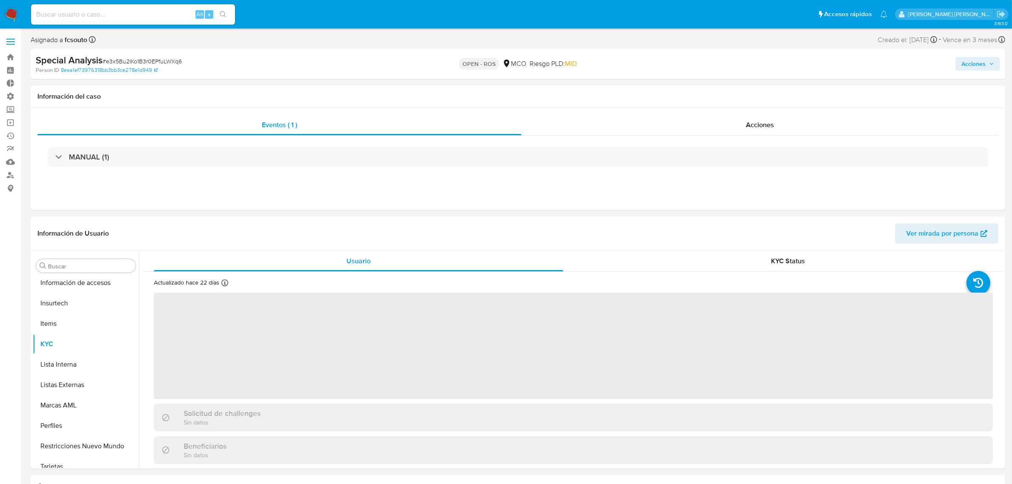
scroll to position [420, 0]
click at [5, 17] on img at bounding box center [11, 14] width 14 height 14
select select "10"
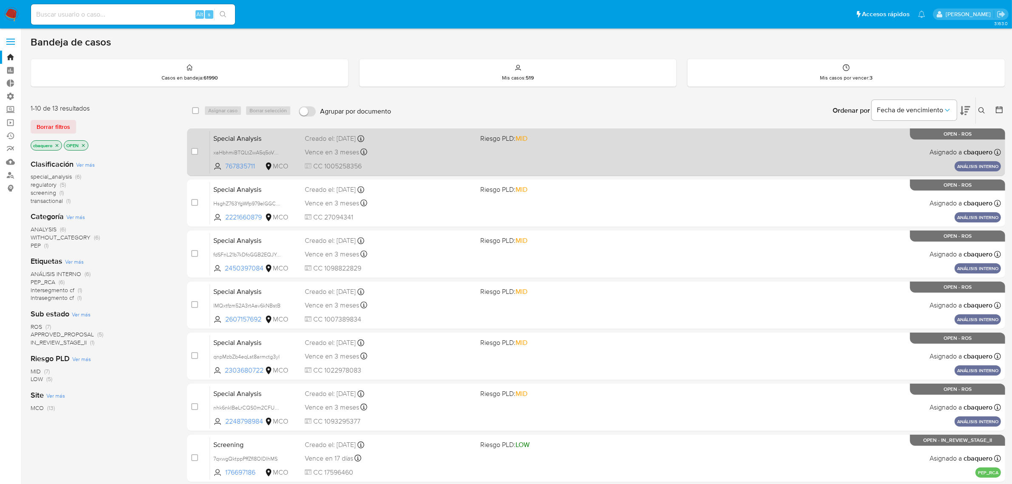
click at [645, 154] on div "Special Analysis xaHbhmiBTQLtZwA5q5oVm8tm 767835711 MCO Riesgo PLD: MID Creado …" at bounding box center [605, 152] width 791 height 43
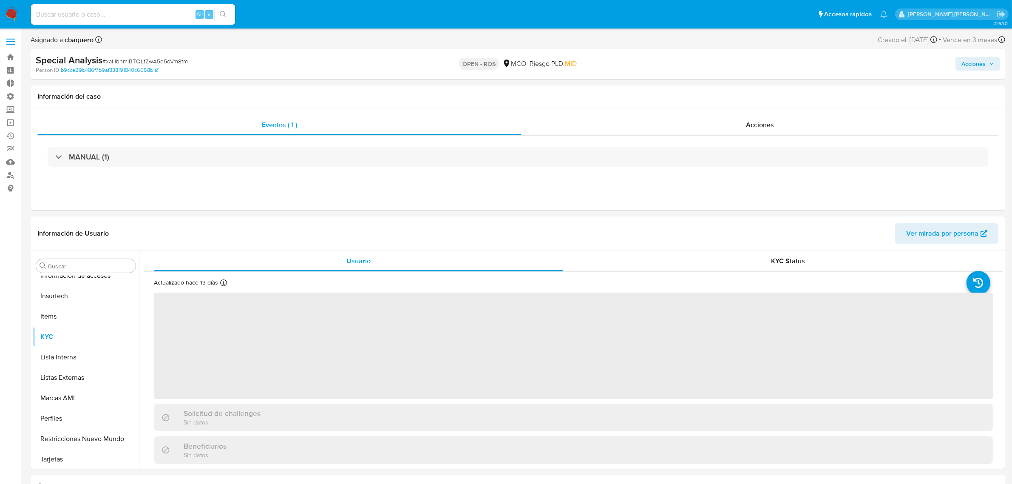
scroll to position [420, 0]
select select "10"
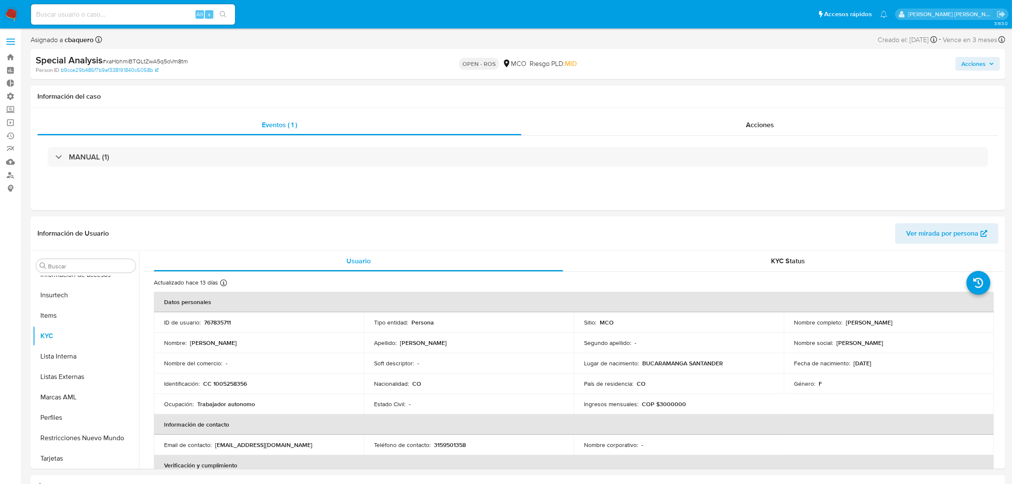
click at [961, 56] on div "Acciones" at bounding box center [840, 64] width 319 height 20
click at [964, 62] on span "Acciones" at bounding box center [974, 64] width 24 height 14
click at [736, 77] on div "Enviar comentario Alt c Resolución del caso Alt r Enviar" at bounding box center [796, 147] width 407 height 149
click at [736, 87] on span "Resolución del caso" at bounding box center [736, 91] width 61 height 10
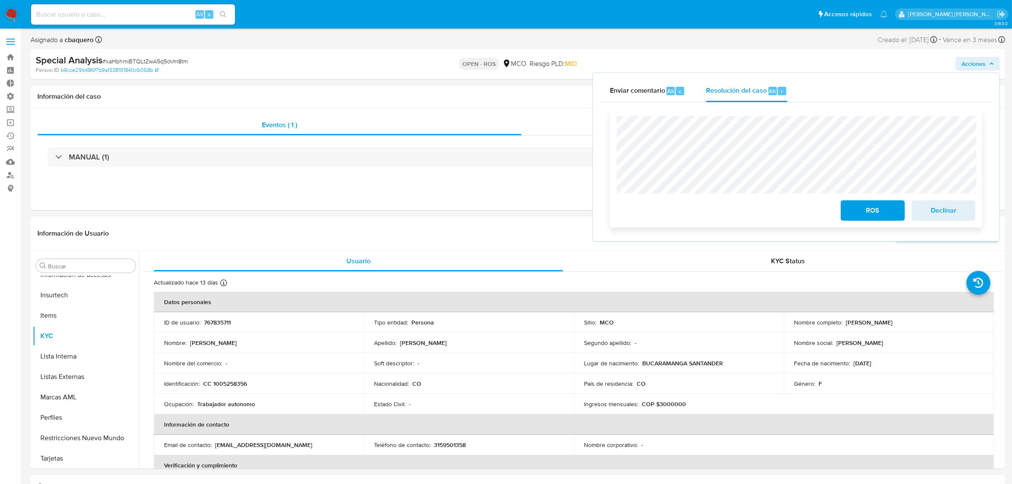
click at [856, 213] on span "ROS" at bounding box center [873, 210] width 42 height 19
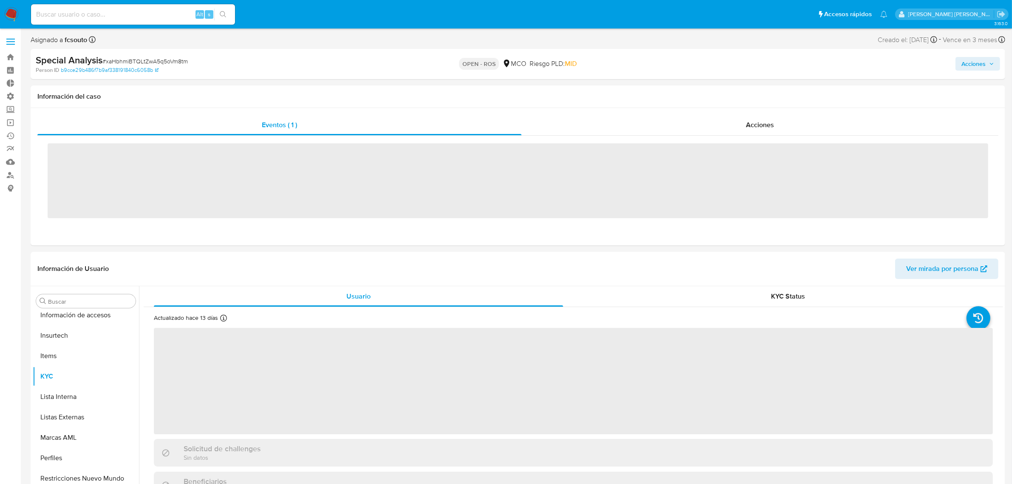
scroll to position [420, 0]
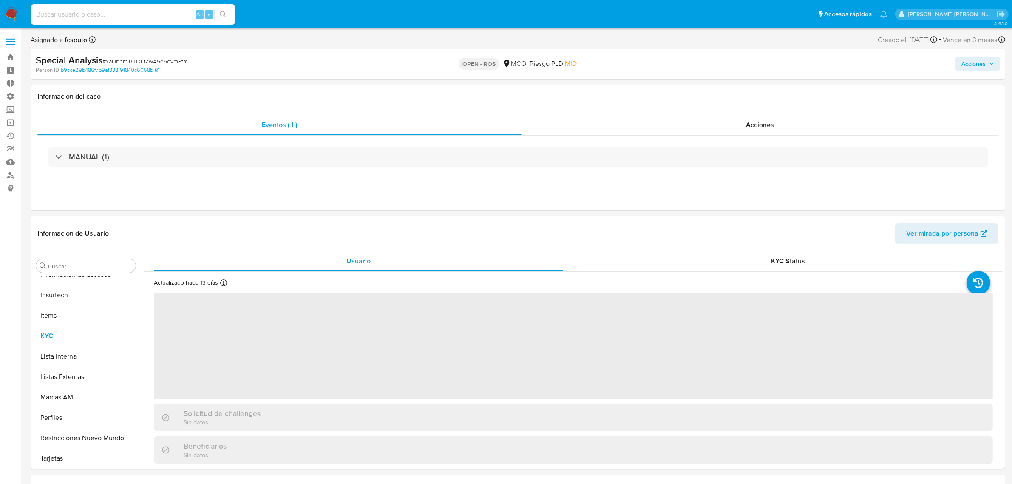
select select "10"
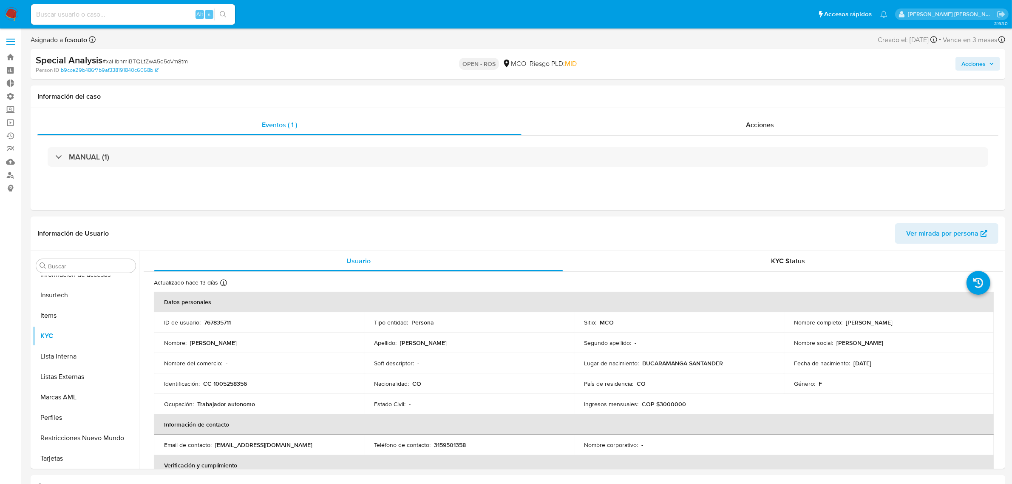
click at [10, 13] on img at bounding box center [11, 14] width 14 height 14
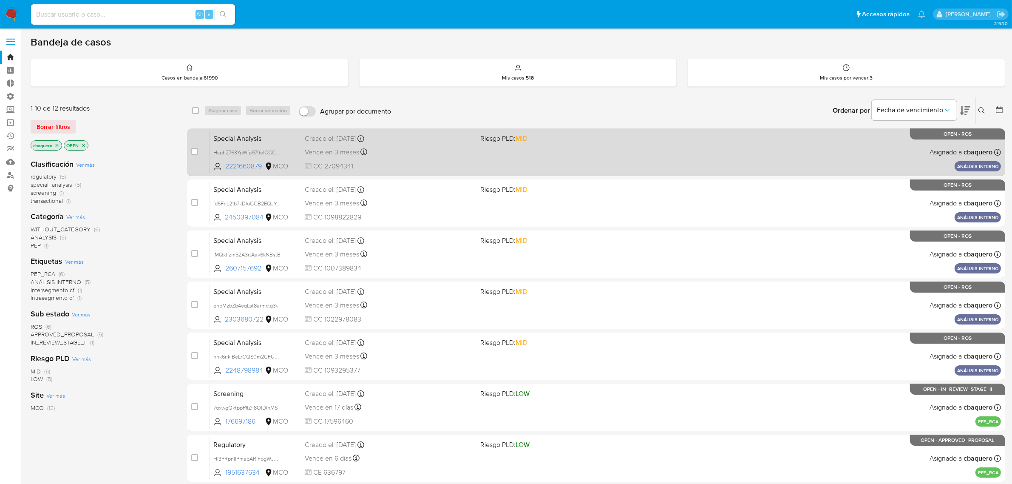
click at [619, 145] on div "Special Analysis HsghZ763YgWfp979elGGC275 2221660879 MCO Riesgo PLD: MID Creado…" at bounding box center [605, 152] width 791 height 43
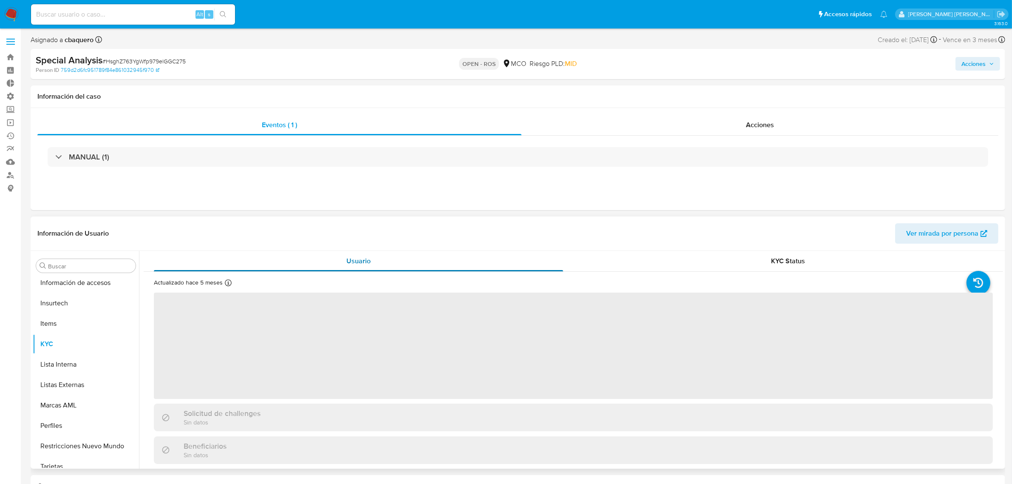
scroll to position [420, 0]
click at [972, 64] on span "Acciones" at bounding box center [974, 64] width 24 height 14
select select "10"
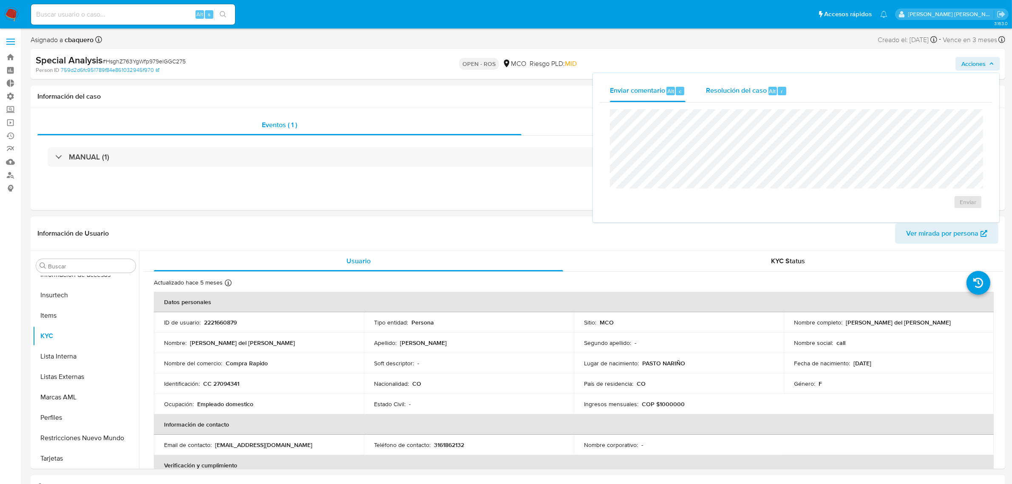
click at [702, 89] on button "Resolución del caso Alt r" at bounding box center [747, 91] width 102 height 22
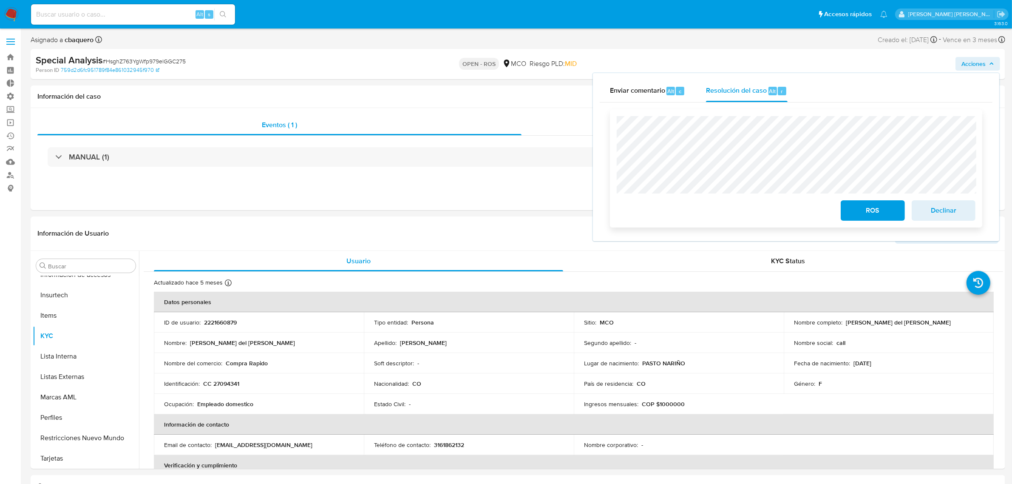
click at [862, 220] on span "ROS" at bounding box center [873, 210] width 42 height 19
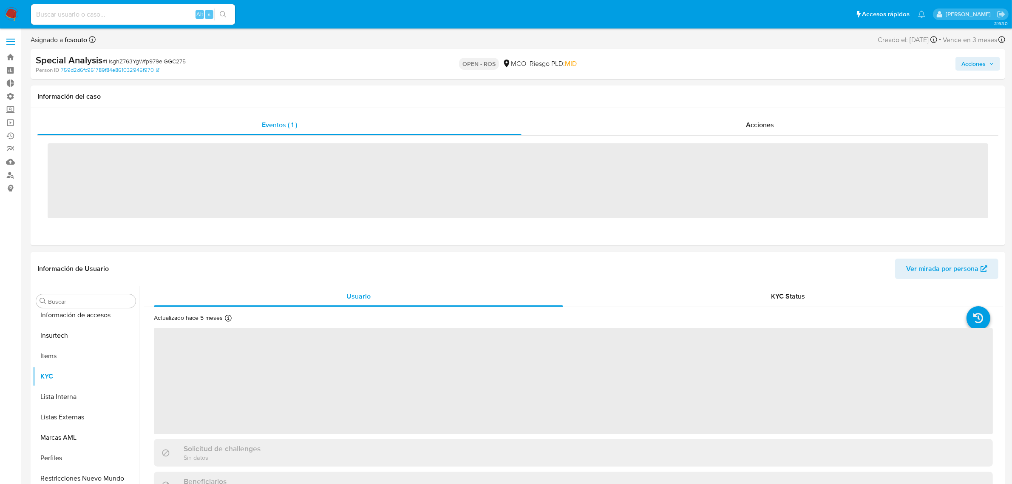
scroll to position [420, 0]
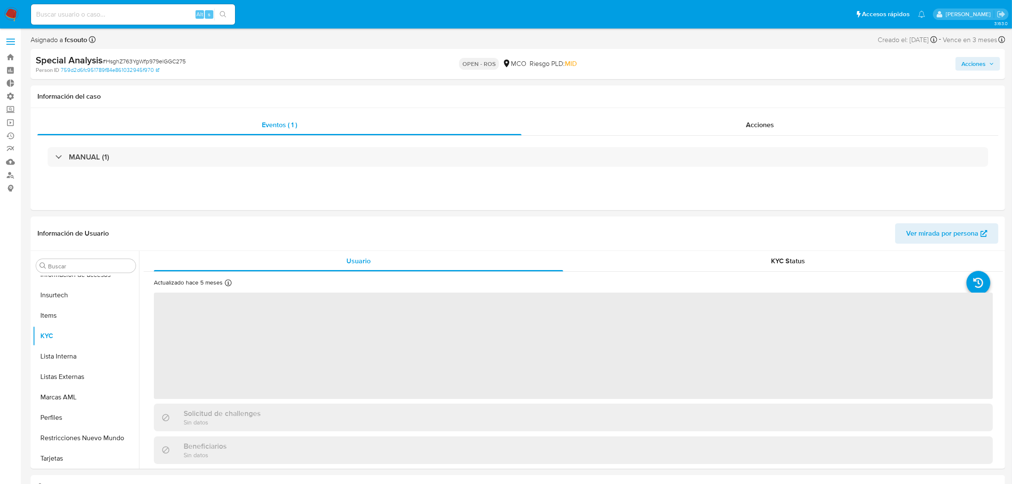
drag, startPoint x: 0, startPoint y: 0, endPoint x: 14, endPoint y: 13, distance: 19.3
click at [14, 13] on img at bounding box center [11, 14] width 14 height 14
select select "10"
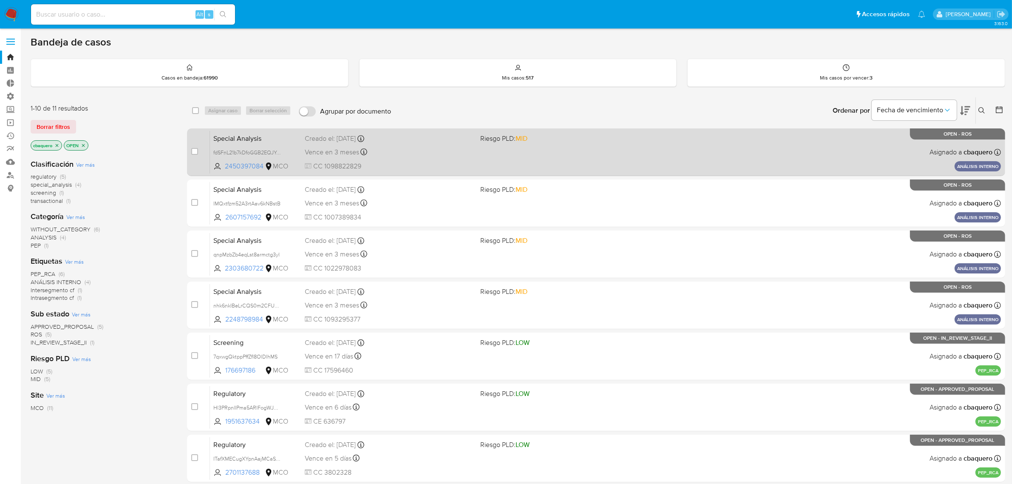
click at [624, 153] on div "Special Analysis fdSFnL21b7kDfoGGB2EQJYdN 2450397084 MCO Riesgo PLD: MID Creado…" at bounding box center [605, 152] width 791 height 43
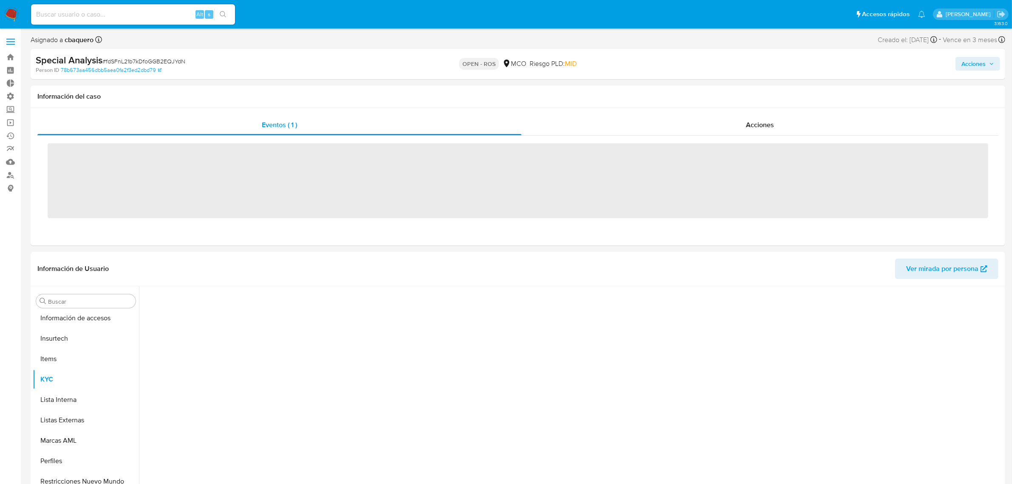
scroll to position [420, 0]
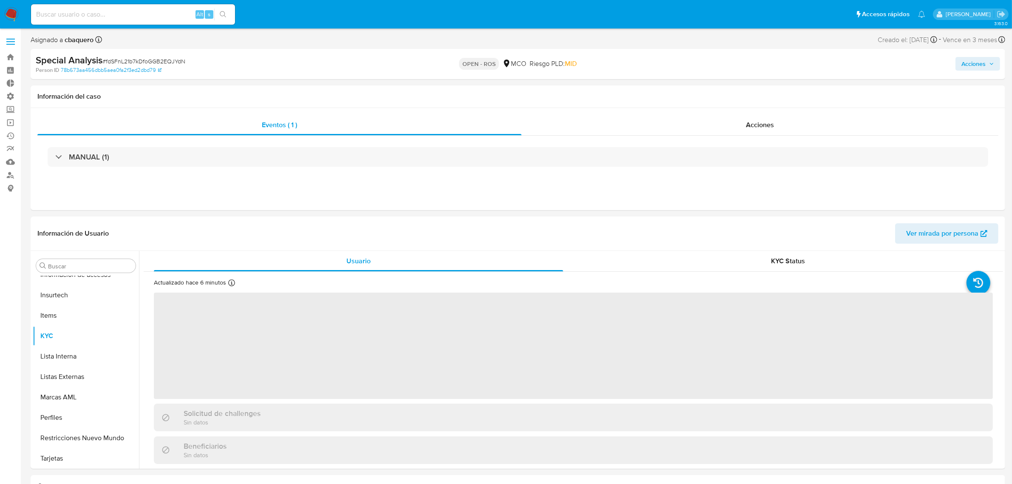
click at [968, 62] on span "Acciones" at bounding box center [974, 64] width 24 height 14
select select "10"
click at [708, 87] on span "Resolución del caso" at bounding box center [736, 91] width 61 height 10
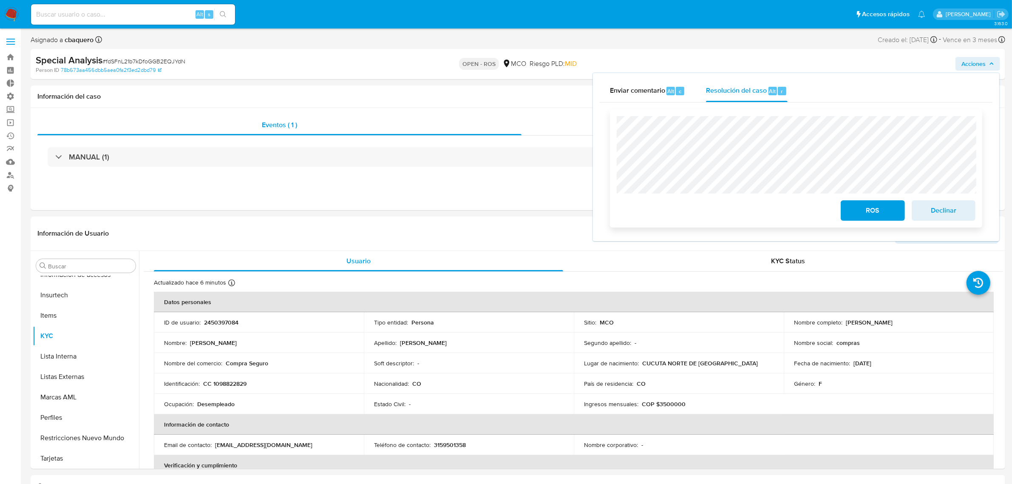
click at [872, 216] on span "ROS" at bounding box center [873, 210] width 42 height 19
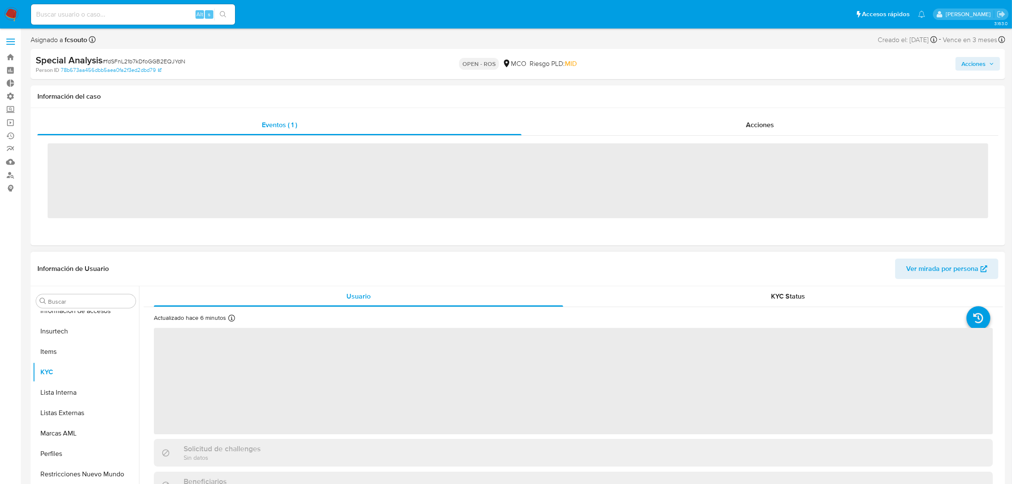
scroll to position [420, 0]
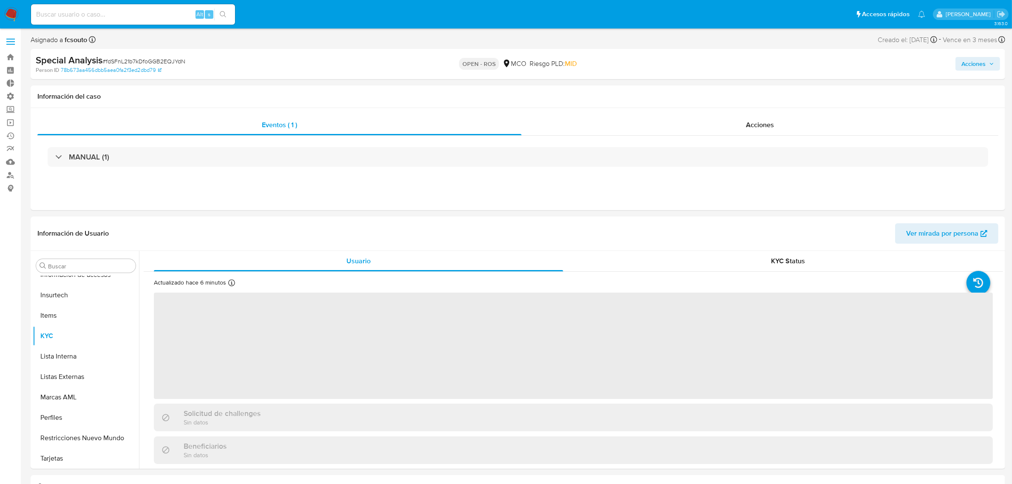
select select "10"
click at [15, 14] on img at bounding box center [11, 14] width 14 height 14
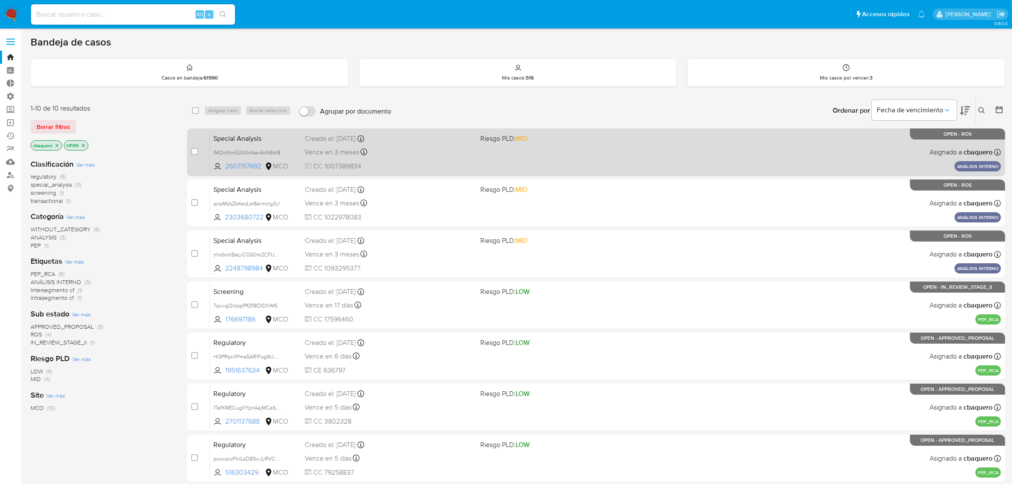
click at [620, 151] on span at bounding box center [565, 152] width 169 height 2
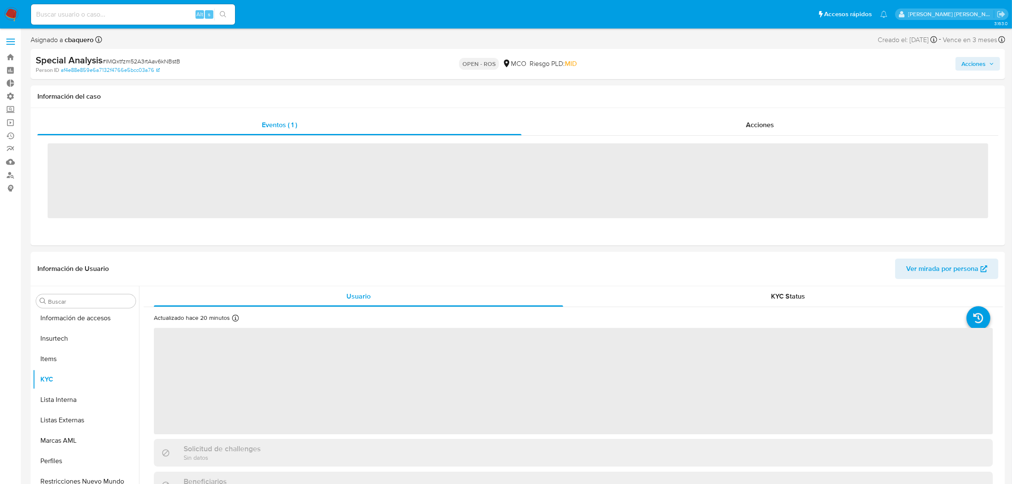
scroll to position [420, 0]
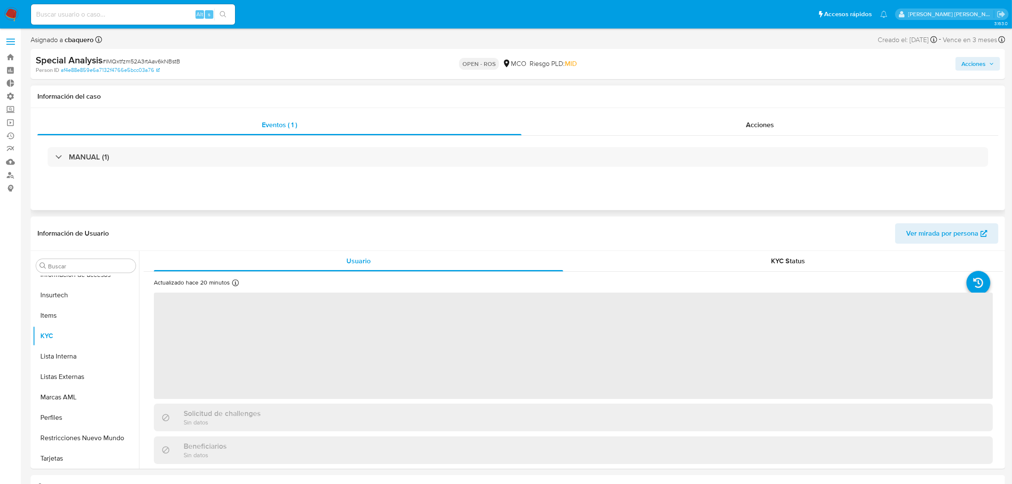
select select "10"
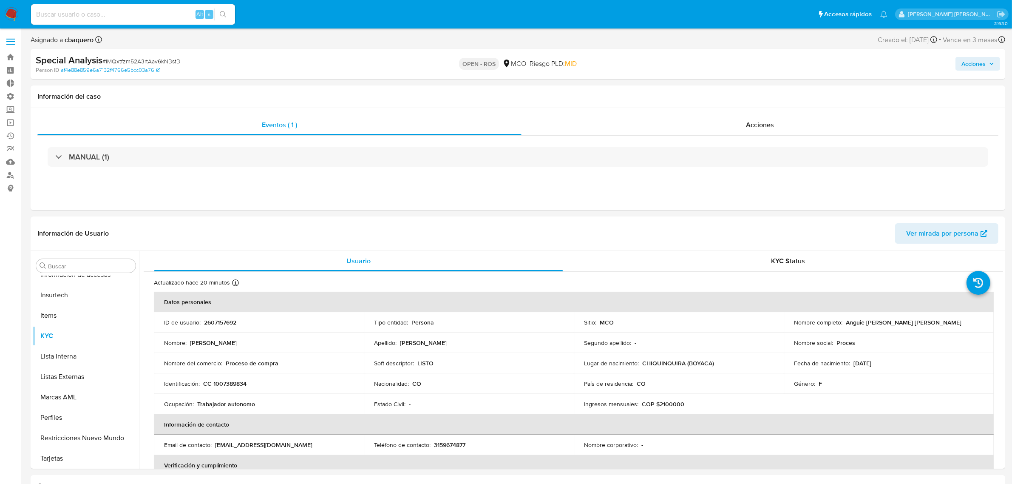
click at [968, 63] on span "Acciones" at bounding box center [974, 64] width 24 height 14
drag, startPoint x: 813, startPoint y: 84, endPoint x: 766, endPoint y: 97, distance: 49.2
click at [809, 87] on div "Enviar comentario Alt c Resolución del caso Alt r" at bounding box center [796, 91] width 393 height 22
click at [766, 97] on div "Resolución del caso Alt r" at bounding box center [746, 91] width 81 height 22
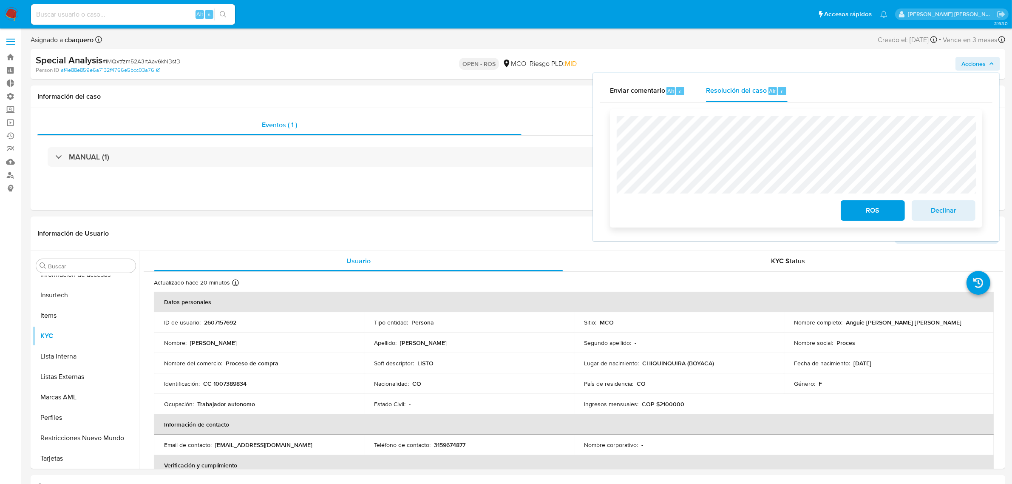
click at [895, 204] on button "ROS" at bounding box center [873, 210] width 64 height 20
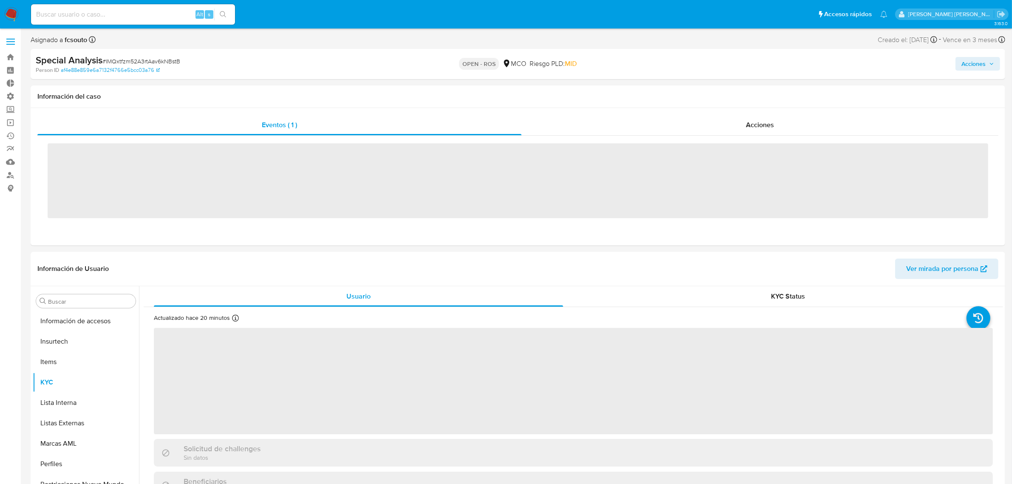
scroll to position [420, 0]
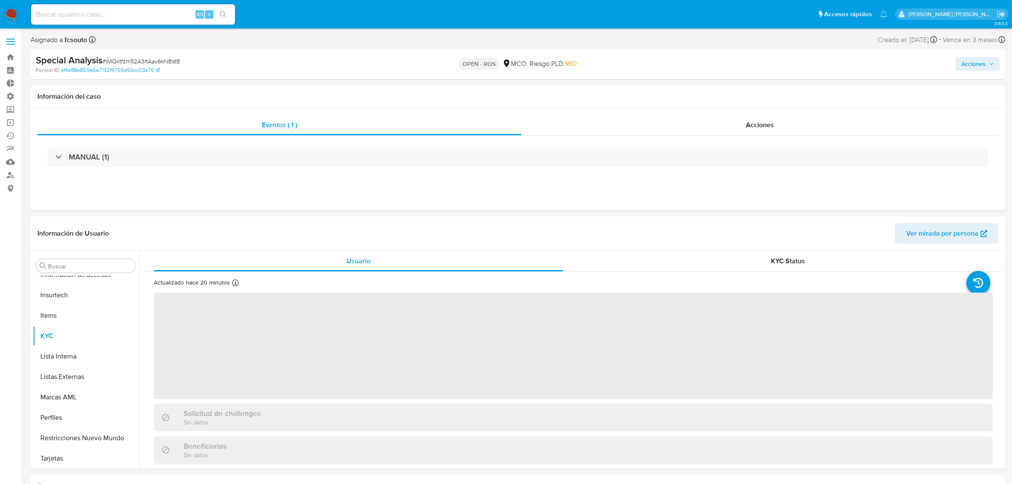
drag, startPoint x: 0, startPoint y: 0, endPoint x: 9, endPoint y: 11, distance: 14.8
click at [9, 11] on img at bounding box center [11, 14] width 14 height 14
select select "10"
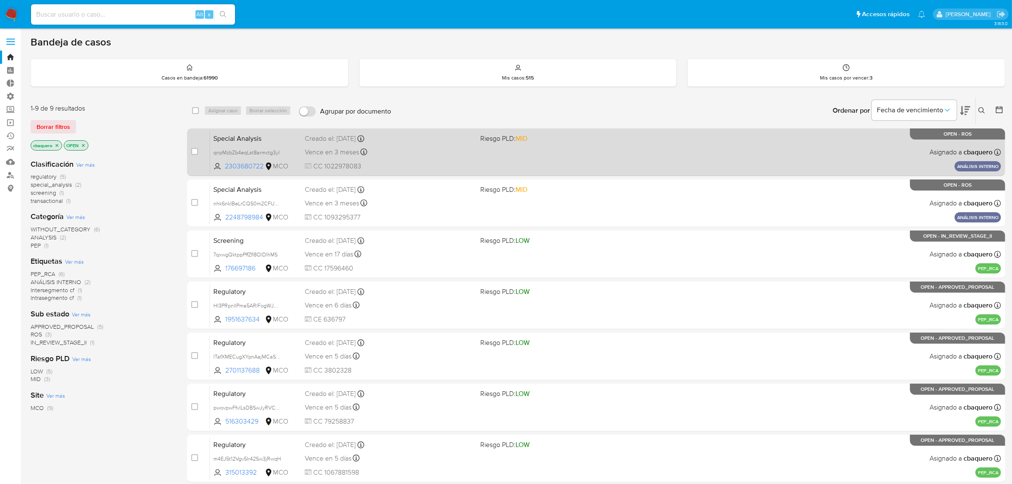
click at [636, 152] on span at bounding box center [565, 152] width 169 height 2
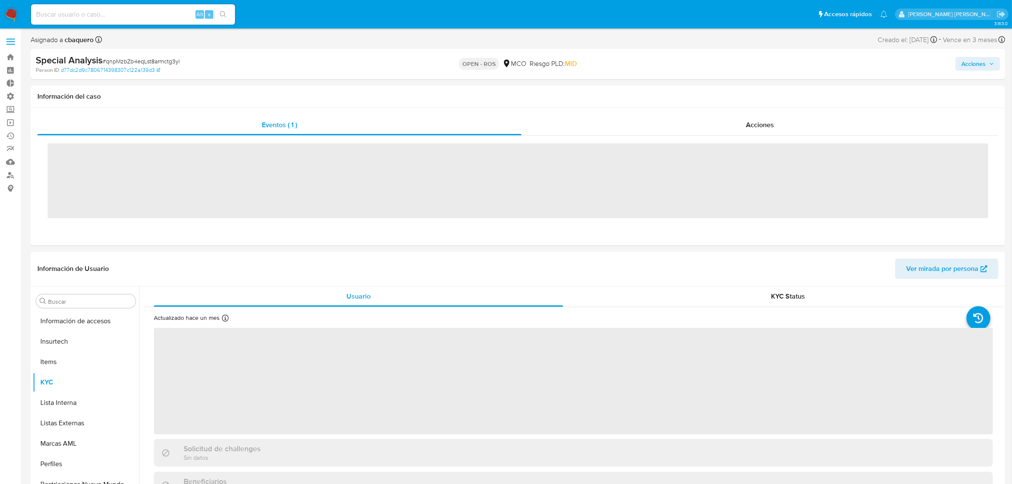
scroll to position [420, 0]
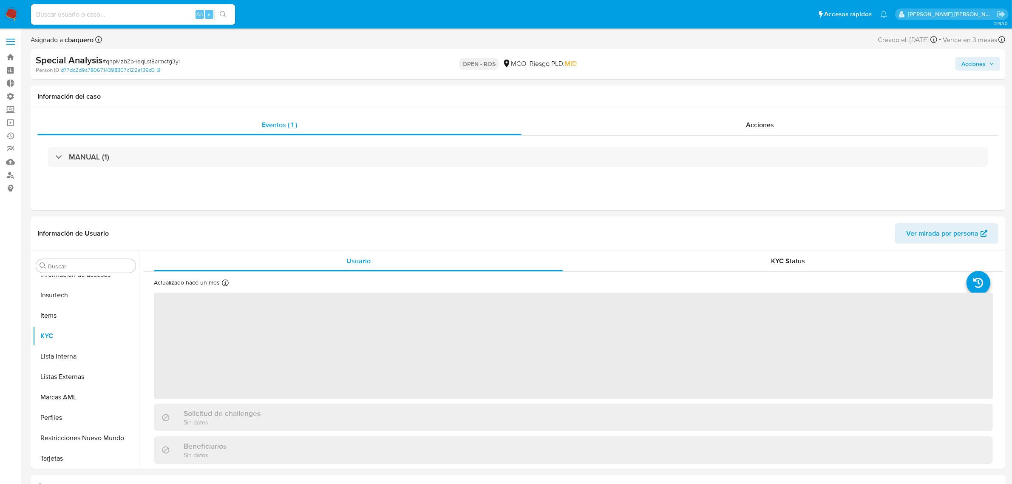
click at [987, 61] on span "Acciones" at bounding box center [978, 64] width 33 height 12
click at [783, 84] on div "Resolución del caso Alt r" at bounding box center [746, 91] width 81 height 22
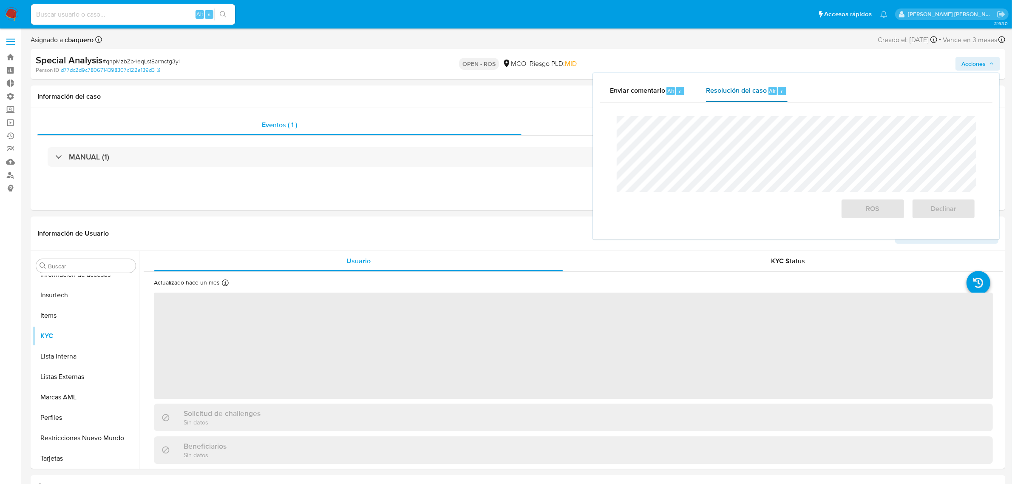
select select "10"
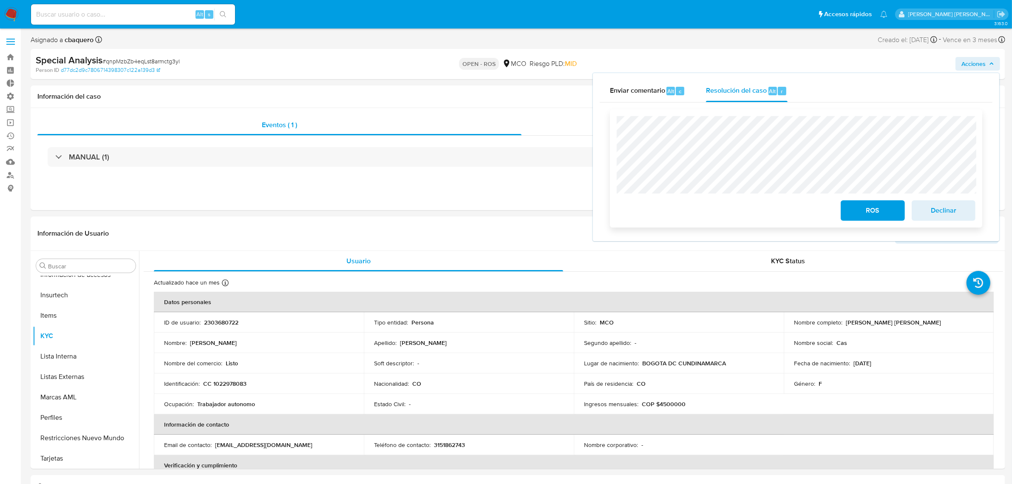
click at [866, 211] on span "ROS" at bounding box center [873, 210] width 42 height 19
click at [857, 215] on span "ROS" at bounding box center [873, 210] width 42 height 19
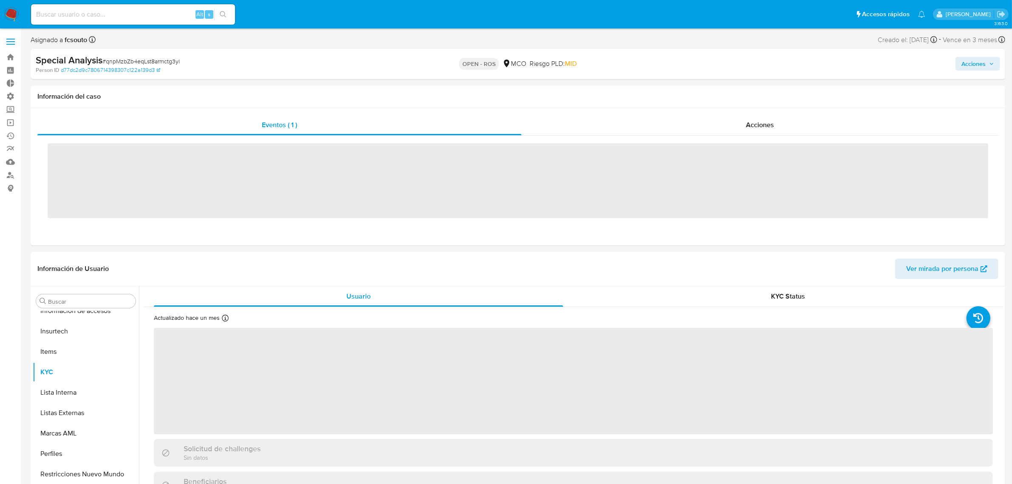
scroll to position [420, 0]
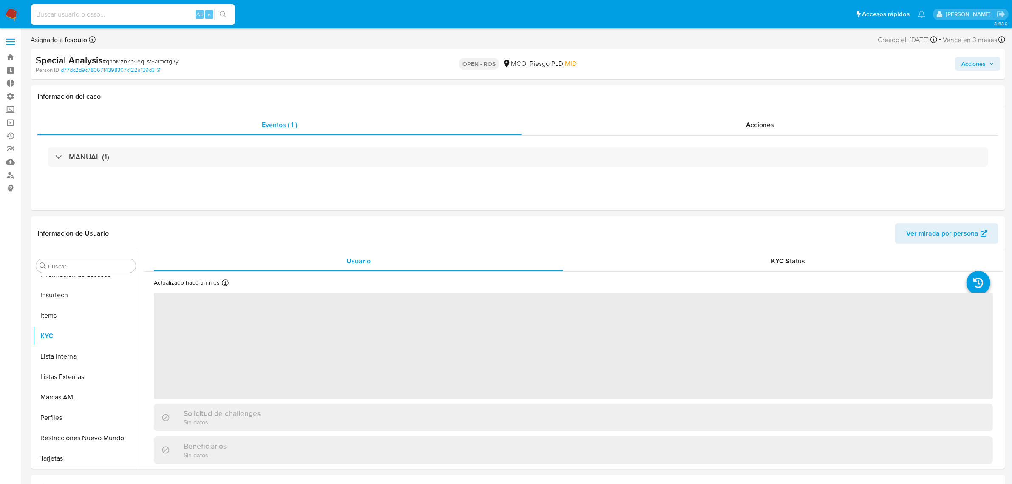
select select "10"
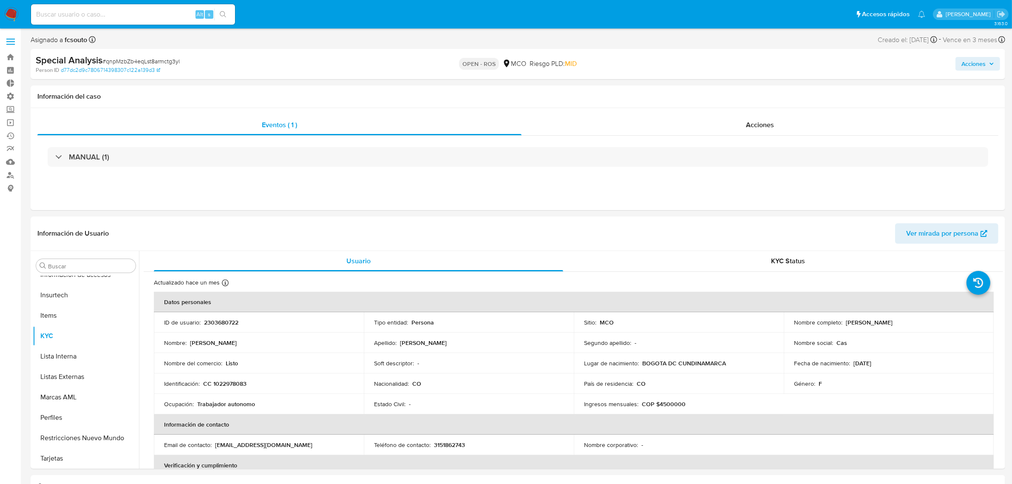
click at [6, 5] on nav "Pausado Ver notificaciones Alt s Accesos rápidos Presiona las siguientes teclas…" at bounding box center [506, 14] width 1012 height 28
click at [5, 6] on nav "Pausado Ver notificaciones Alt s Accesos rápidos Presiona las siguientes teclas…" at bounding box center [506, 14] width 1012 height 28
click at [7, 9] on img at bounding box center [11, 14] width 14 height 14
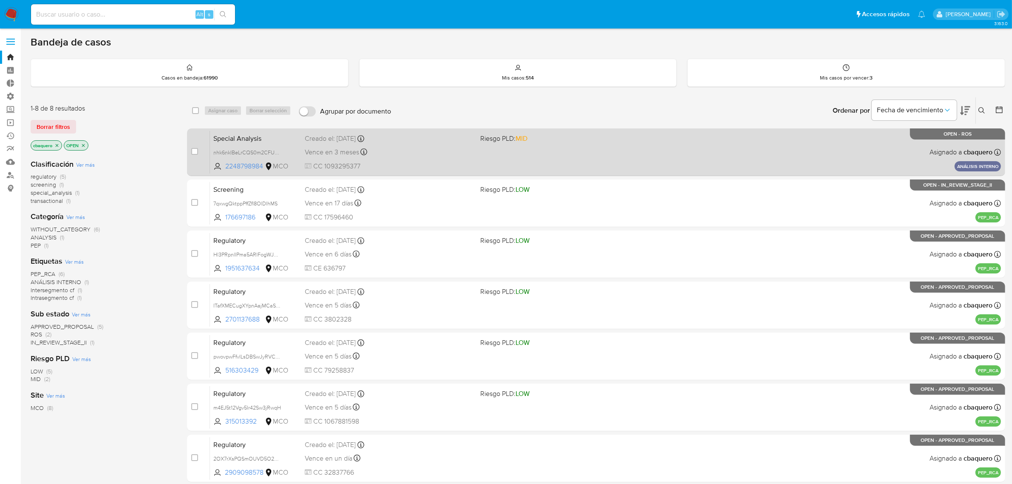
click at [672, 166] on div "Special Analysis nhk6nkIBeLrCQS0m2CFUZ9Ki 2248798984 MCO Riesgo PLD: MID Creado…" at bounding box center [605, 152] width 791 height 43
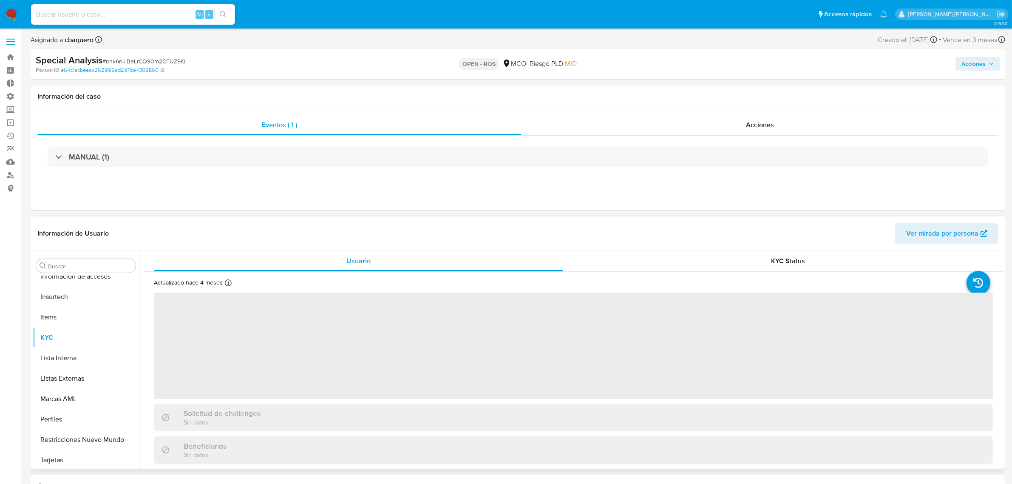
scroll to position [420, 0]
select select "10"
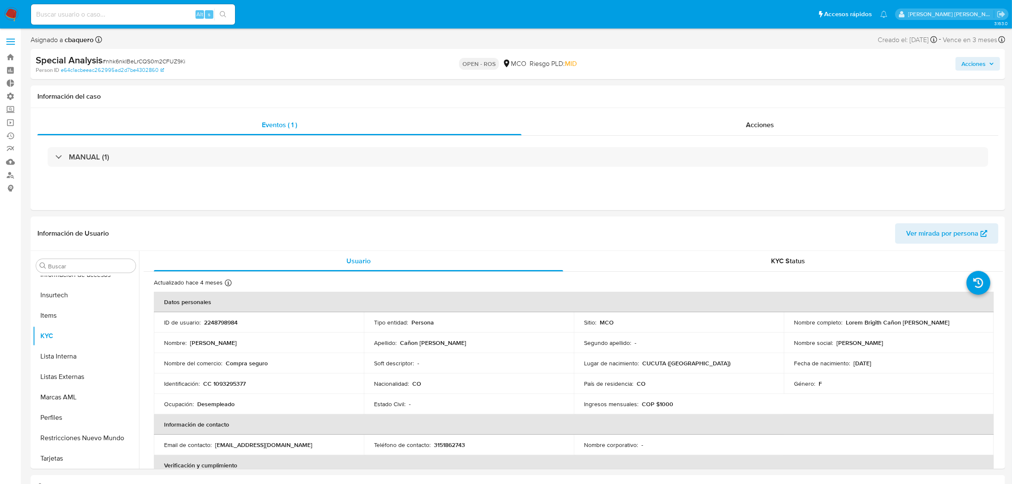
click at [983, 62] on span "Acciones" at bounding box center [974, 64] width 24 height 14
click at [756, 92] on span "Resolución del caso" at bounding box center [736, 91] width 61 height 10
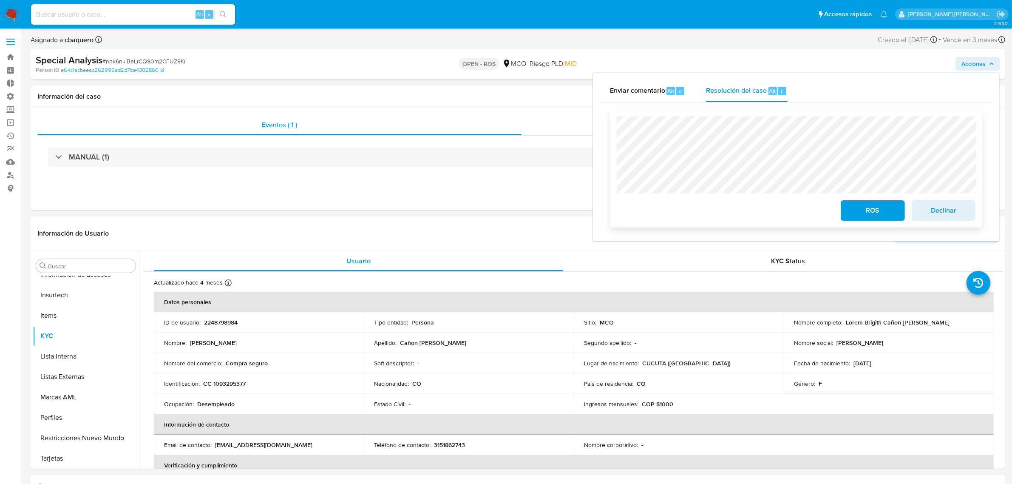
click at [866, 220] on span "ROS" at bounding box center [873, 210] width 42 height 19
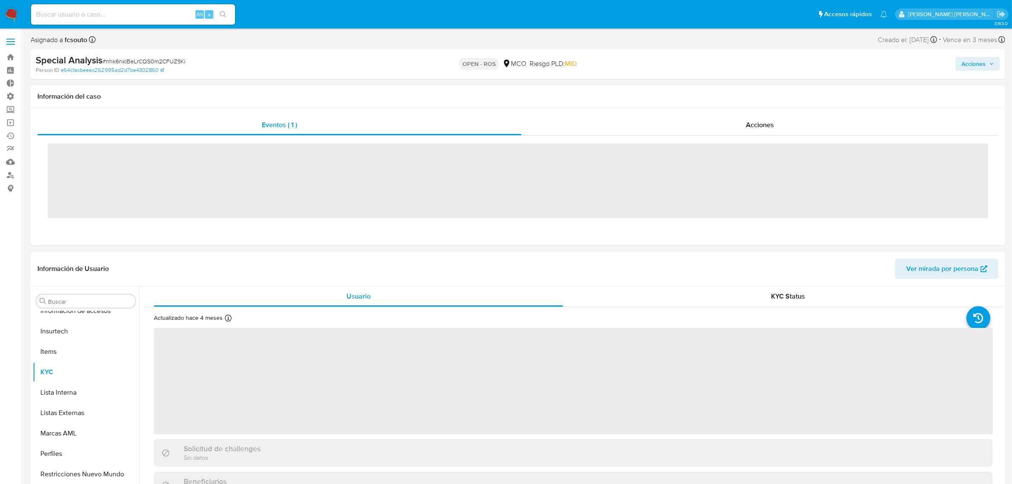
scroll to position [420, 0]
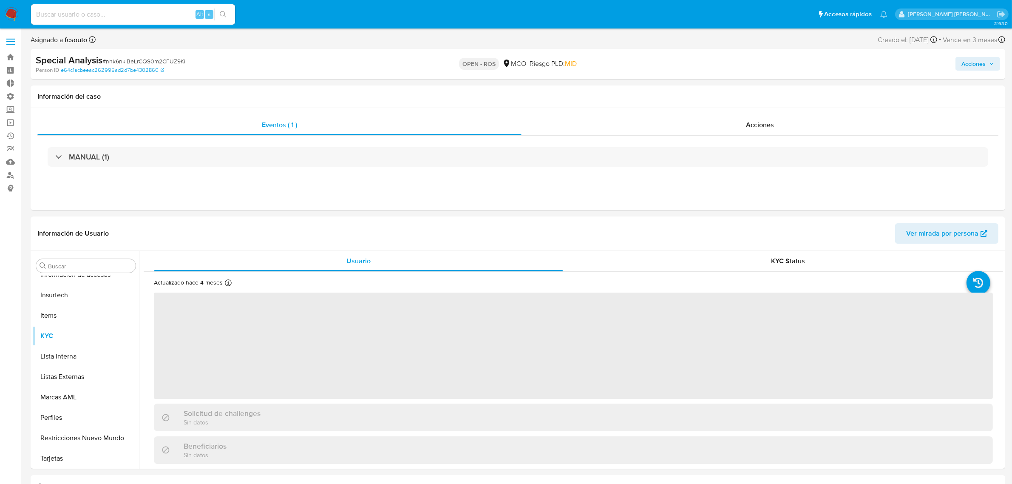
select select "10"
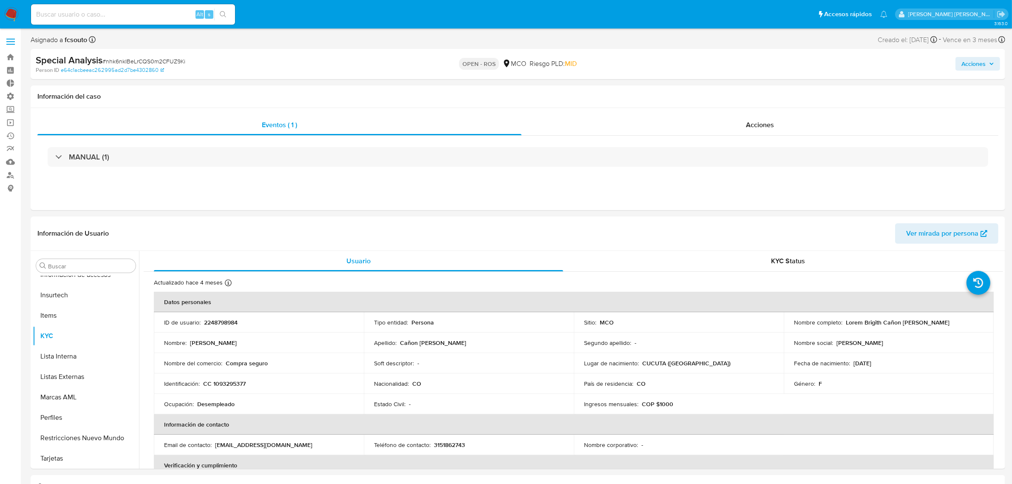
drag, startPoint x: 7, startPoint y: 17, endPoint x: 16, endPoint y: 17, distance: 8.5
click at [7, 17] on img at bounding box center [11, 14] width 14 height 14
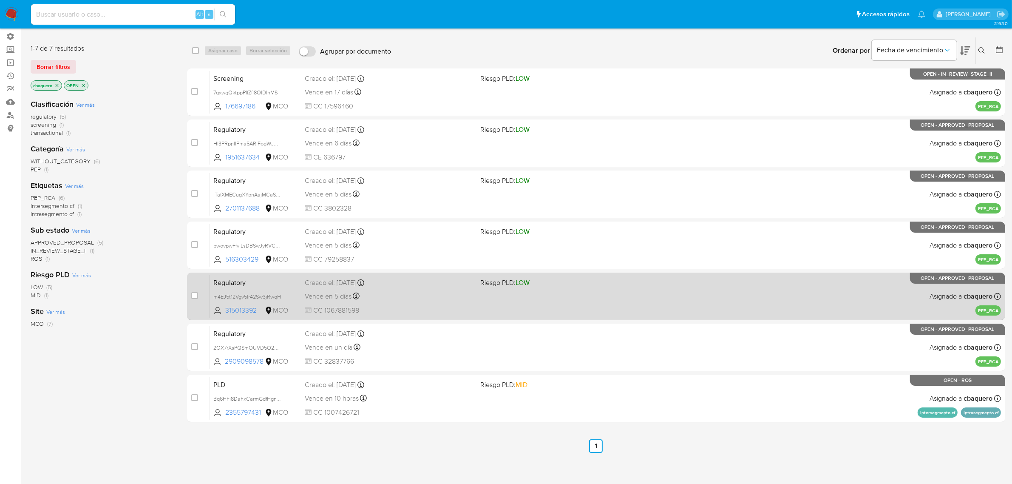
scroll to position [64, 0]
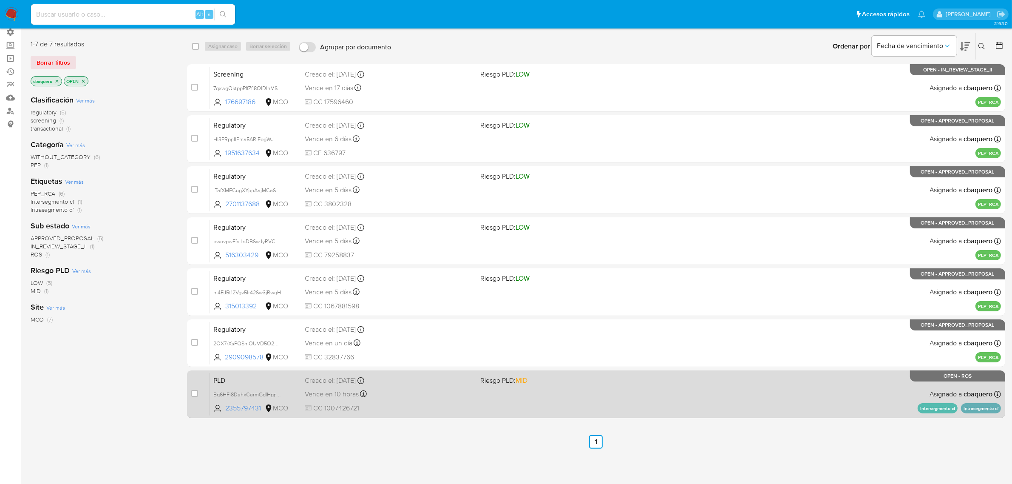
click at [603, 407] on div "PLD Bq6HFi8DahxCarmGdfHgnY2y 2355797431 MCO Riesgo PLD: MID Creado el: 12/07/20…" at bounding box center [605, 393] width 791 height 43
click at [281, 395] on span "Bq6HFi8DahxCarmGdfHgnY2y" at bounding box center [249, 393] width 72 height 9
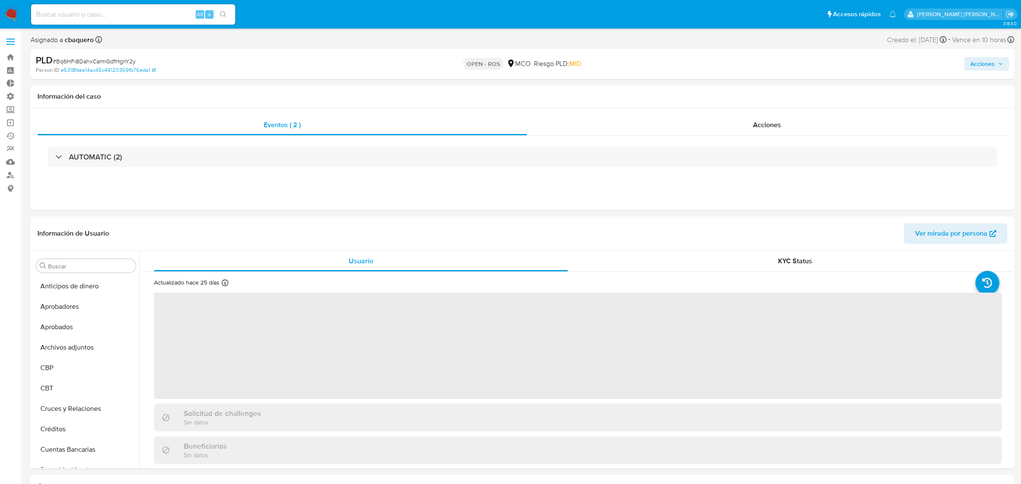
select select "10"
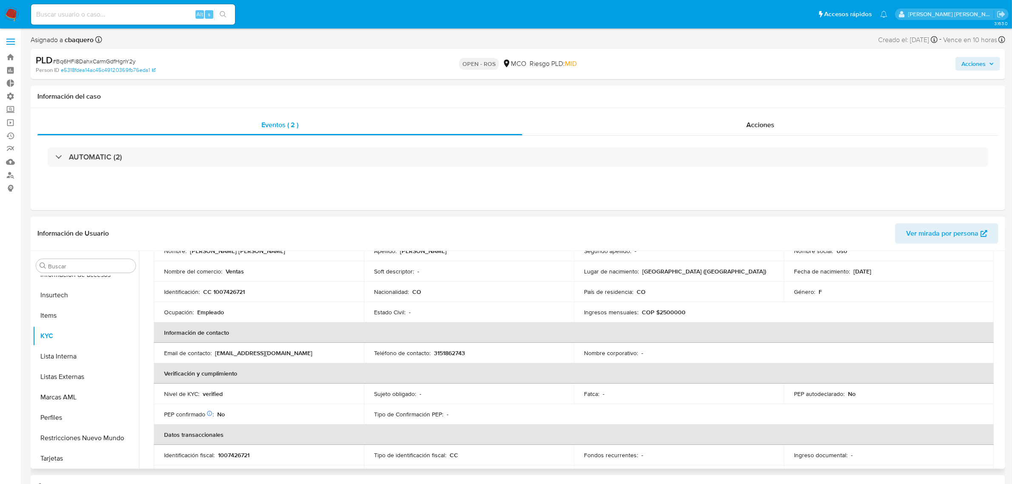
scroll to position [106, 0]
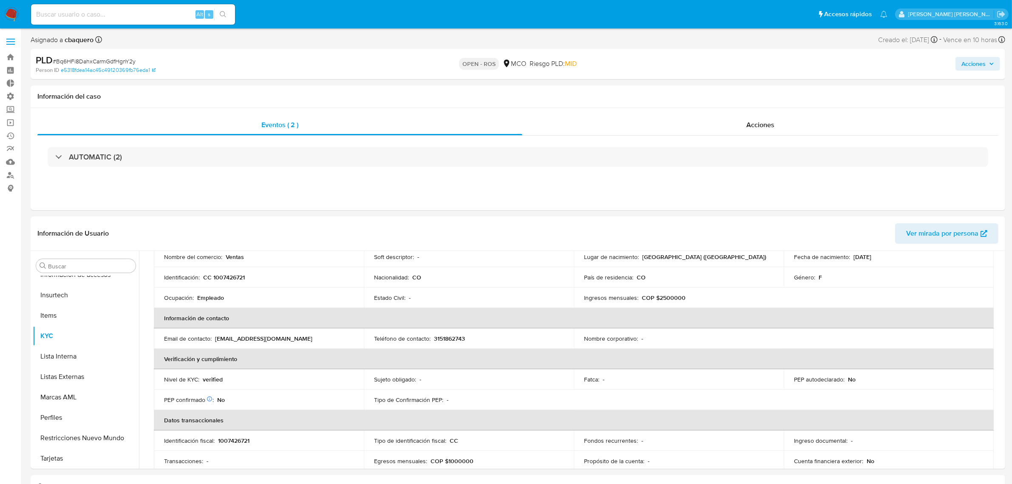
click at [964, 63] on span "Acciones" at bounding box center [974, 64] width 24 height 14
click at [713, 91] on span "Resolución del caso" at bounding box center [736, 91] width 61 height 10
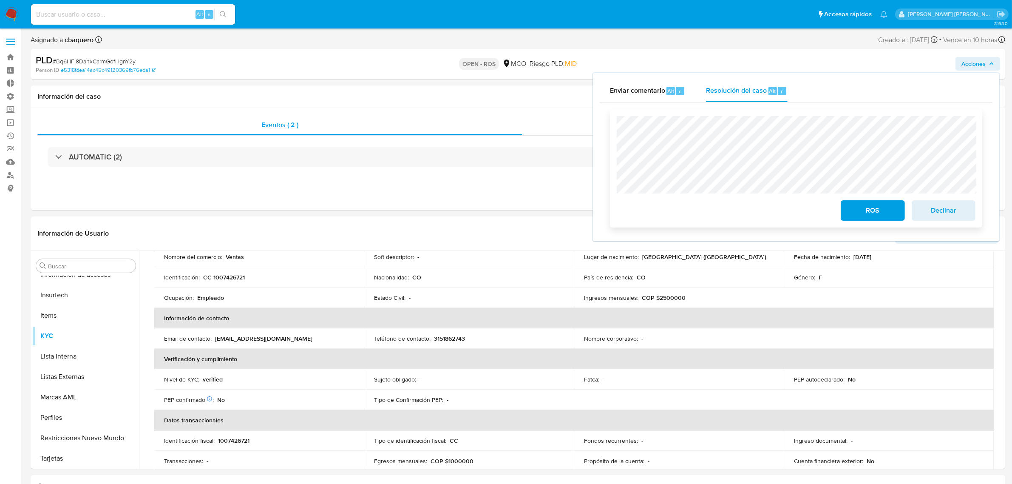
click at [872, 217] on span "ROS" at bounding box center [873, 210] width 42 height 19
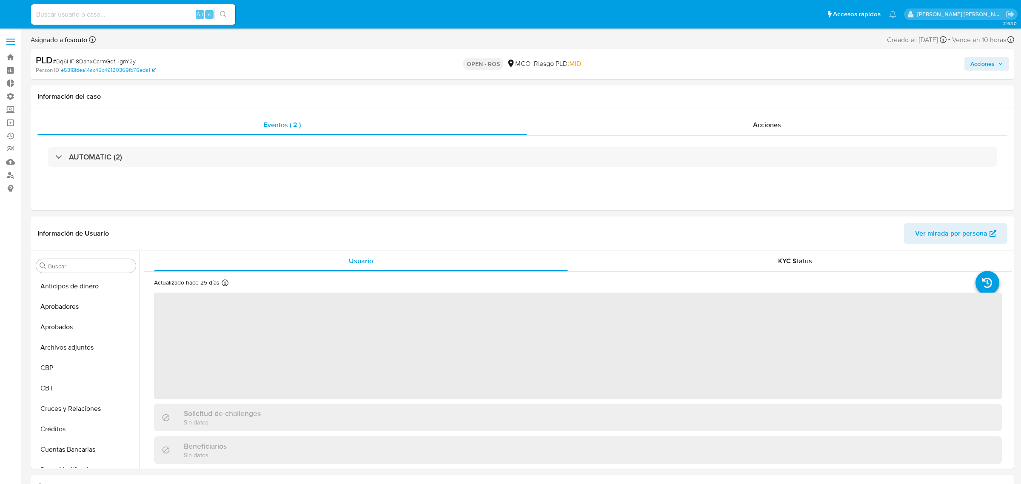
select select "10"
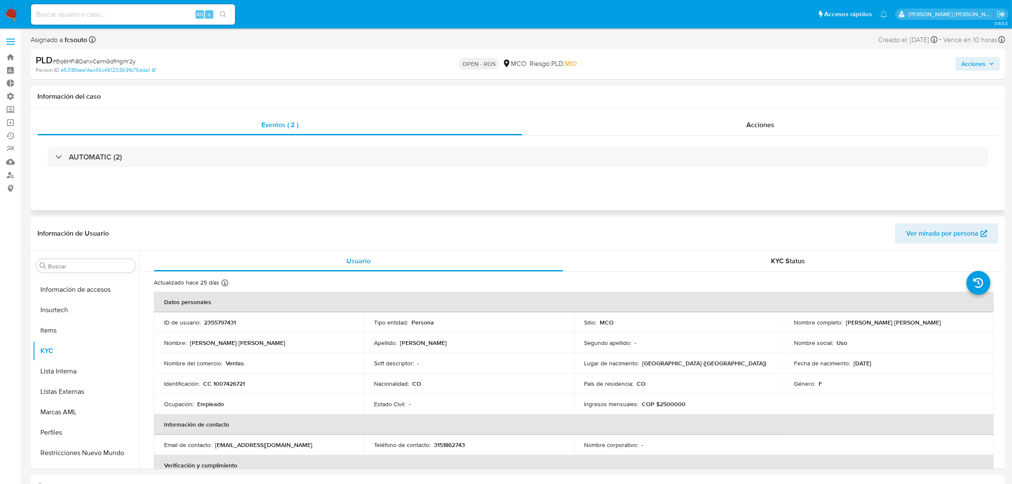
scroll to position [420, 0]
click at [15, 15] on img at bounding box center [11, 14] width 14 height 14
